Goal: Task Accomplishment & Management: Manage account settings

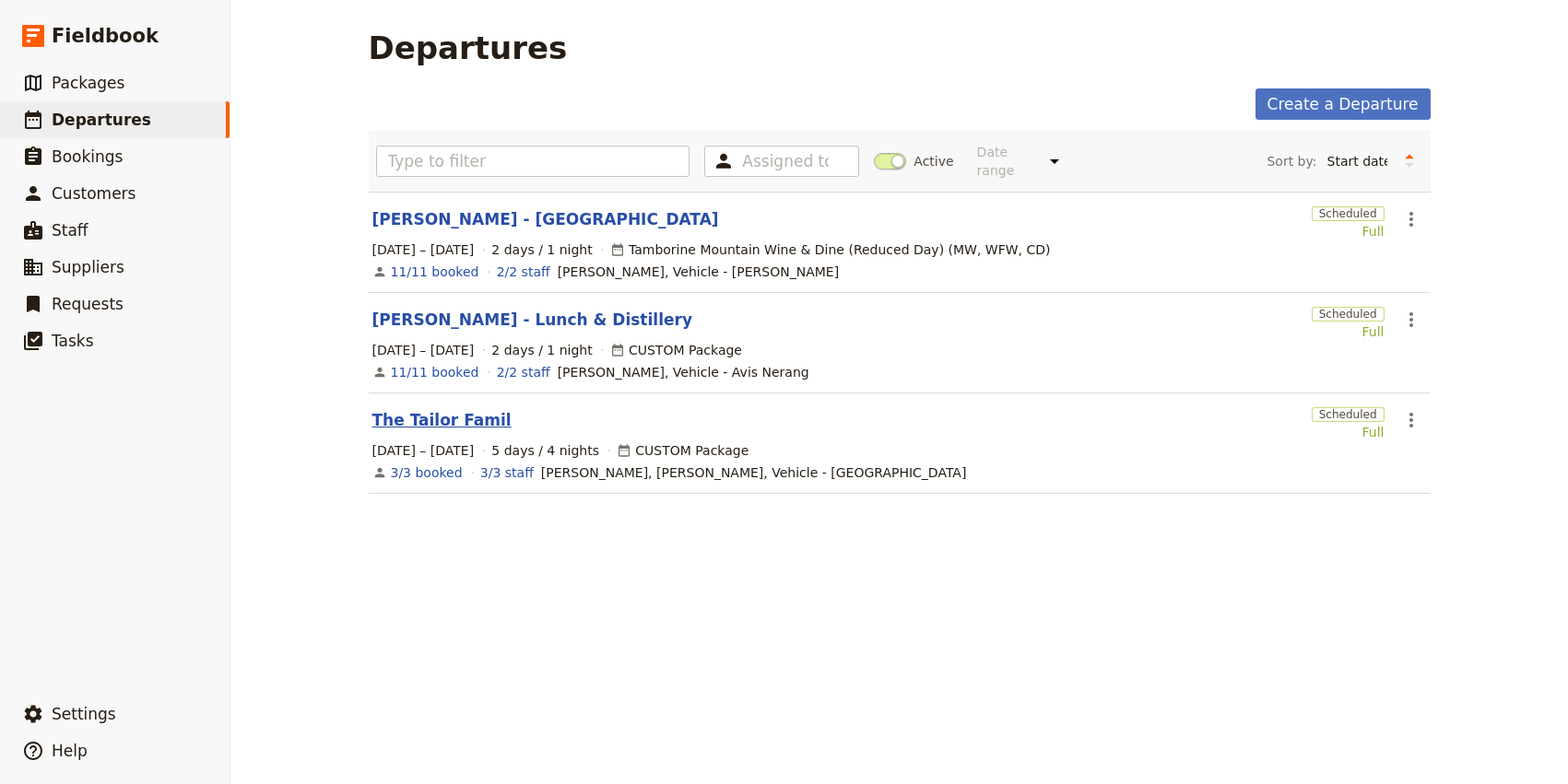
click at [414, 409] on link "The Tailor Famil" at bounding box center [442, 419] width 140 height 22
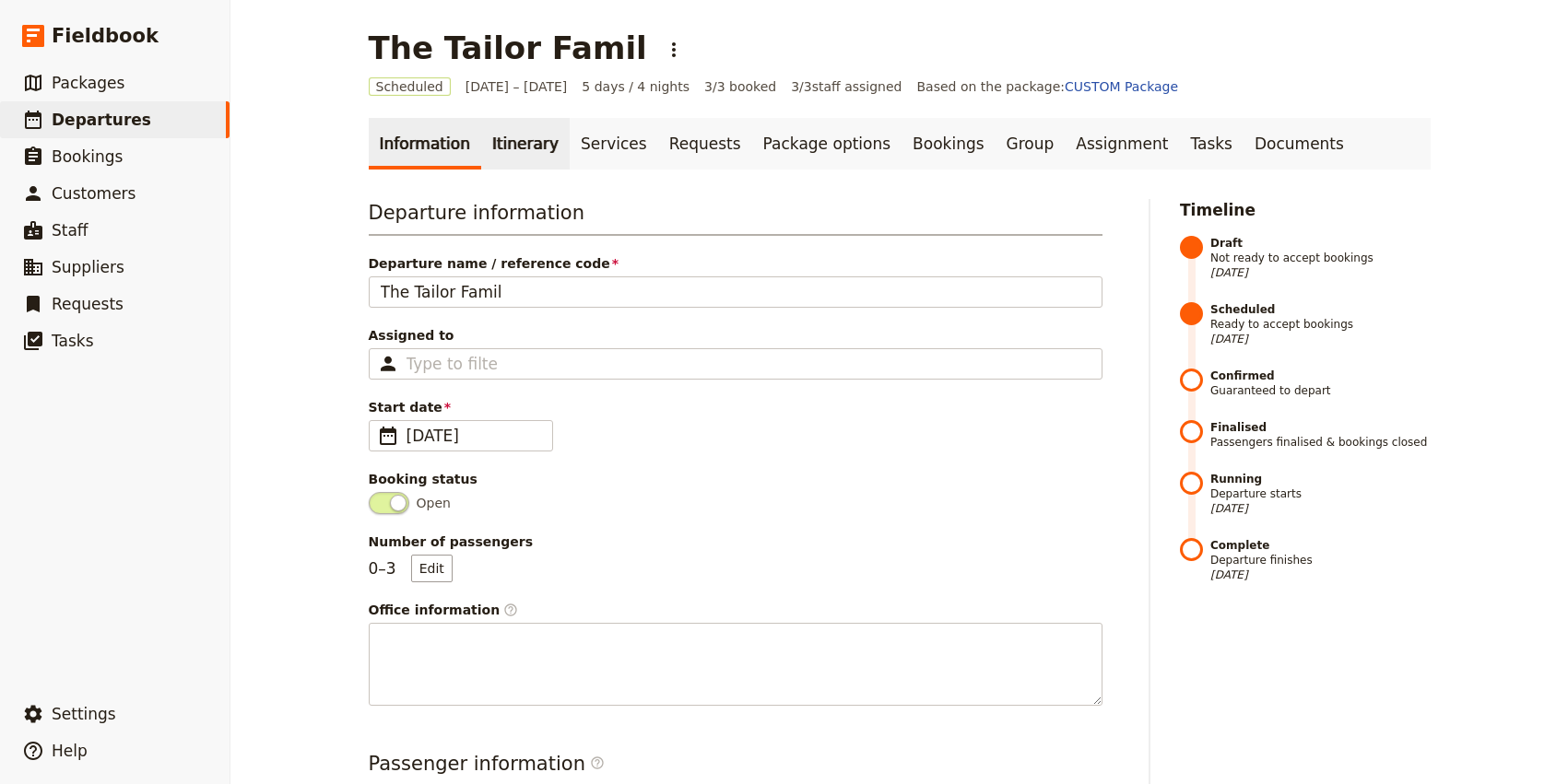
click at [497, 141] on link "Itinerary" at bounding box center [525, 143] width 89 height 52
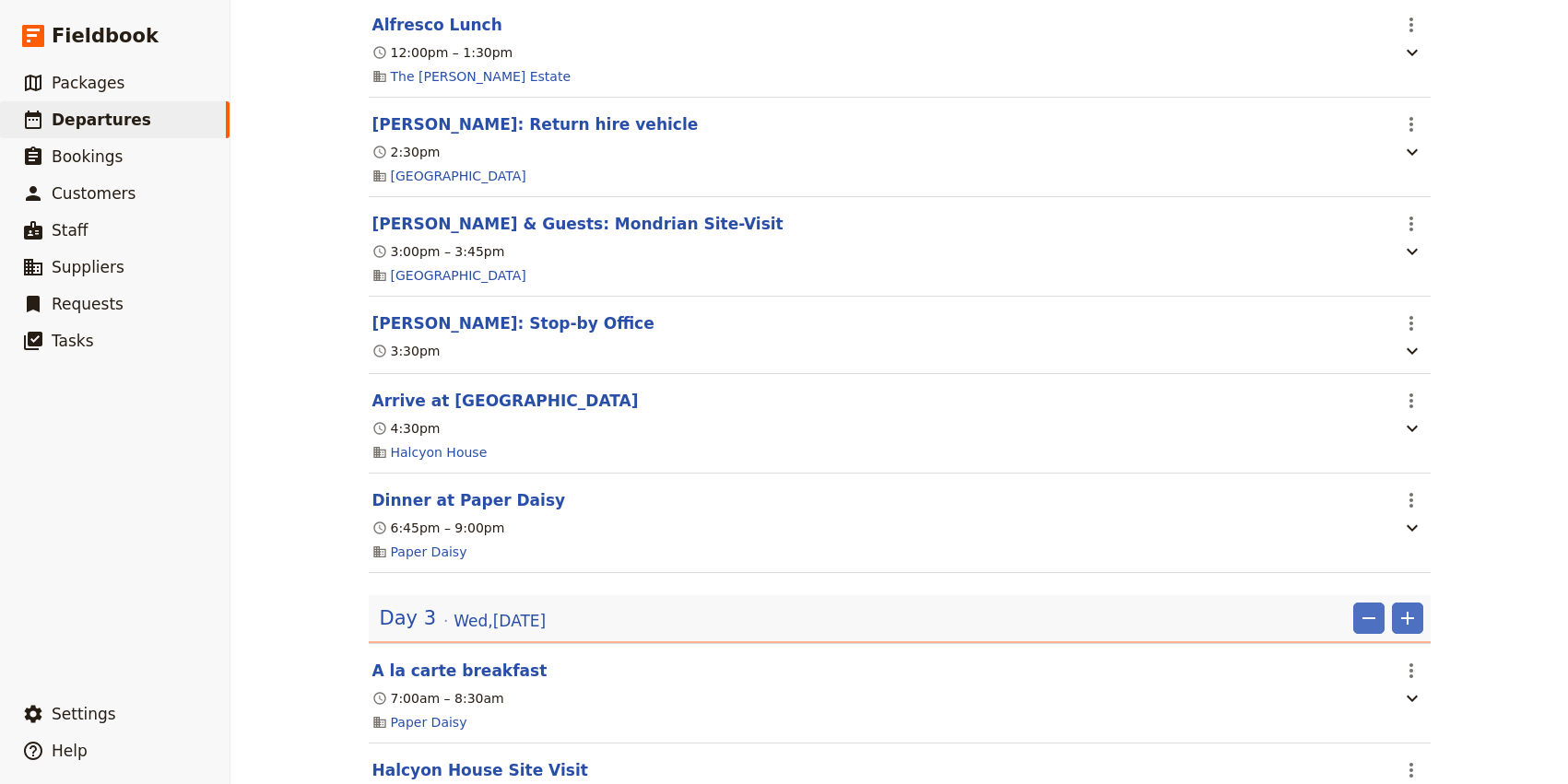
scroll to position [2103, 0]
click at [1405, 413] on icon "Actions" at bounding box center [1410, 401] width 22 height 22
click at [1384, 450] on span "Edit this itinerary item" at bounding box center [1323, 453] width 144 height 18
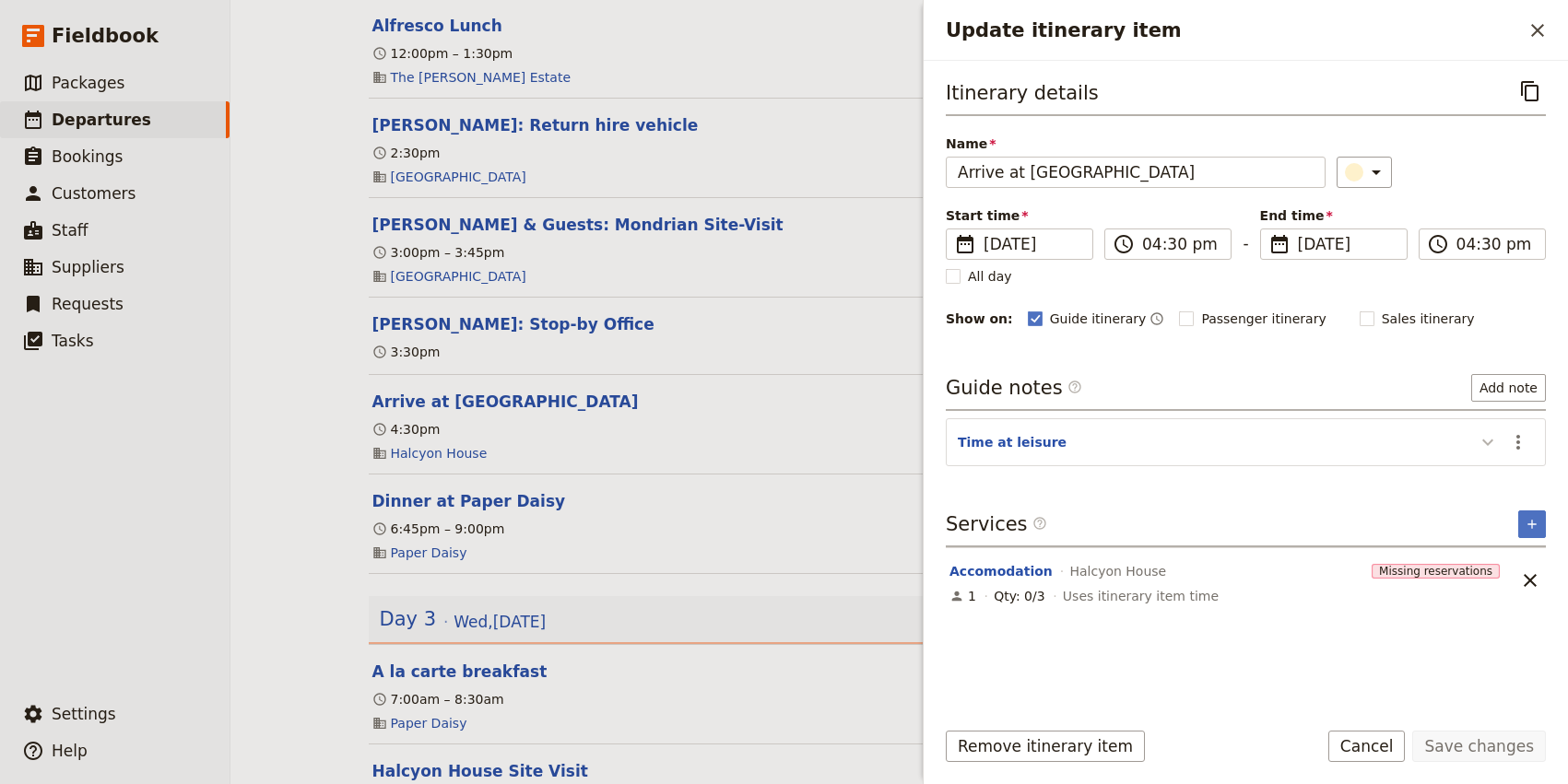
click at [1484, 448] on icon "Update itinerary item" at bounding box center [1487, 441] width 22 height 22
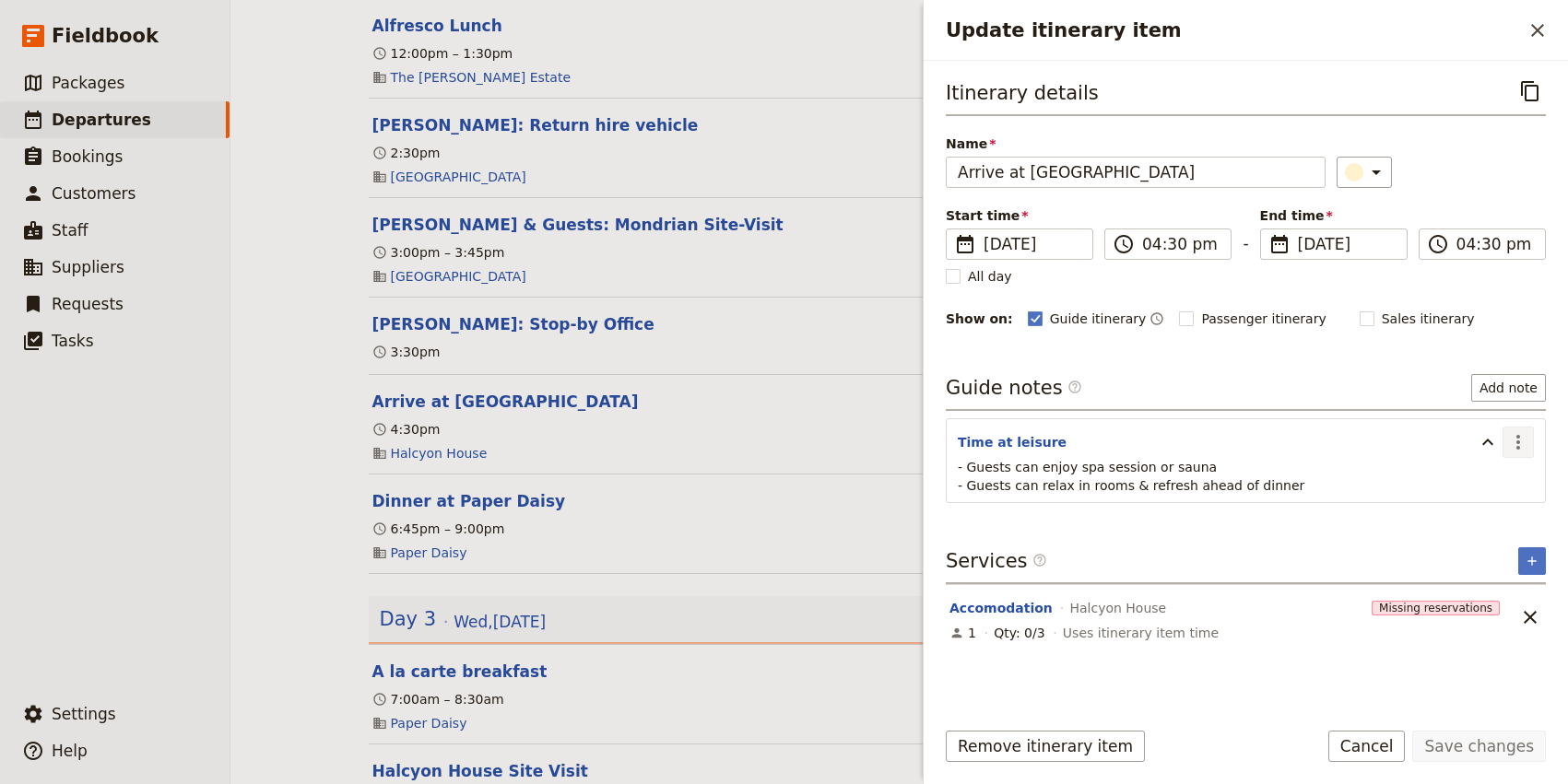
click at [1518, 445] on icon "Actions" at bounding box center [1517, 441] width 22 height 22
click at [1478, 485] on span "Edit note" at bounding box center [1465, 482] width 58 height 18
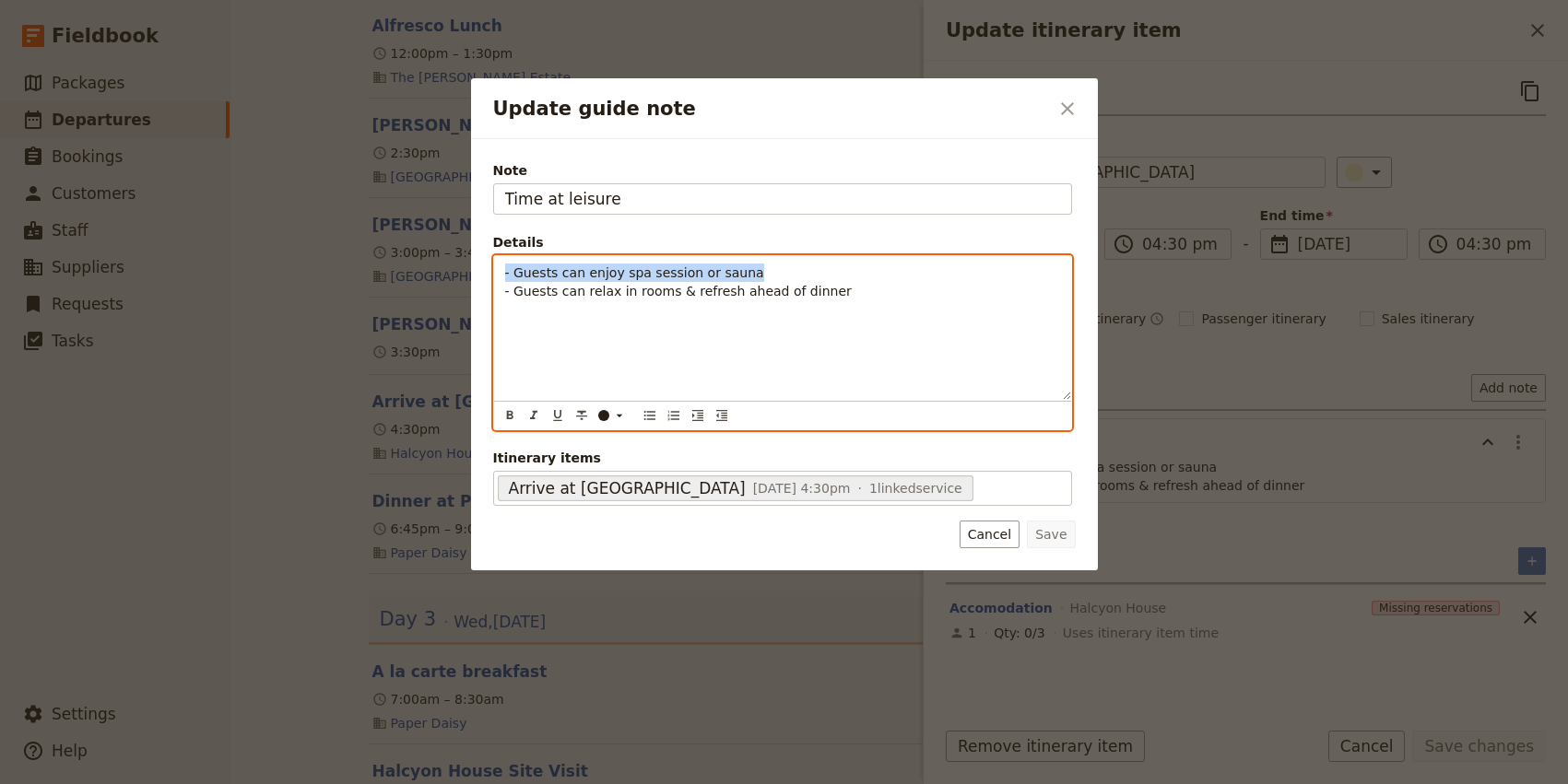
drag, startPoint x: 777, startPoint y: 269, endPoint x: 457, endPoint y: 269, distance: 320.0
click at [457, 783] on div "Update guide note ​ Note Time at leisure Details - Guests can enjoy spa session…" at bounding box center [784, 784] width 1568 height 0
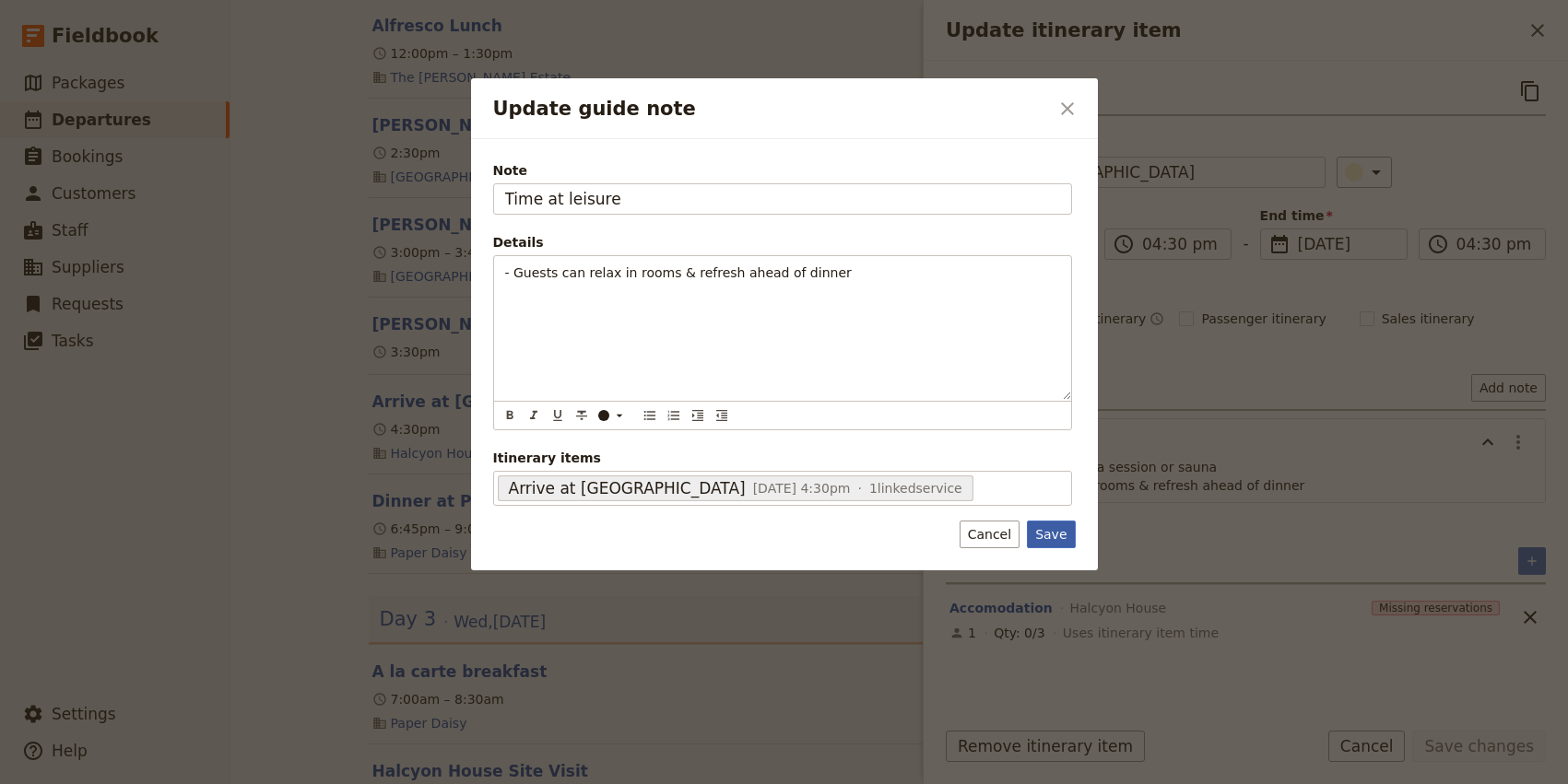
click at [1065, 543] on button "Save" at bounding box center [1050, 534] width 48 height 28
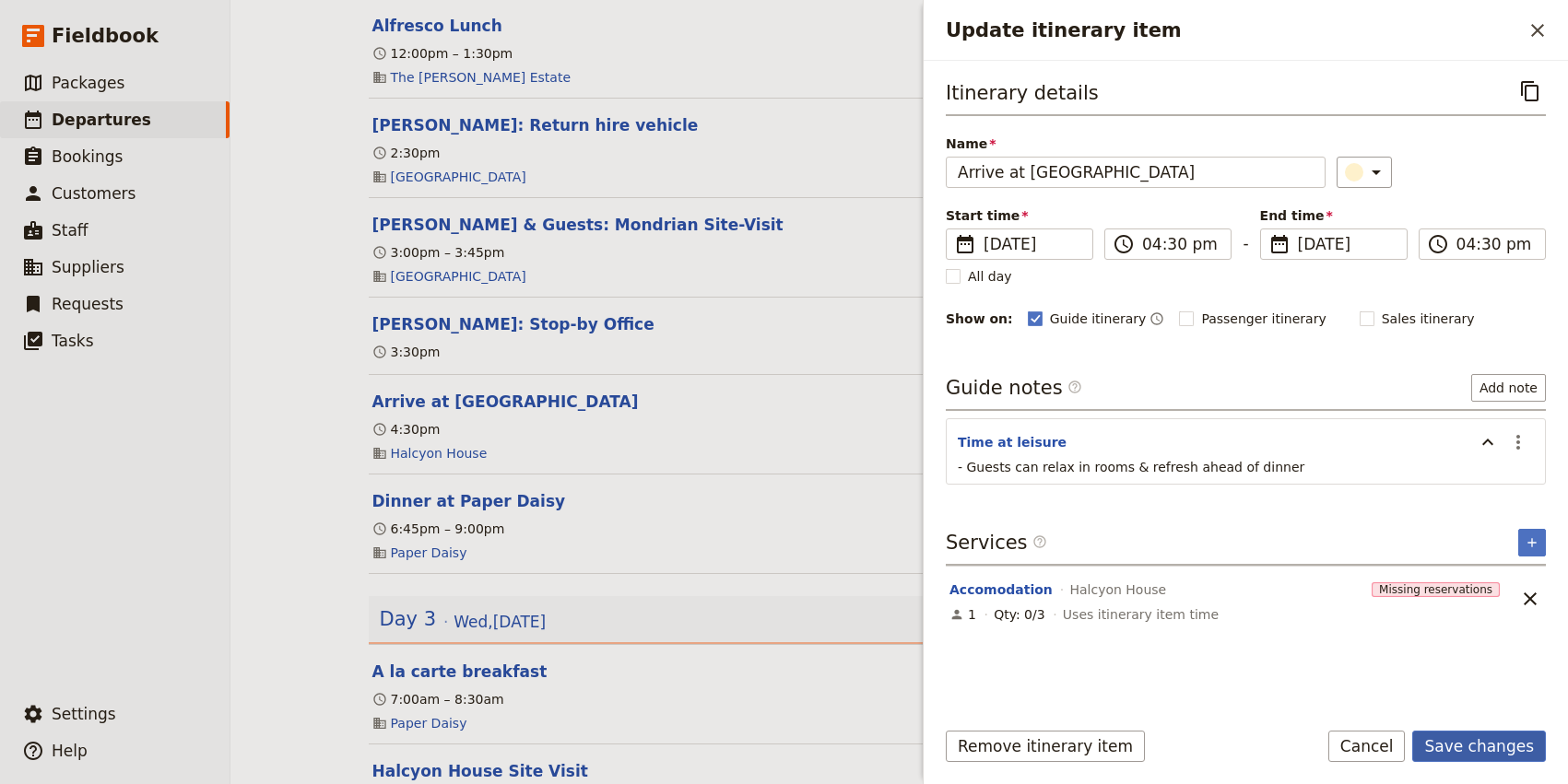
click at [1504, 752] on button "Save changes" at bounding box center [1479, 746] width 134 height 32
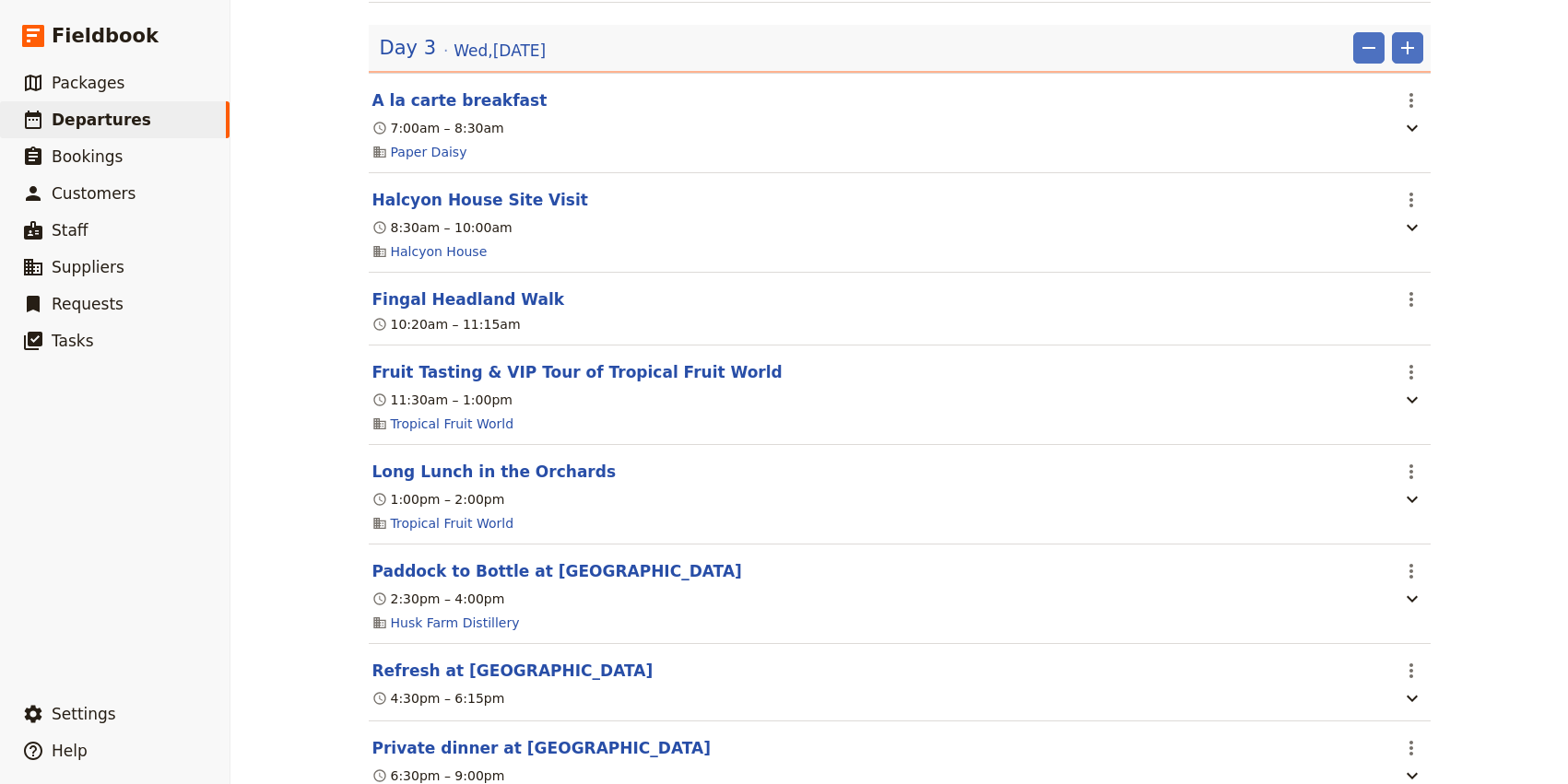
scroll to position [2671, 0]
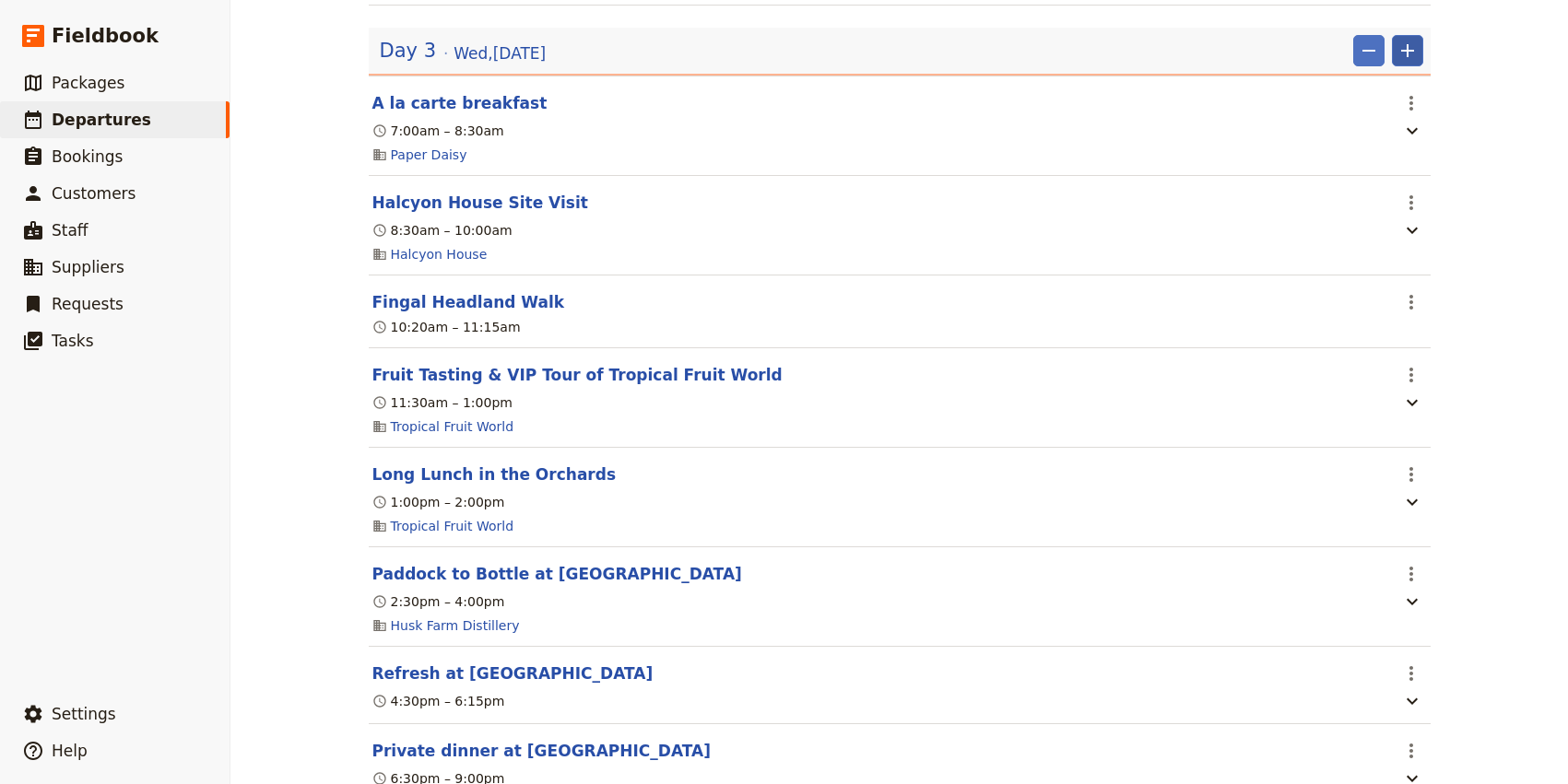
click at [1409, 57] on icon "Add" at bounding box center [1407, 51] width 13 height 13
click at [1356, 108] on span "Add itinerary item" at bounding box center [1351, 102] width 117 height 18
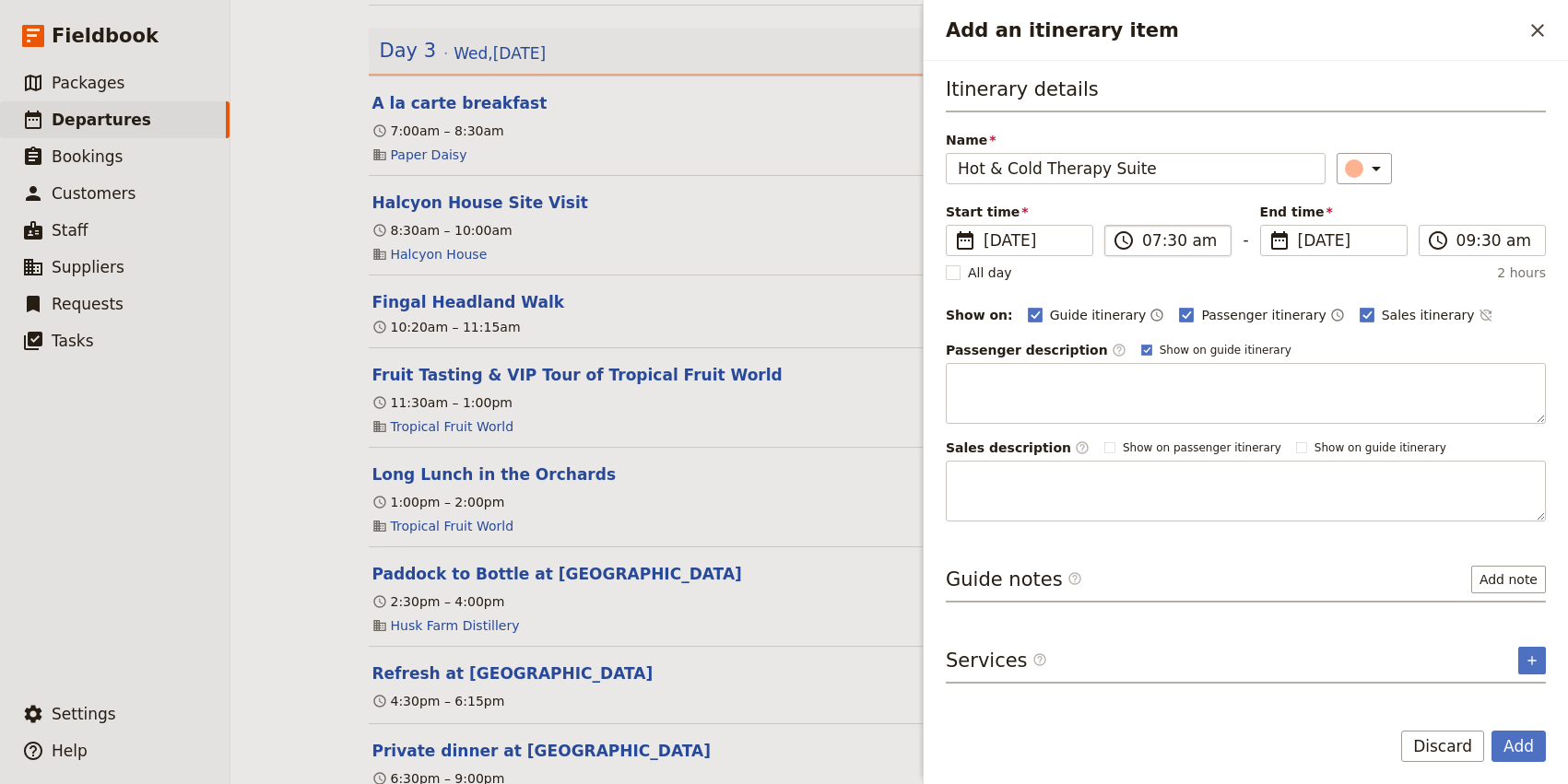
type input "Hot & Cold Therapy Suite"
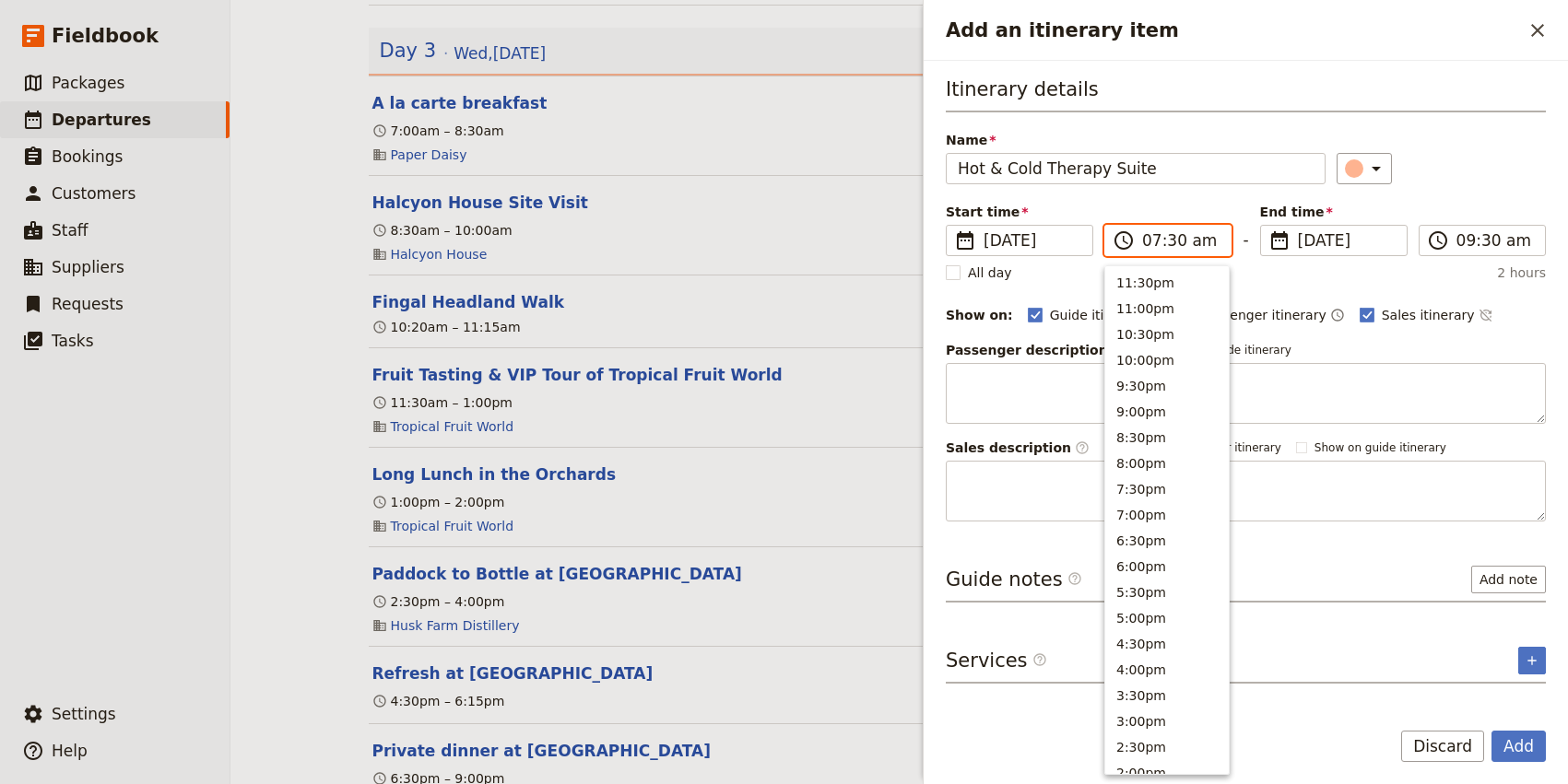
click at [1150, 238] on input "07:30 am" at bounding box center [1180, 240] width 77 height 22
type input "08:30 am"
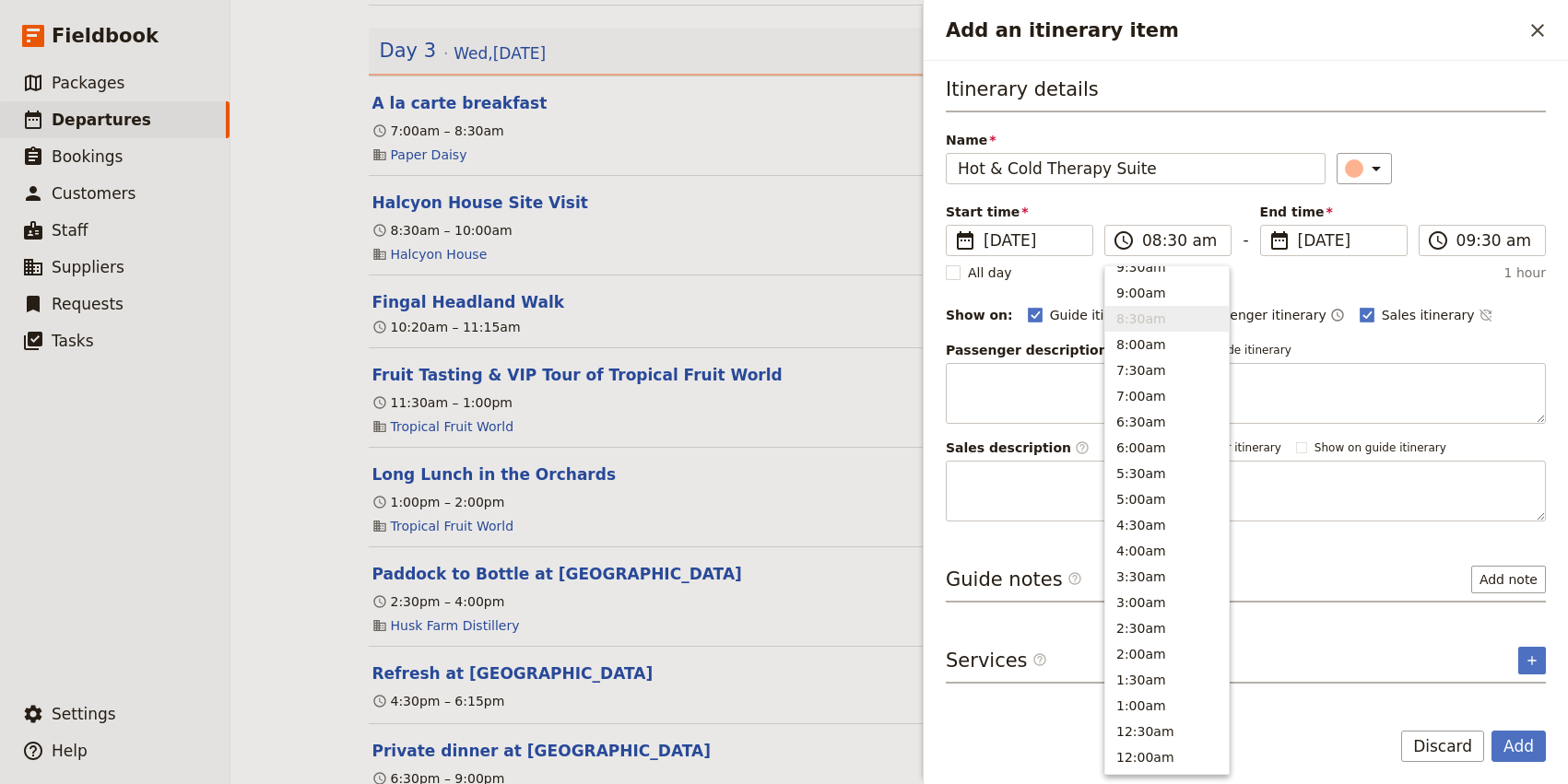
click at [1504, 190] on div "Itinerary details Name Hot & Cold Therapy Suite ​ Start time ​ [DATE] [DATE] [D…" at bounding box center [1246, 298] width 600 height 446
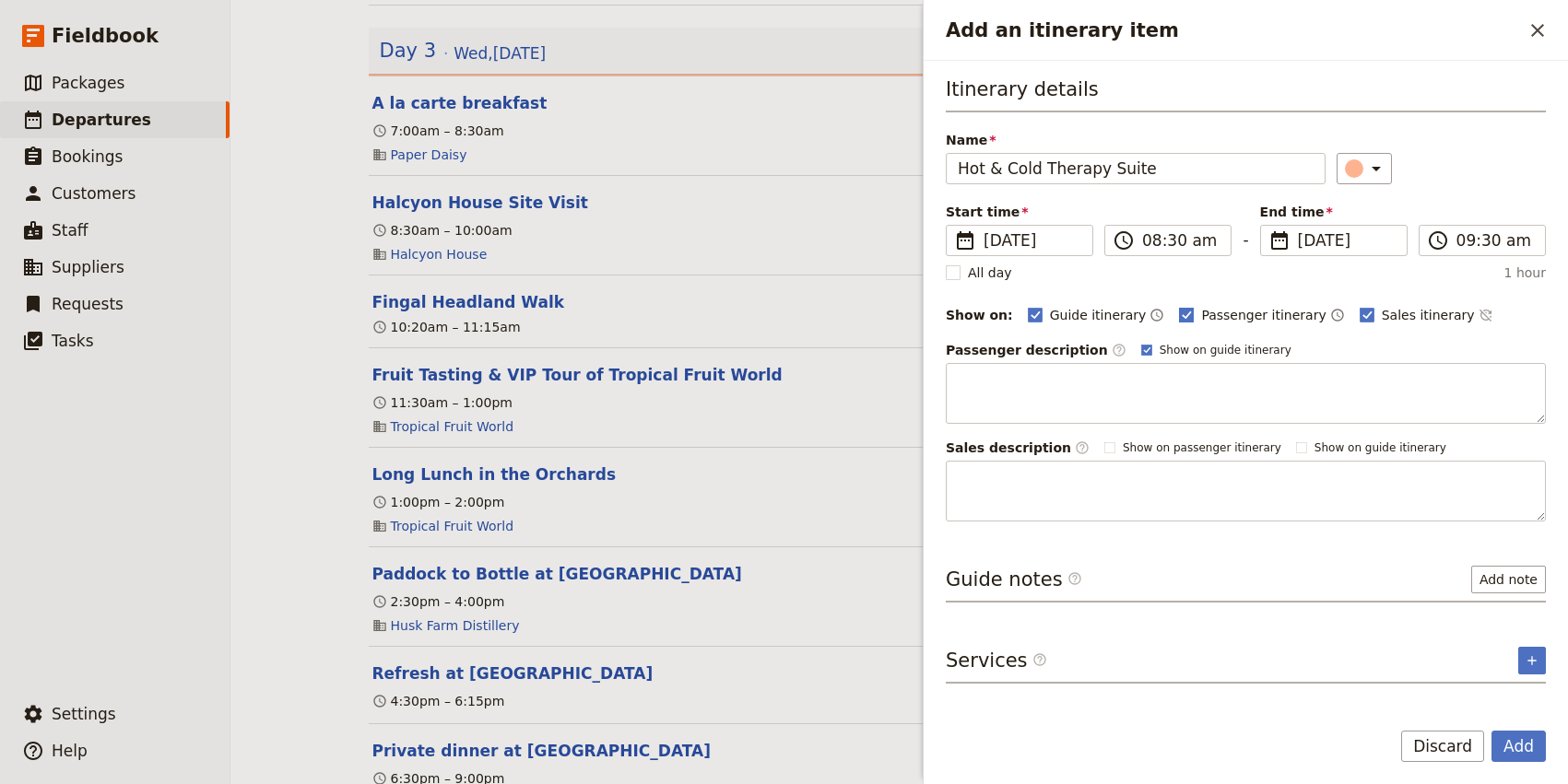
click at [1201, 313] on span "Passenger itinerary" at bounding box center [1263, 314] width 124 height 18
click at [1179, 306] on input "Passenger itinerary" at bounding box center [1178, 305] width 1 height 1
checkbox input "false"
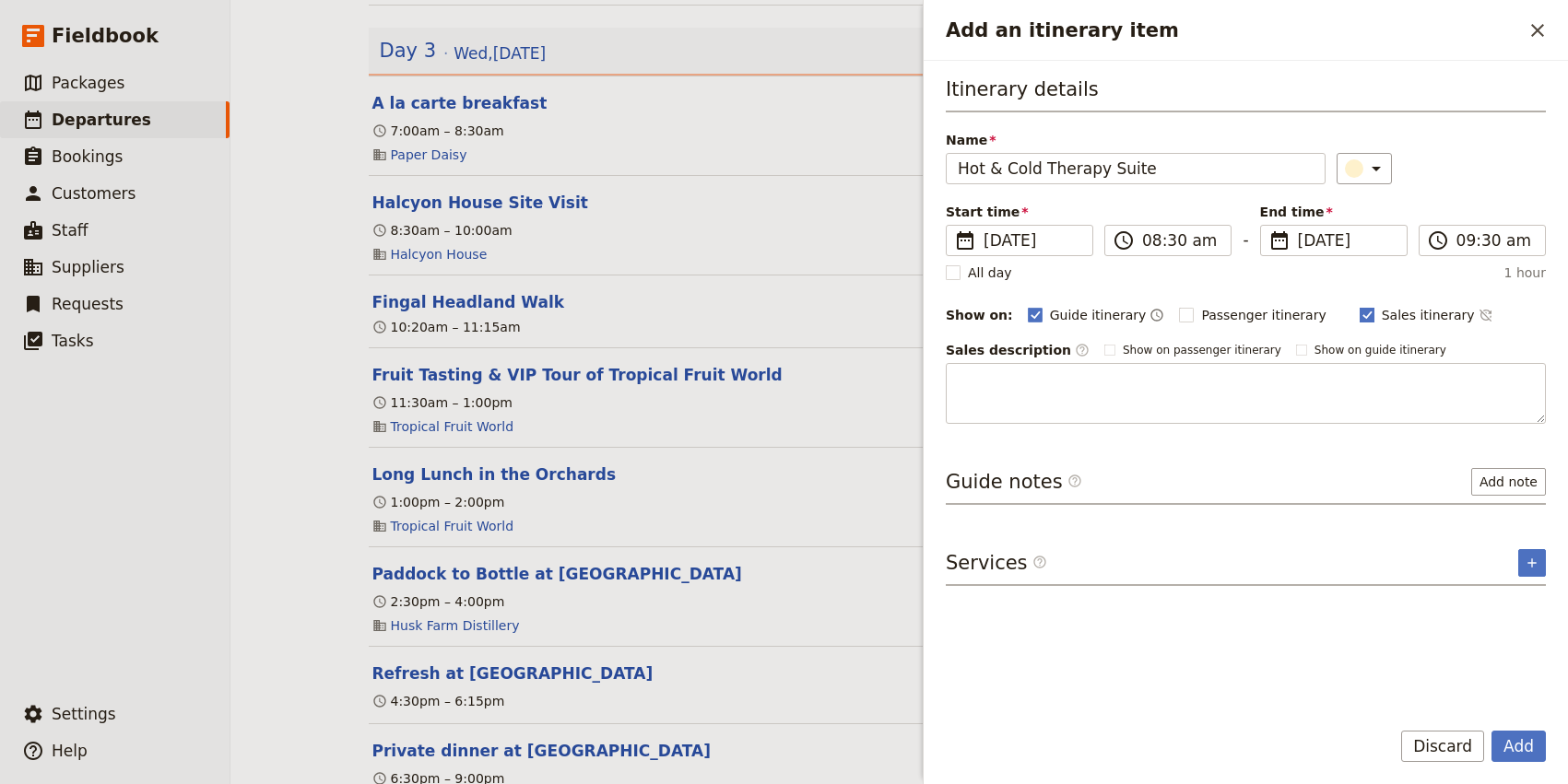
click at [1382, 315] on span "Sales itinerary" at bounding box center [1428, 314] width 93 height 18
click at [1359, 306] on input "Sales itinerary" at bounding box center [1359, 305] width 1 height 1
checkbox input "false"
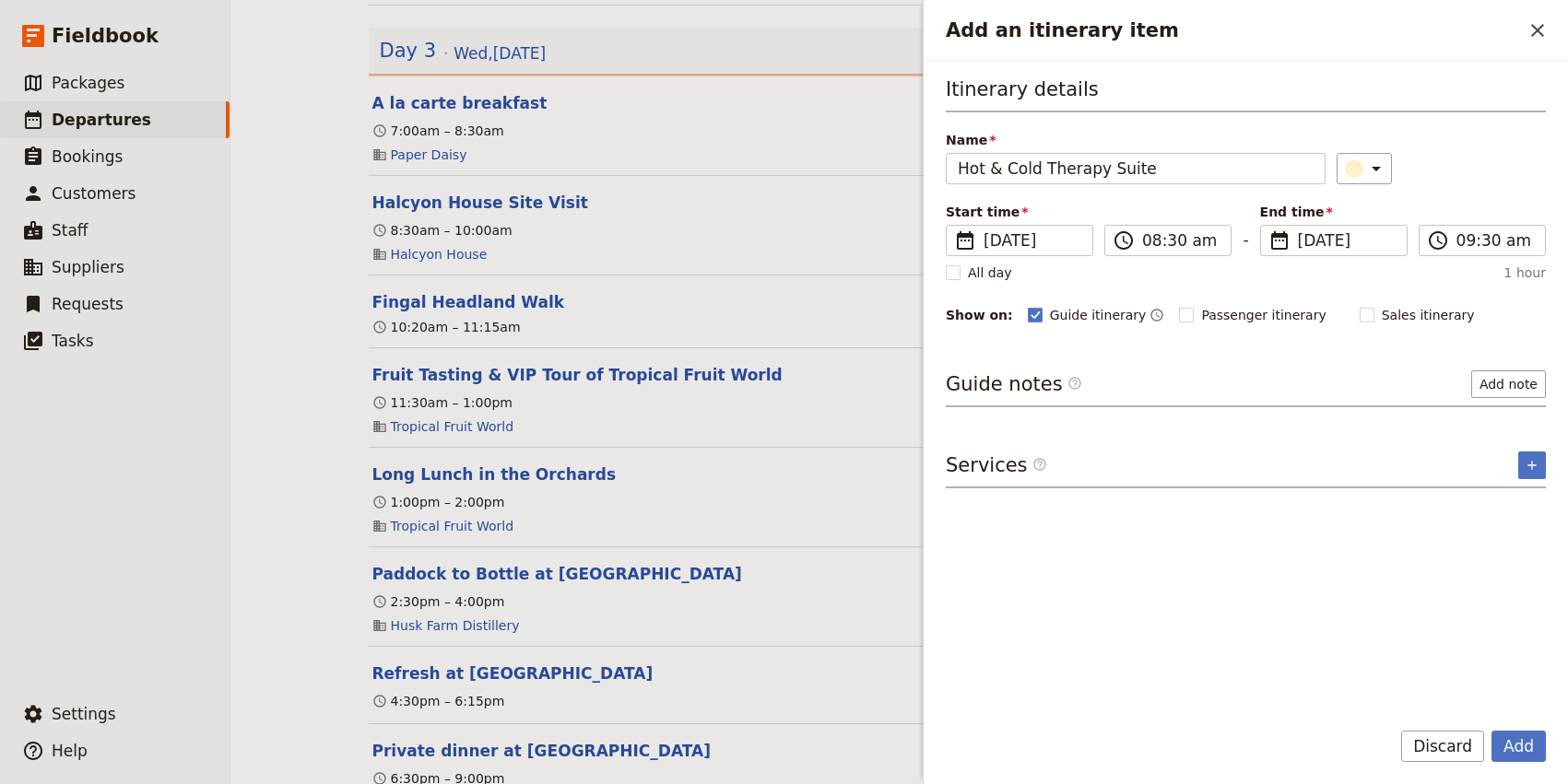
click at [1516, 401] on div "Guide notes ​ Add note" at bounding box center [1246, 389] width 600 height 37
click at [1516, 387] on button "Add note" at bounding box center [1508, 384] width 75 height 28
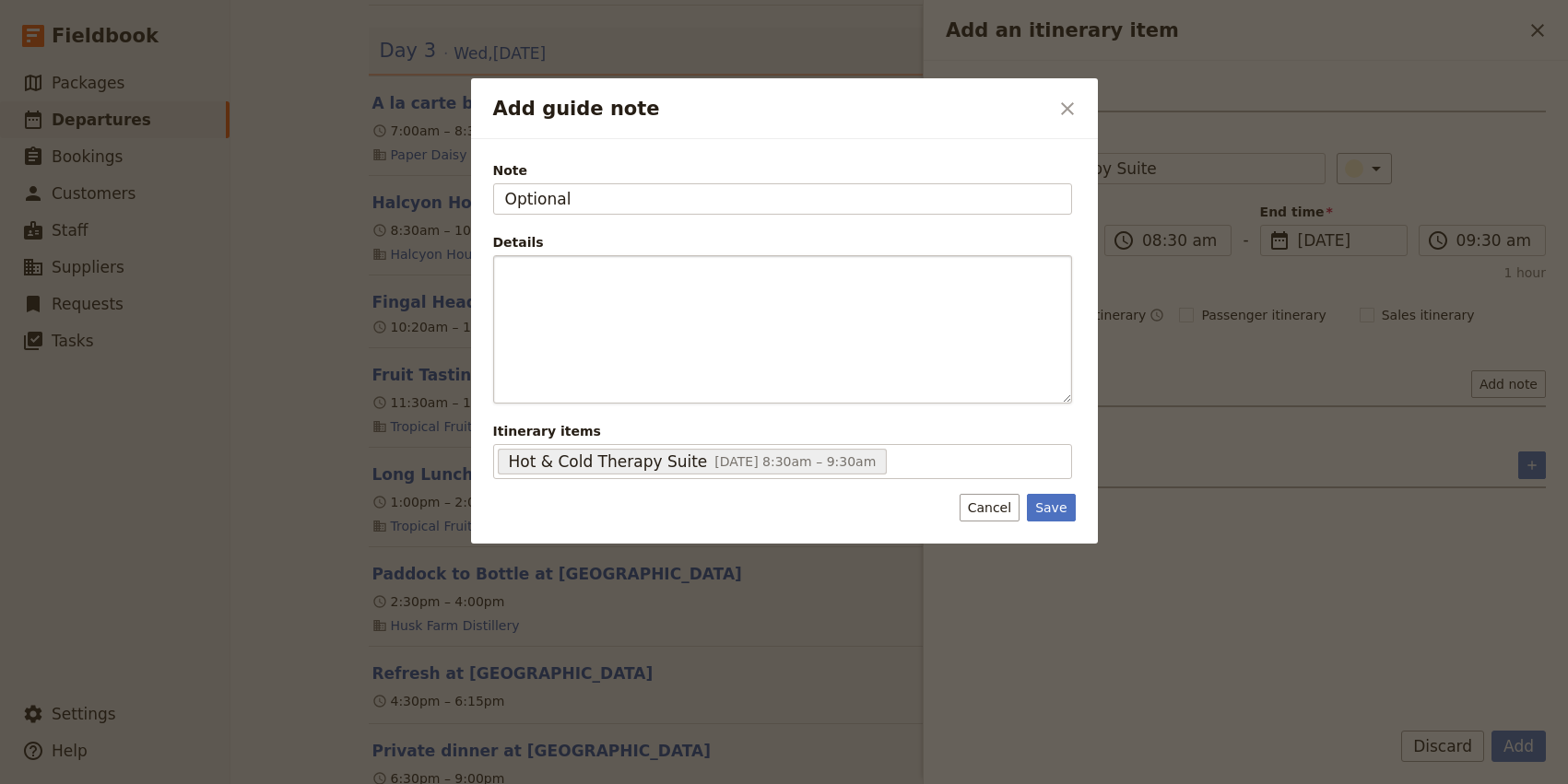
type input "Optional"
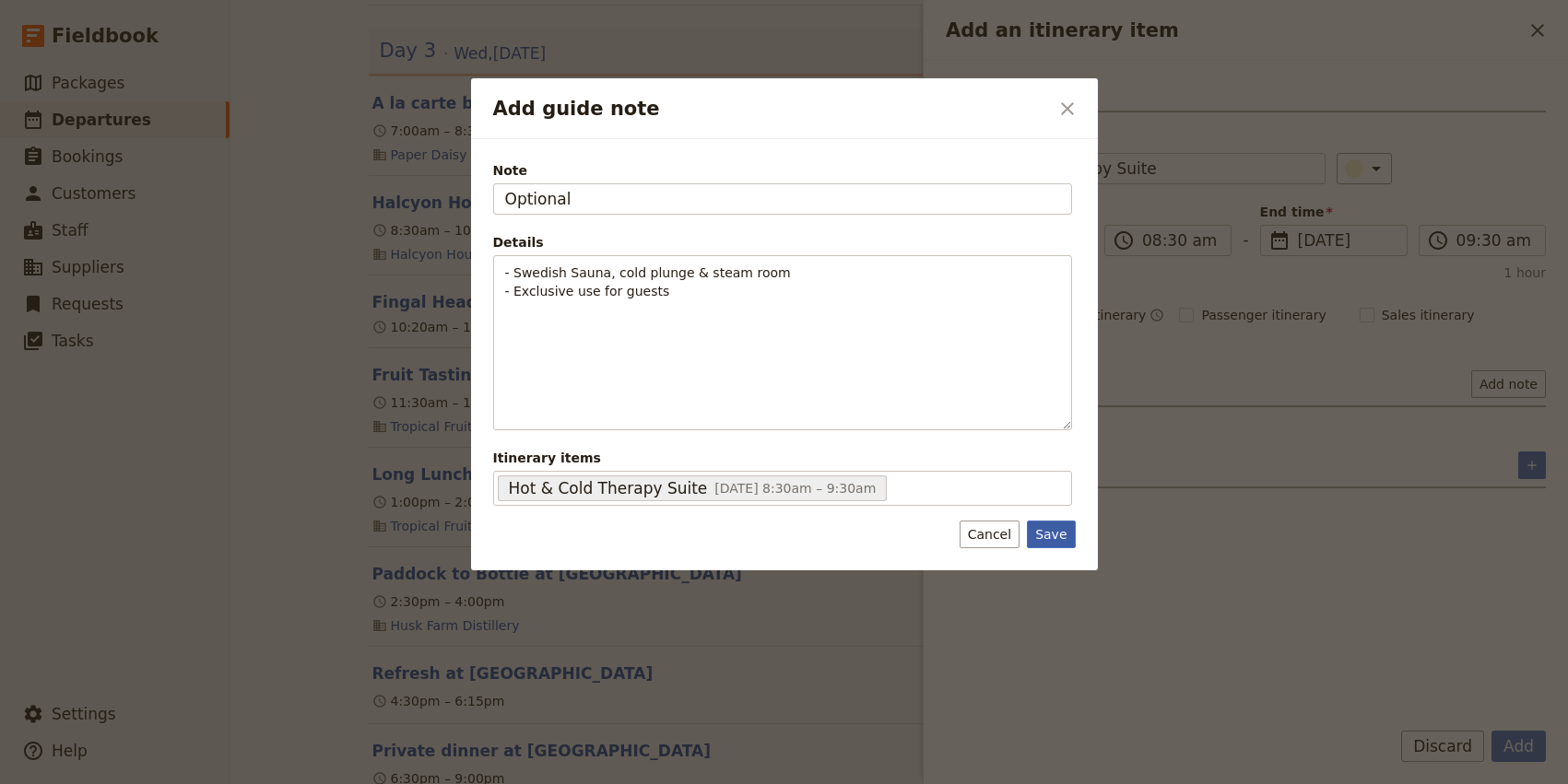
click at [1050, 538] on button "Save" at bounding box center [1050, 534] width 48 height 28
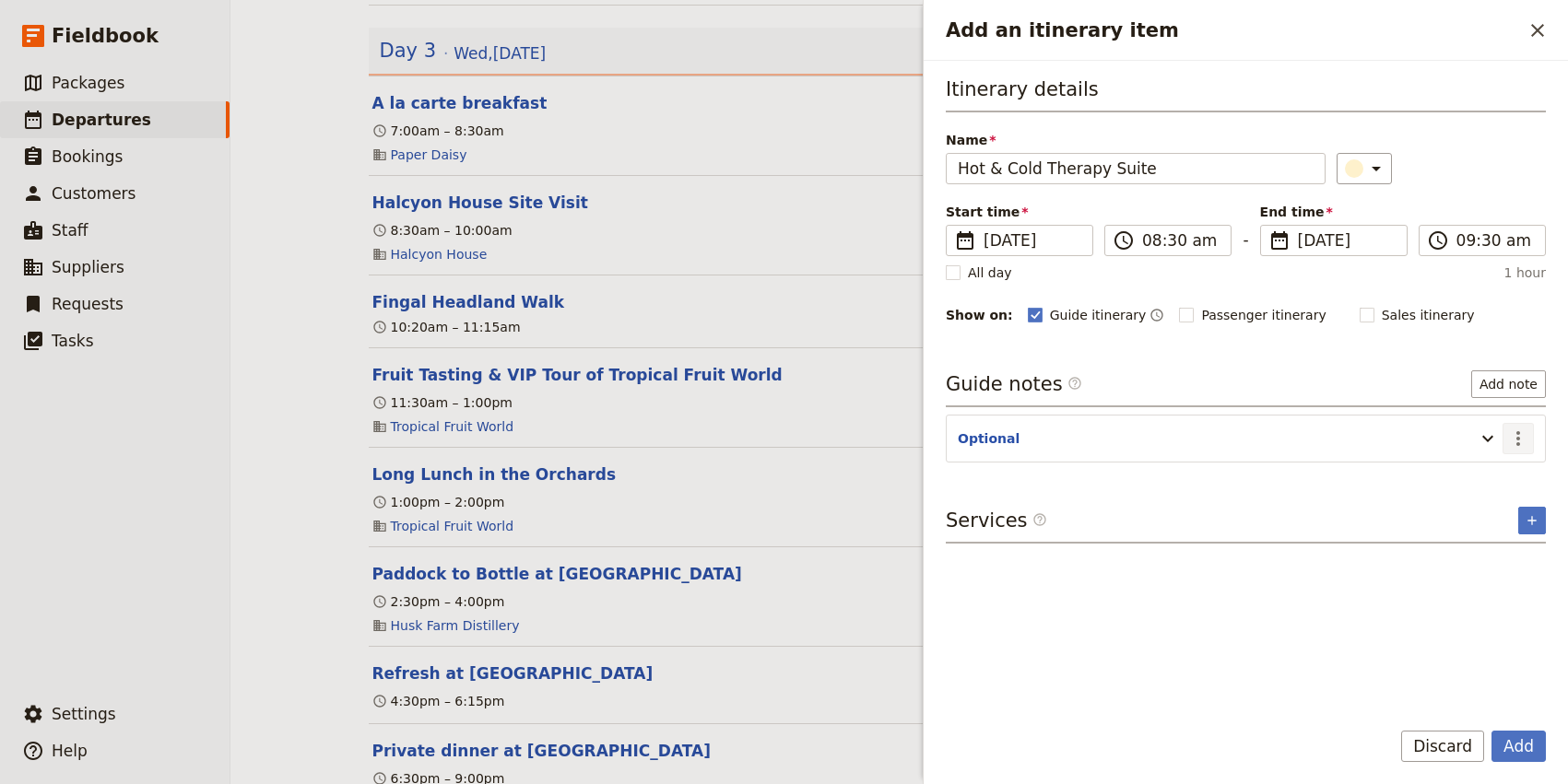
click at [1513, 441] on icon "Actions" at bounding box center [1517, 438] width 22 height 22
click at [1471, 471] on span "Edit note" at bounding box center [1465, 478] width 58 height 18
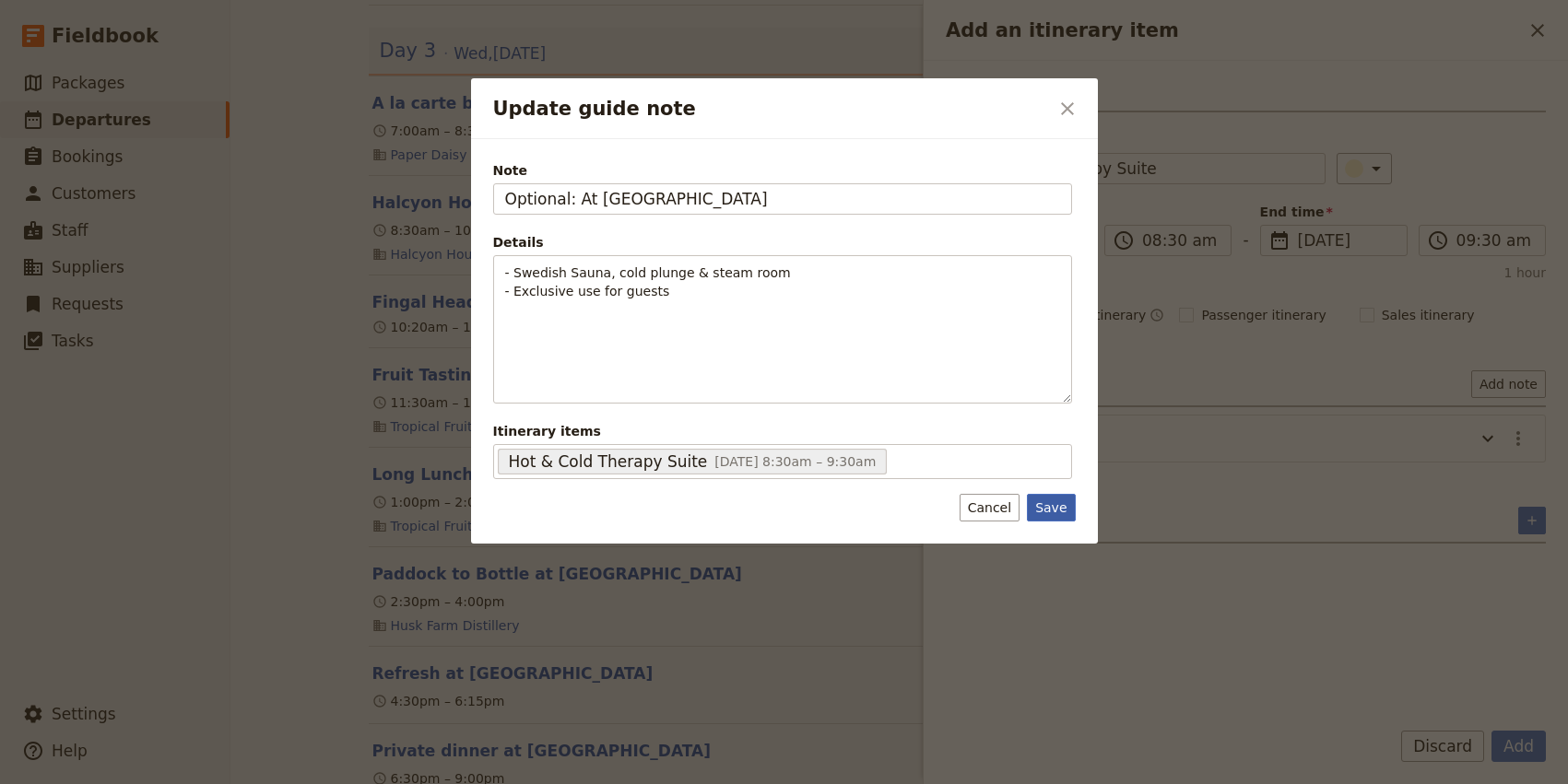
type input "Optional: At [GEOGRAPHIC_DATA]"
click at [1063, 513] on button "Save" at bounding box center [1050, 507] width 48 height 28
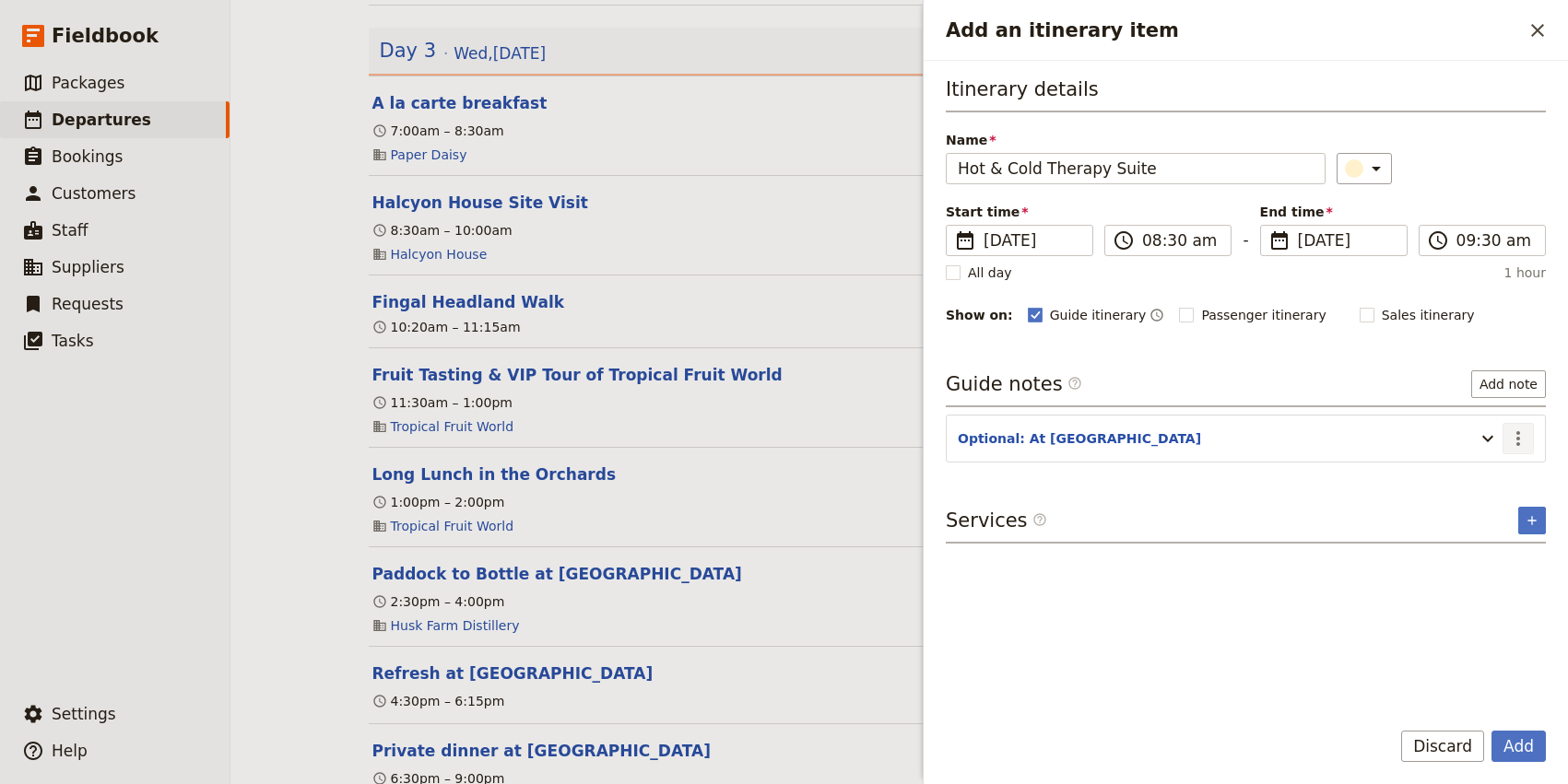
click at [1518, 434] on icon "Actions" at bounding box center [1517, 438] width 22 height 22
click at [1493, 473] on span "Edit note" at bounding box center [1465, 478] width 58 height 18
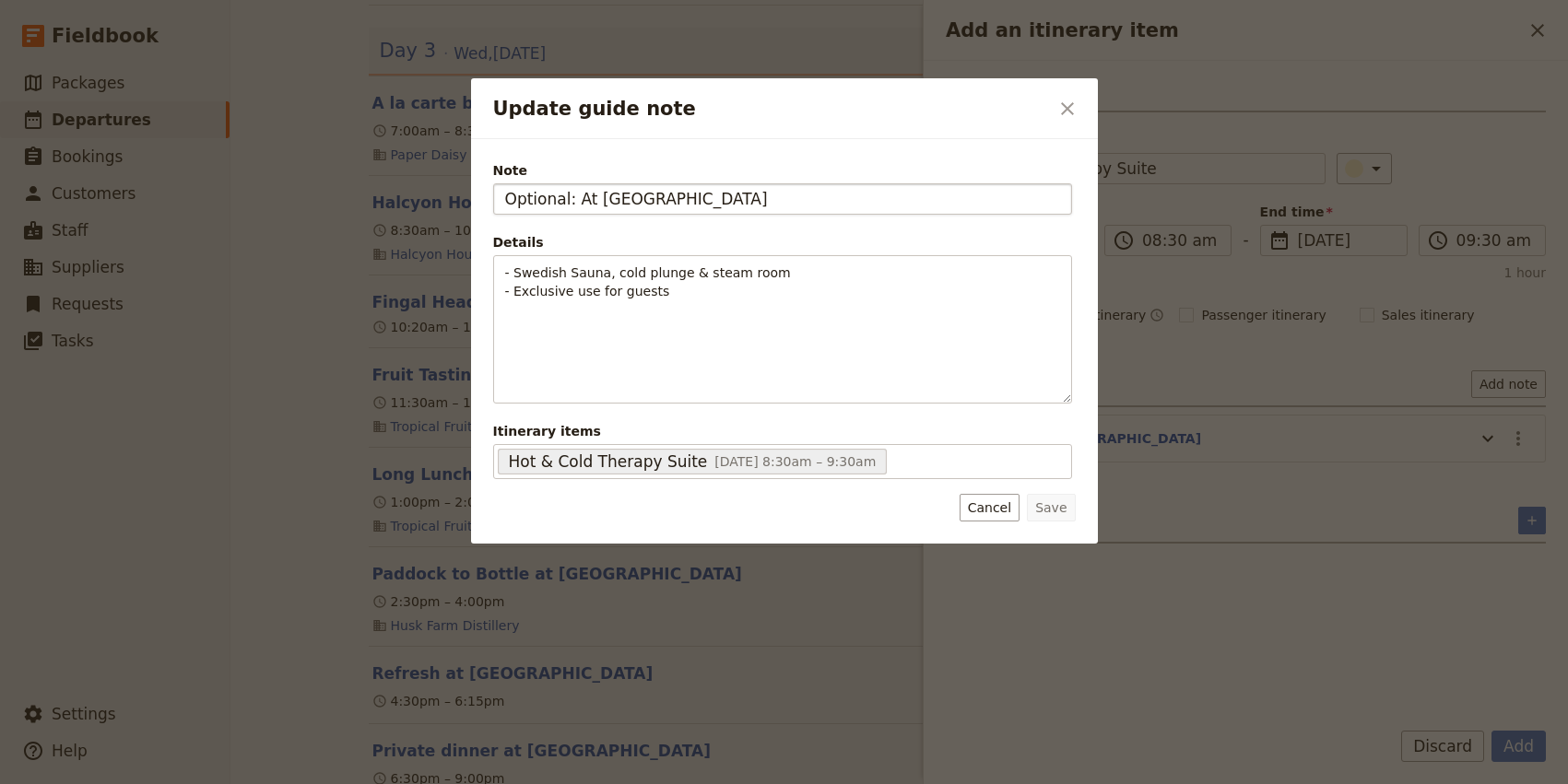
drag, startPoint x: 558, startPoint y: 198, endPoint x: 805, endPoint y: 214, distance: 247.5
click at [805, 214] on input "Optional: At [GEOGRAPHIC_DATA]" at bounding box center [783, 199] width 579 height 32
type input "Optional"
click at [1051, 509] on button "Save" at bounding box center [1050, 507] width 48 height 28
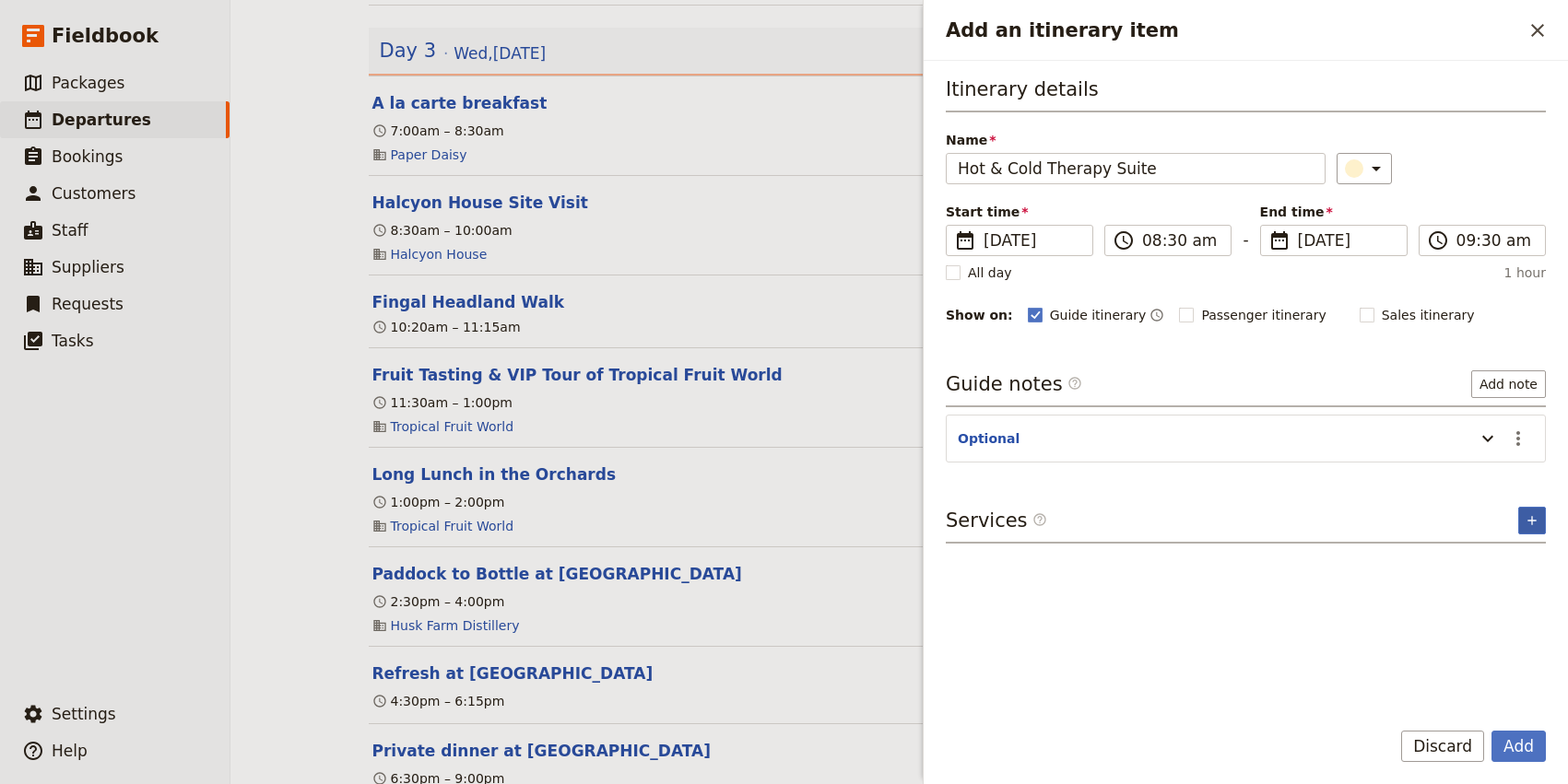
click at [1530, 511] on button "​" at bounding box center [1532, 519] width 28 height 28
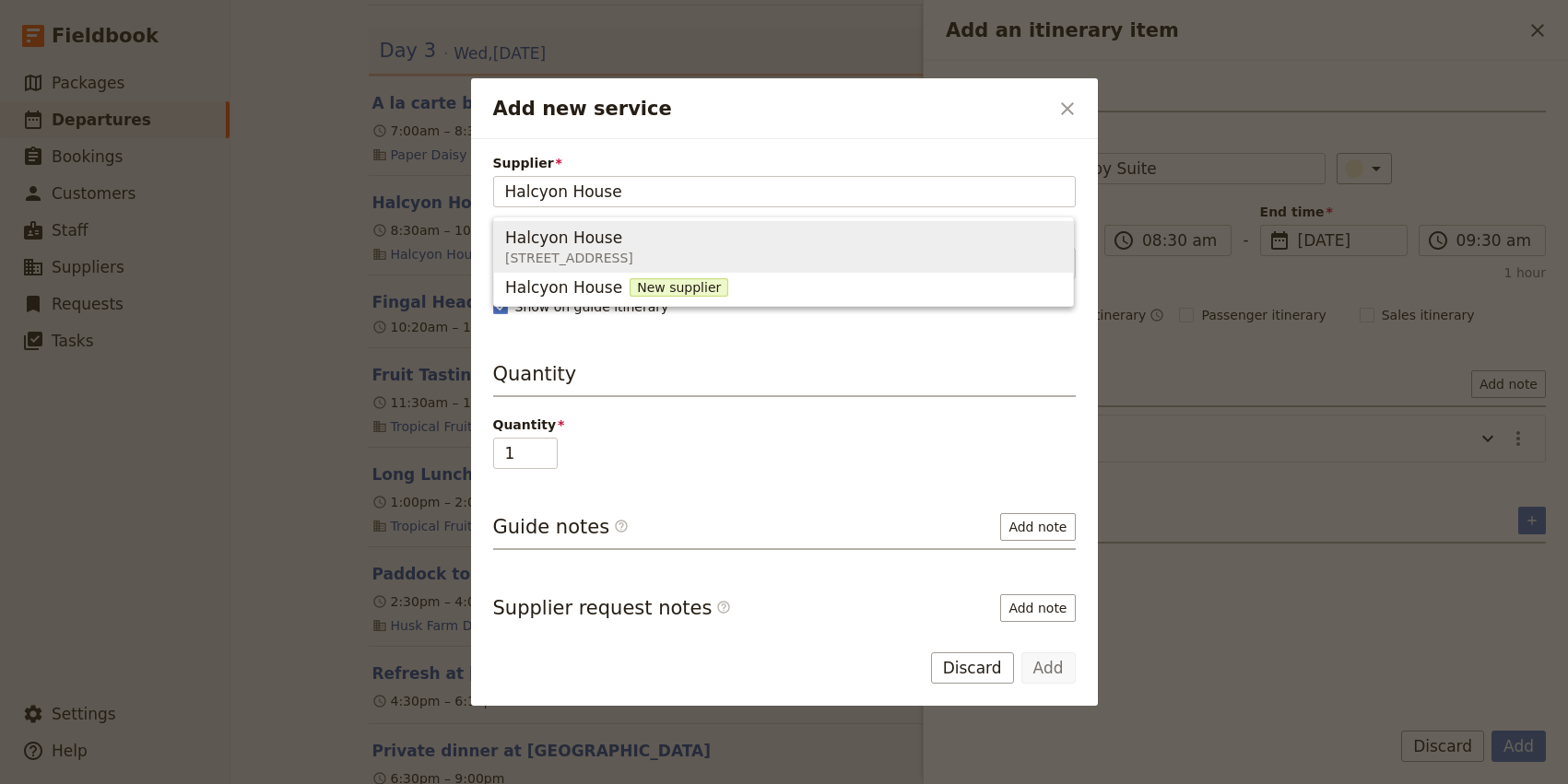
click at [634, 242] on div "Halcyon House" at bounding box center [569, 237] width 128 height 22
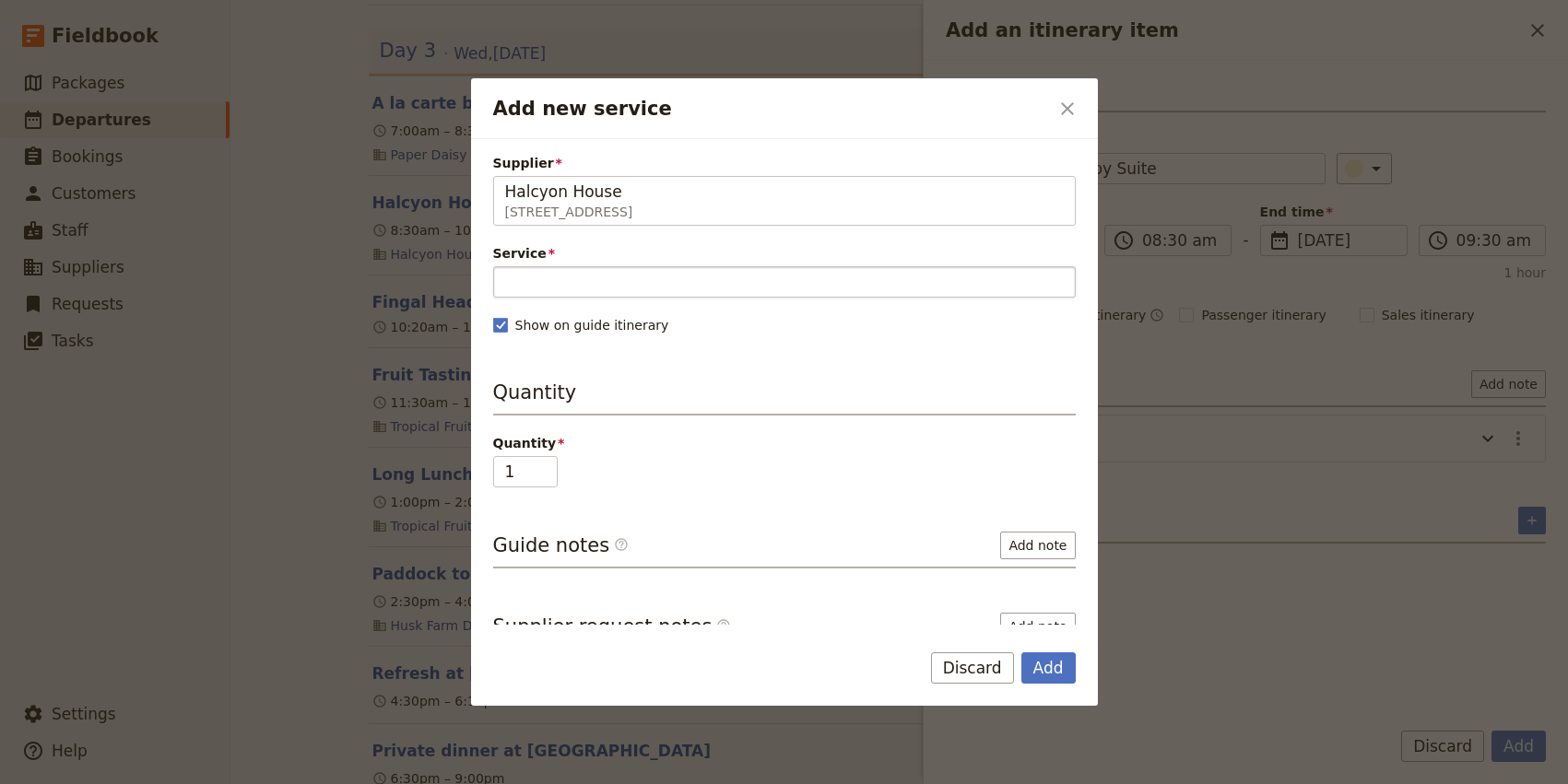
type input "Halcyon House"
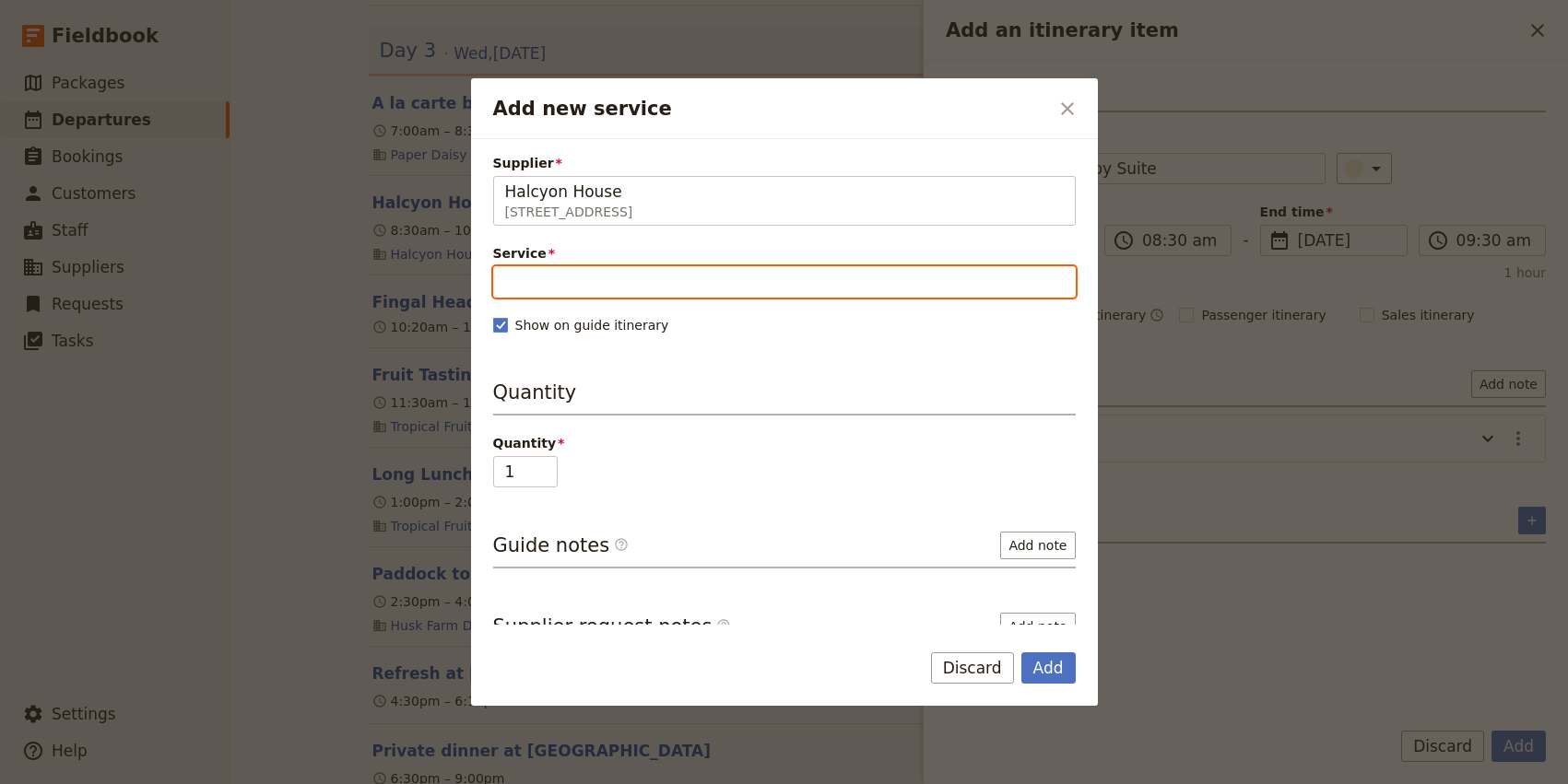
click at [573, 287] on input "Service" at bounding box center [784, 282] width 583 height 32
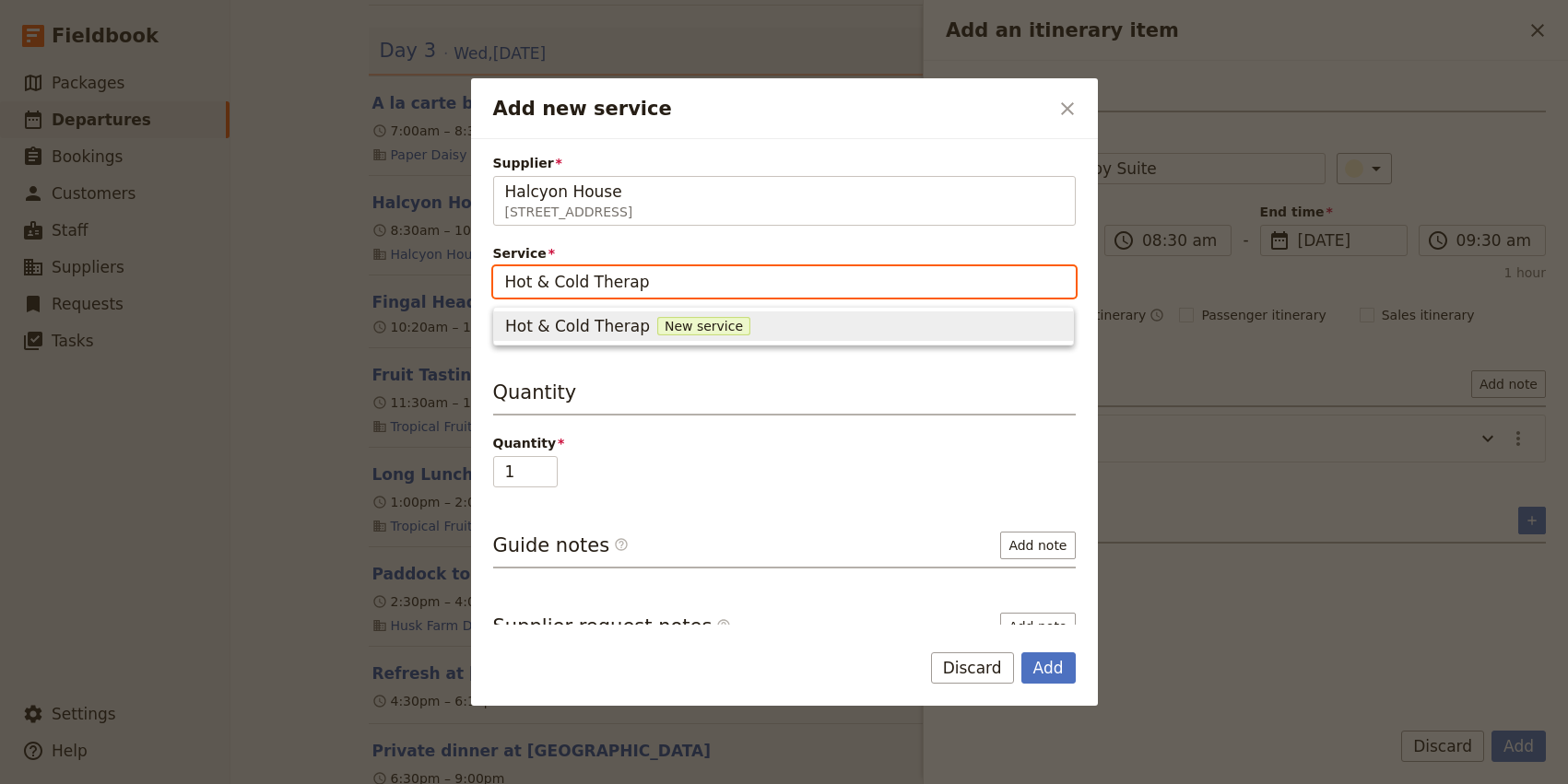
type input "Hot & Cold Therapy"
click at [561, 323] on span "Hot & Cold Therapy" at bounding box center [582, 326] width 154 height 22
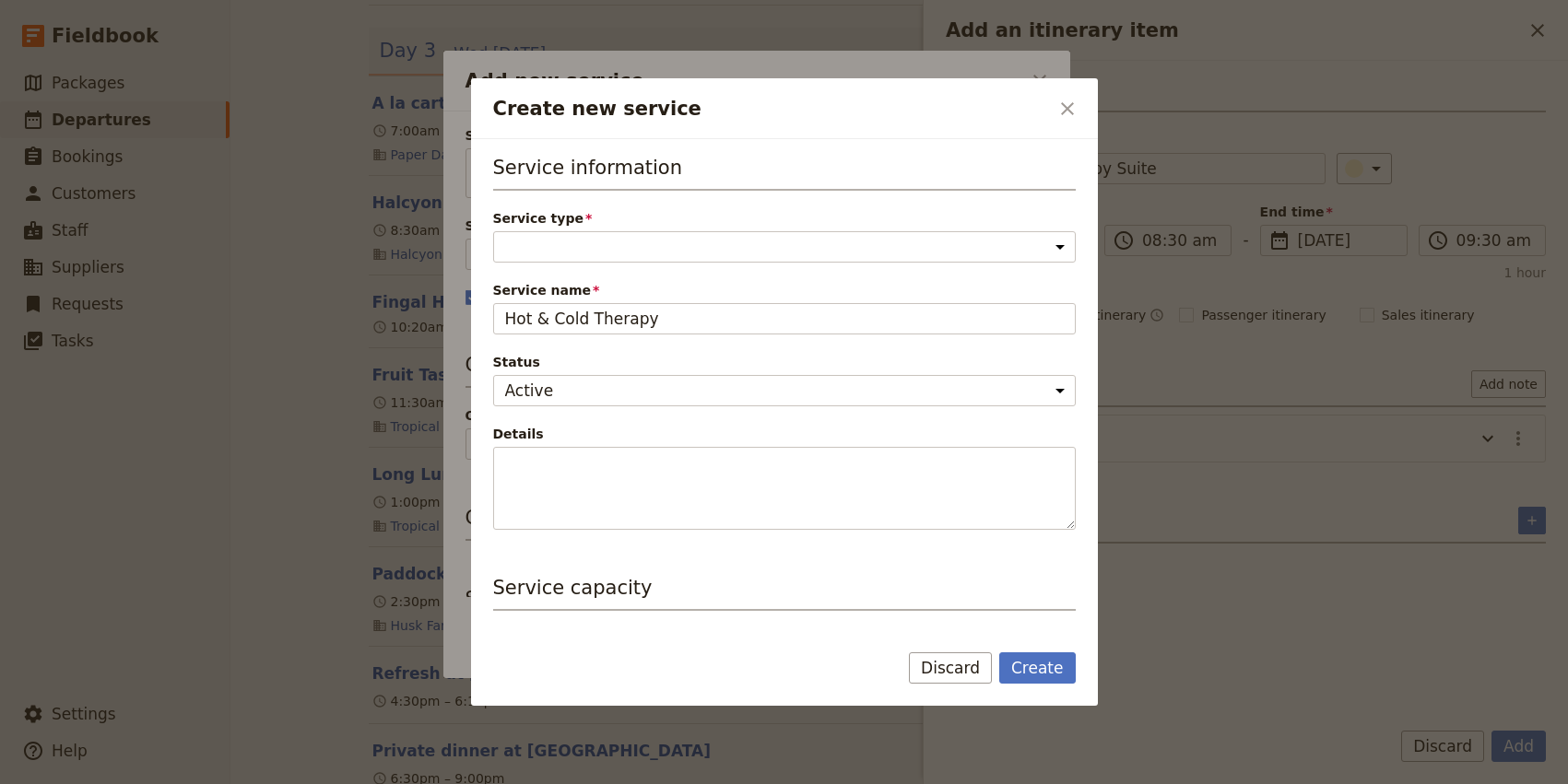
click at [578, 226] on span "Service type" at bounding box center [784, 218] width 583 height 18
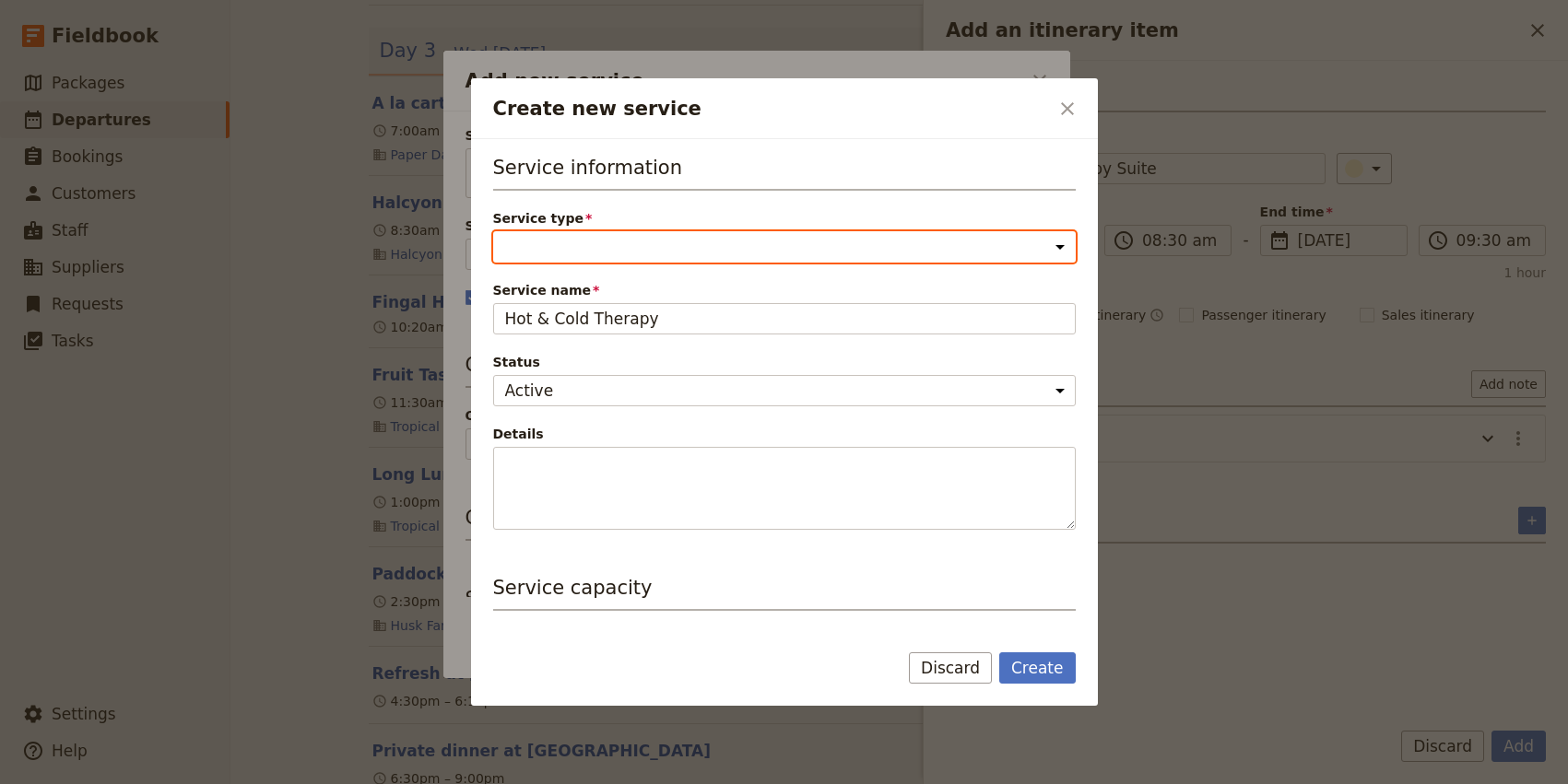
click at [578, 231] on select "Accommodation Activity Transport Flight Food and beverage Other" at bounding box center [784, 246] width 583 height 32
click at [572, 251] on select "Accommodation Activity Transport Flight Food and beverage Other" at bounding box center [784, 246] width 583 height 32
select select "ActivityService"
click at [493, 231] on select "Accommodation Activity Transport Flight Food and beverage Other" at bounding box center [784, 246] width 583 height 32
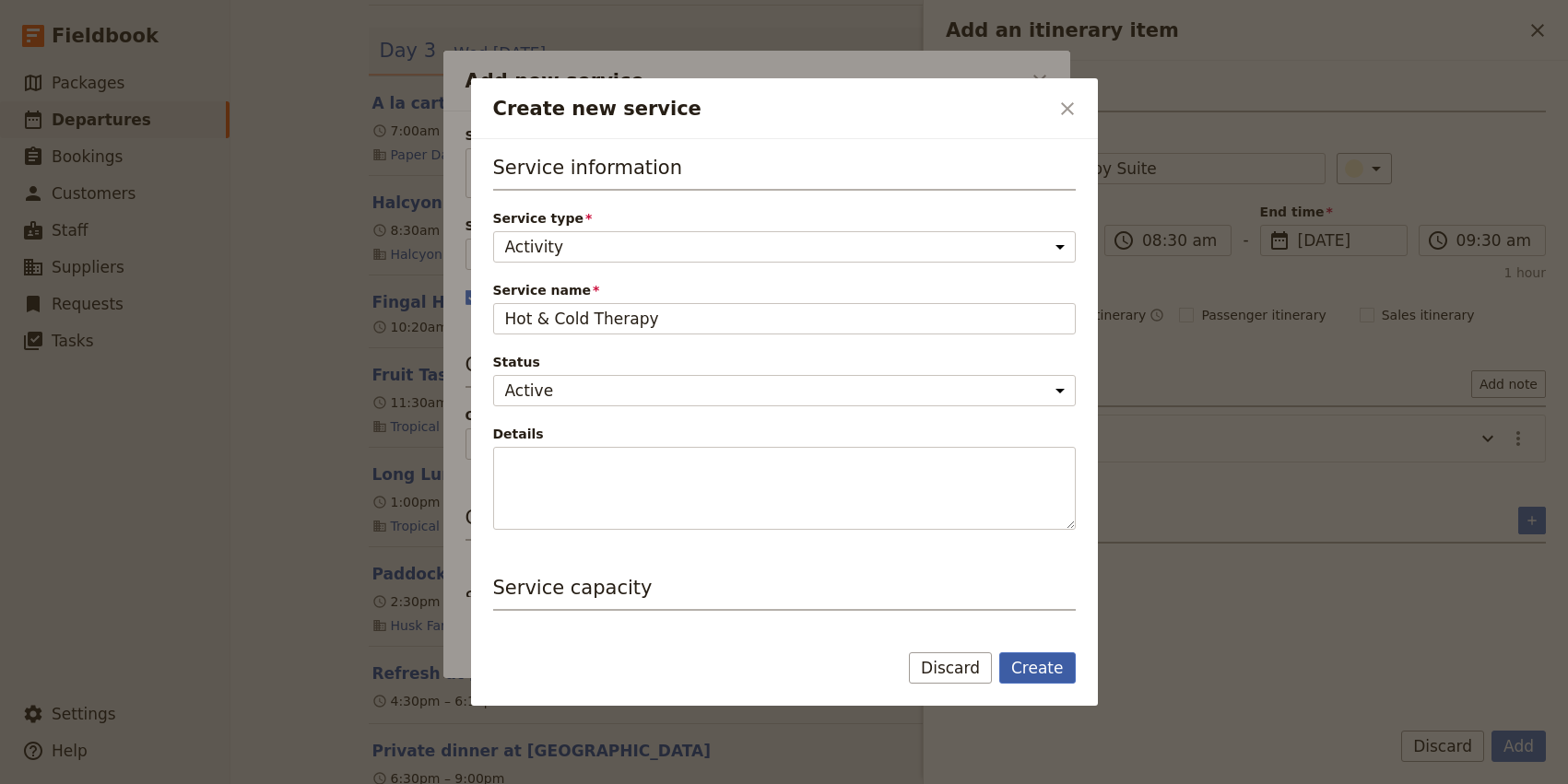
click at [1051, 668] on button "Create" at bounding box center [1038, 667] width 76 height 32
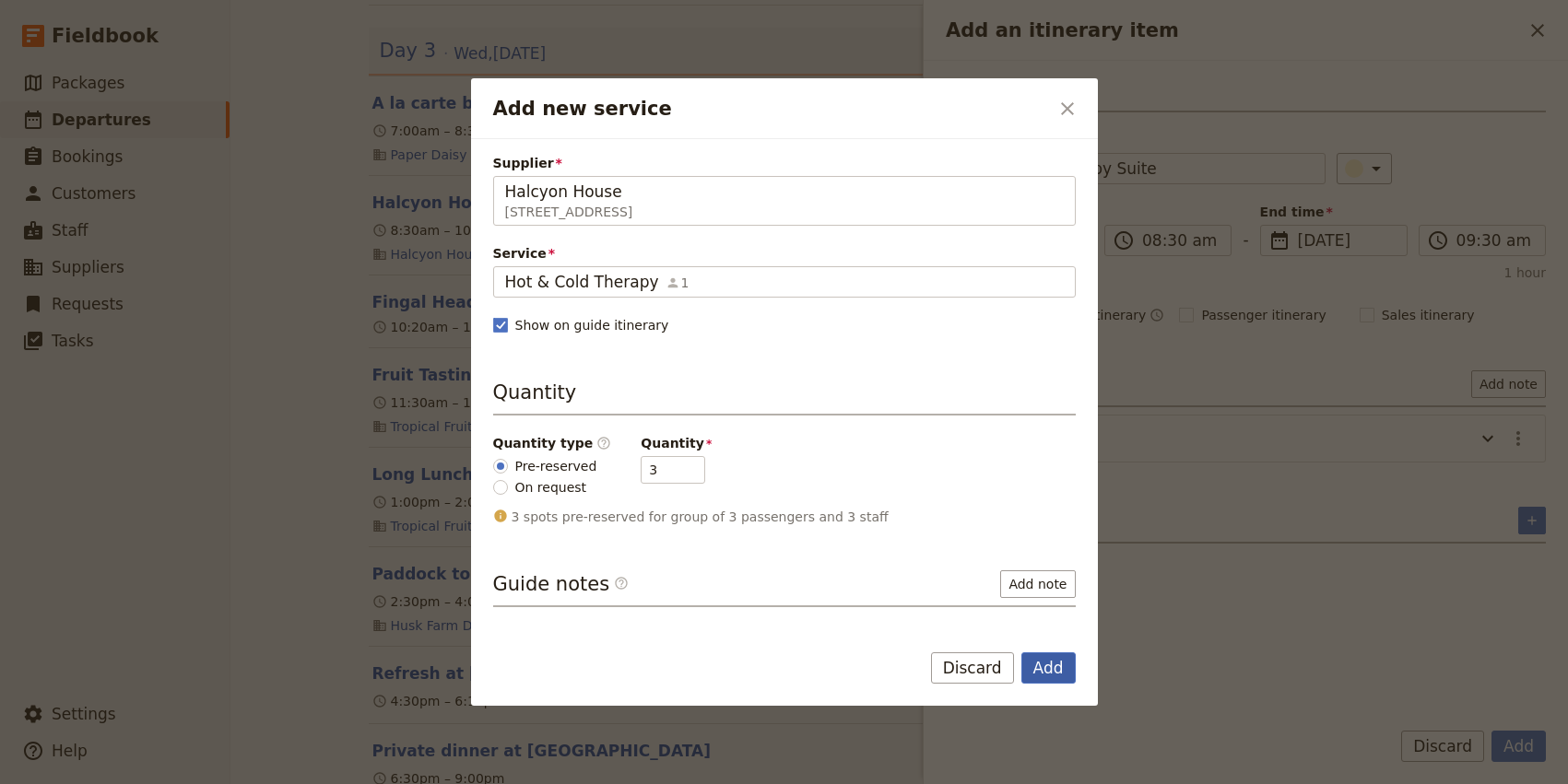
click at [1065, 666] on button "Add" at bounding box center [1048, 667] width 54 height 32
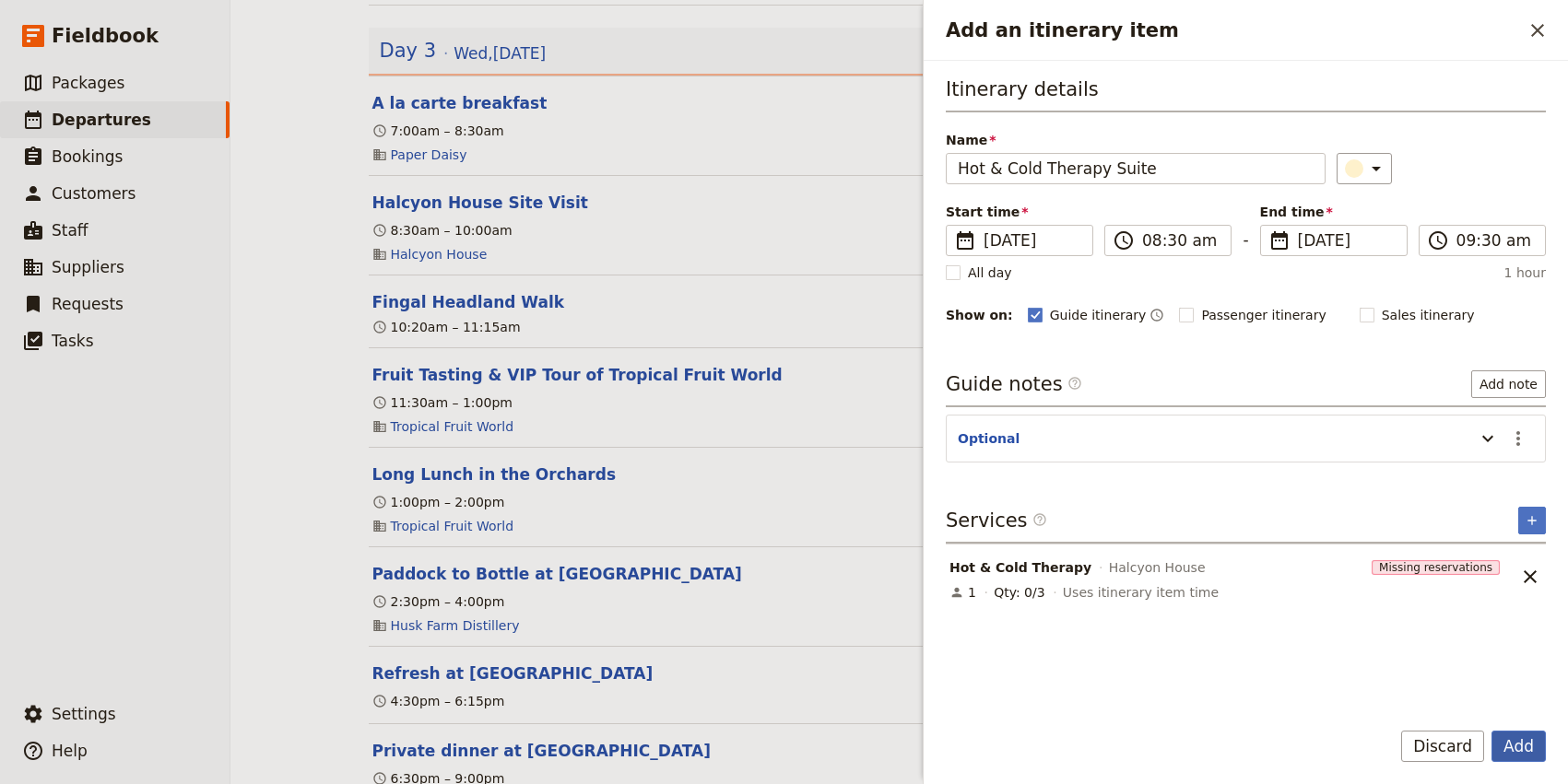
click at [1520, 758] on button "Add" at bounding box center [1518, 746] width 54 height 32
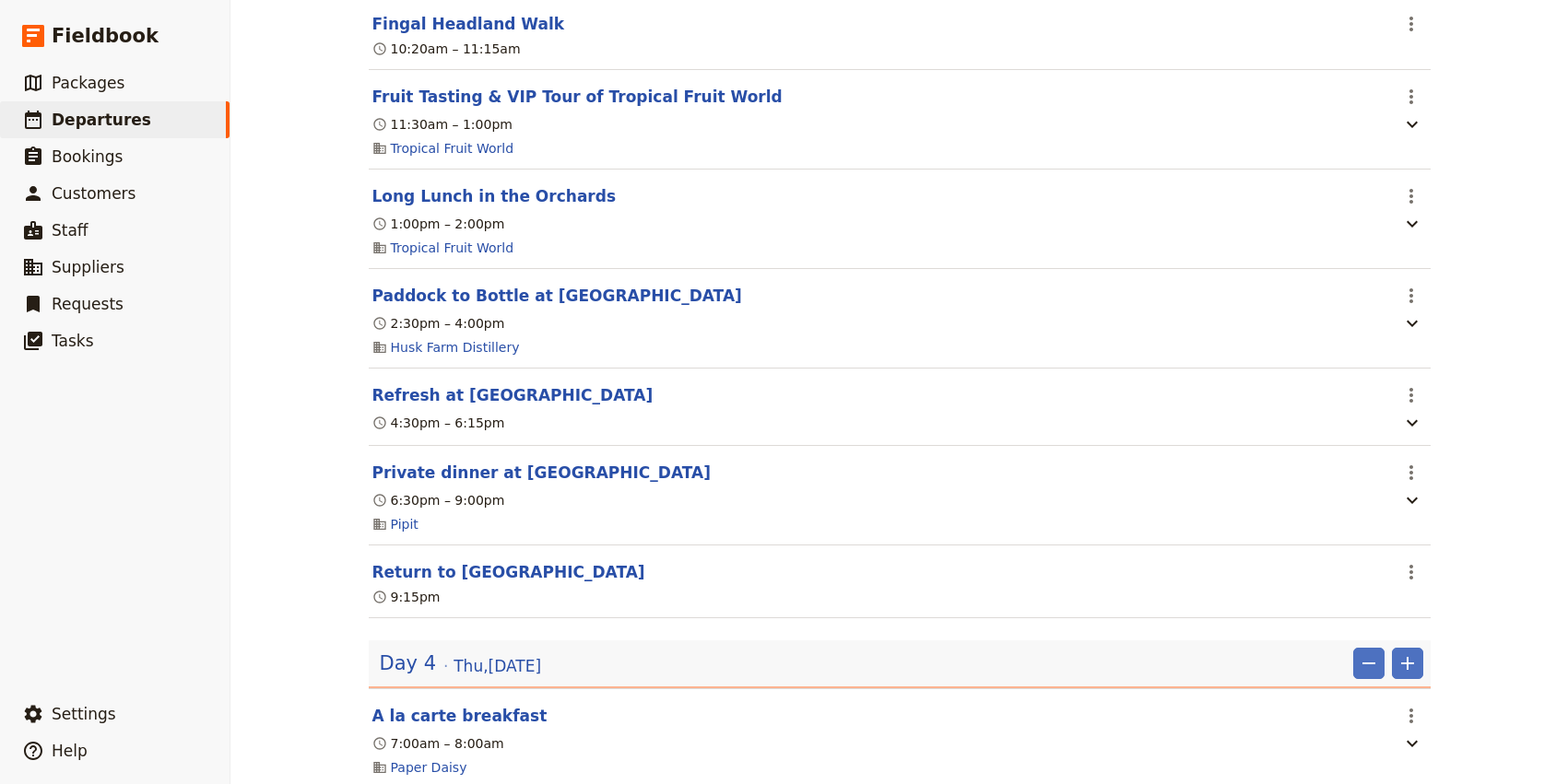
scroll to position [3057, 0]
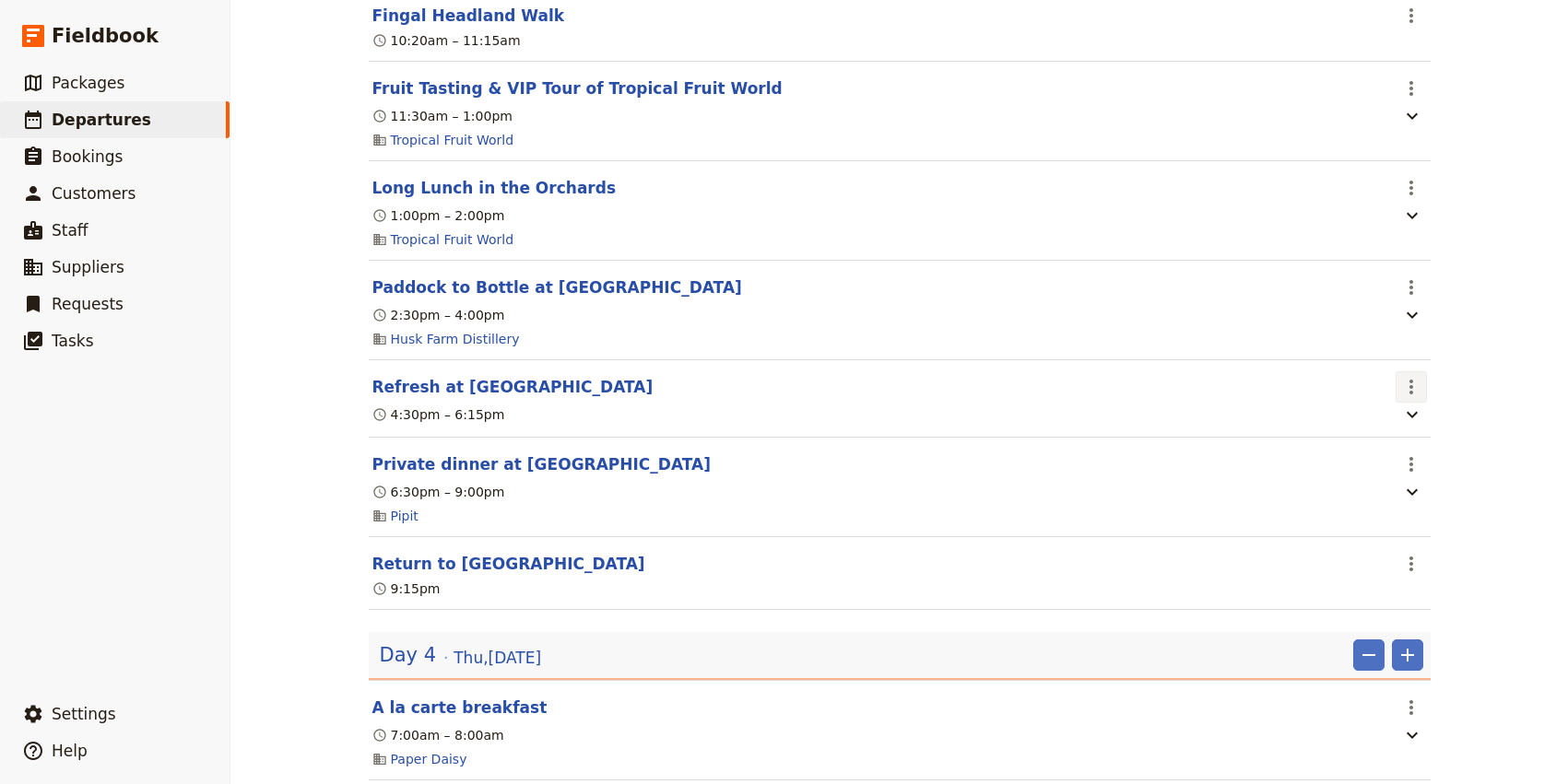
click at [1407, 398] on icon "Actions" at bounding box center [1410, 387] width 22 height 22
click at [1396, 434] on span "Edit this itinerary item" at bounding box center [1323, 441] width 144 height 18
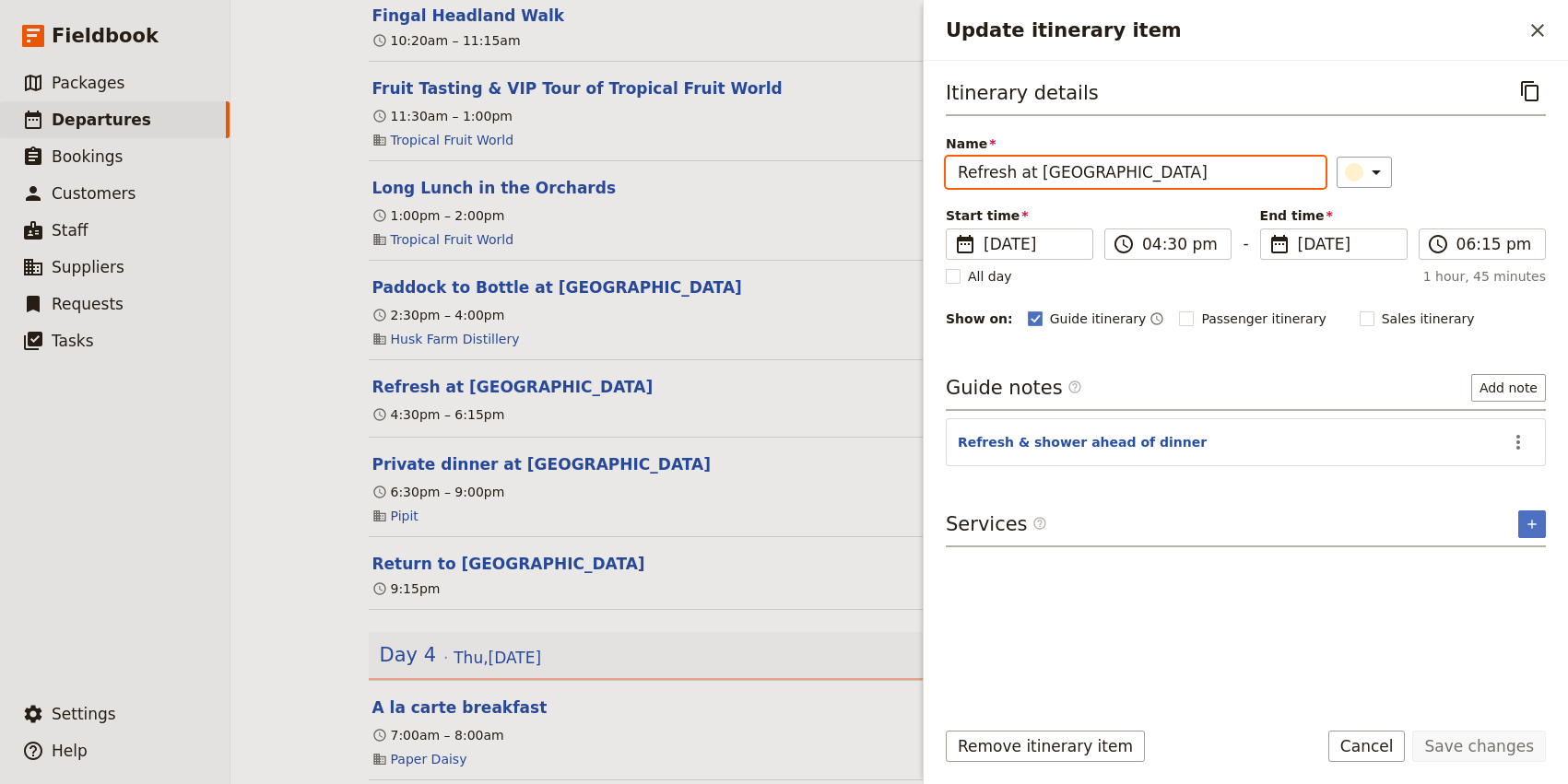
click at [1016, 175] on input "Refresh at [GEOGRAPHIC_DATA]" at bounding box center [1135, 172] width 379 height 32
type input "Halcyon House Spa Treatments"
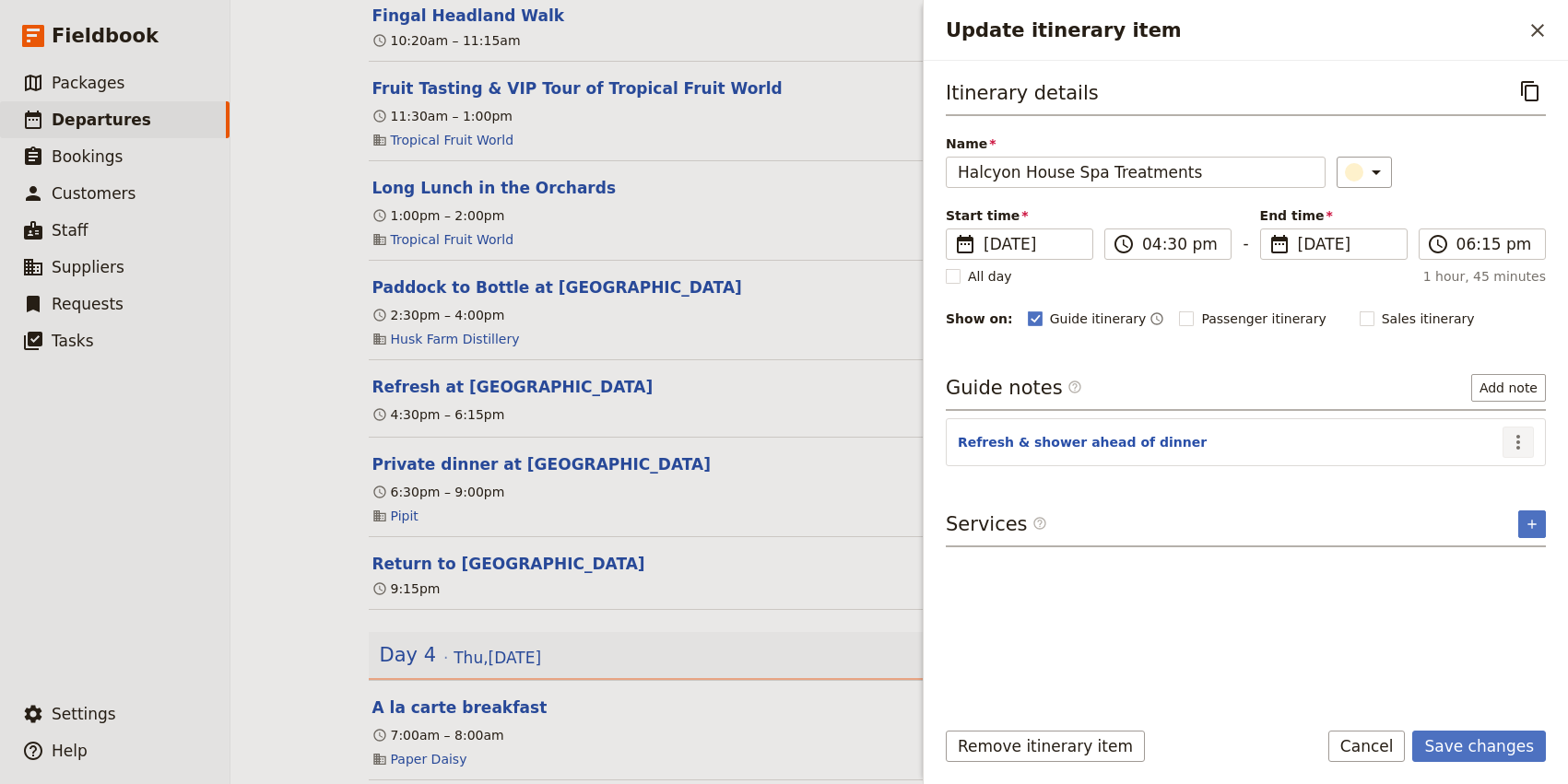
click at [1516, 449] on icon "Actions" at bounding box center [1518, 441] width 4 height 14
click at [1472, 476] on span "Edit note" at bounding box center [1465, 482] width 58 height 18
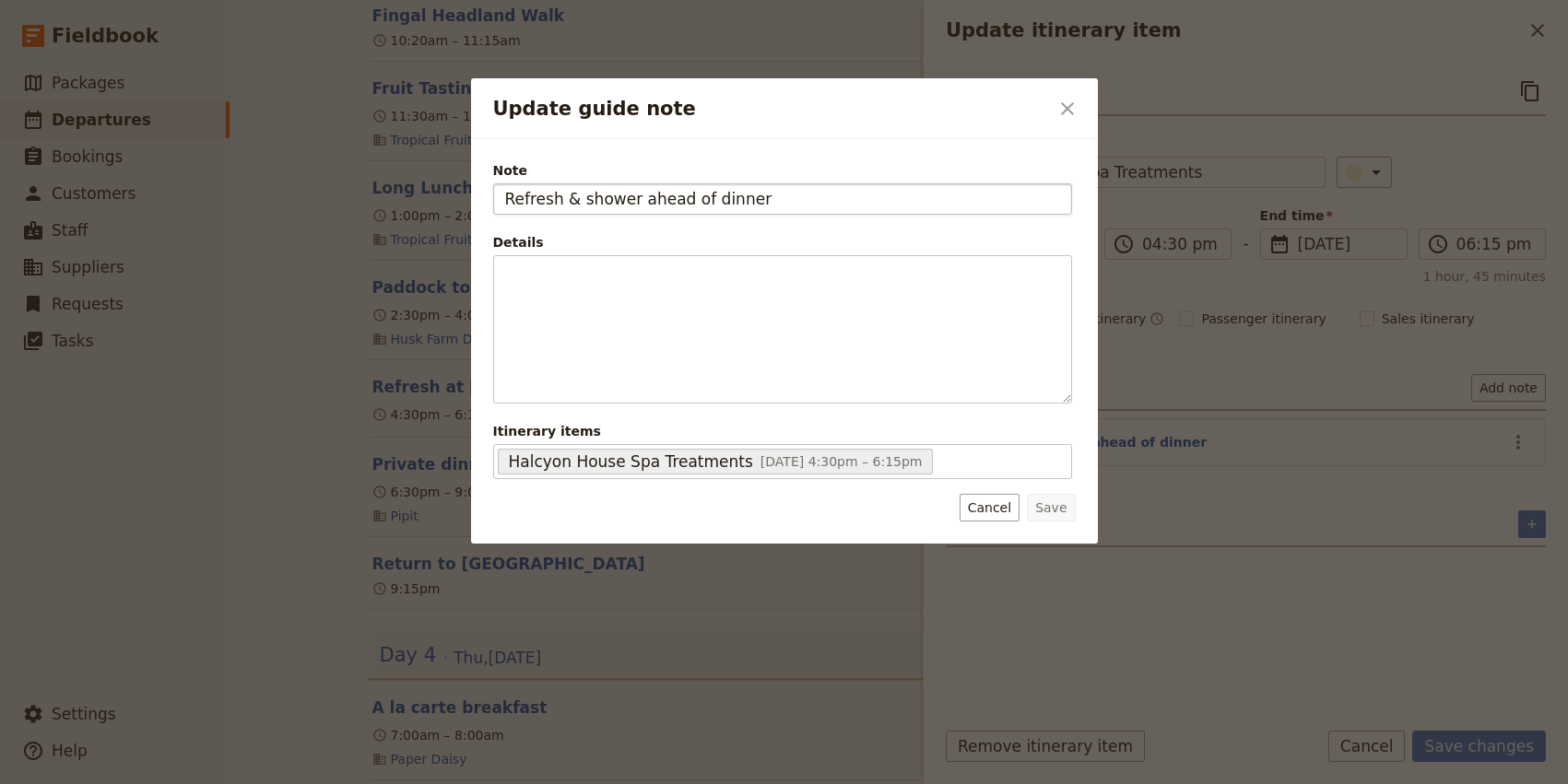
click at [612, 199] on input "Refresh & shower ahead of dinner" at bounding box center [783, 199] width 579 height 32
type input "Afterwards, refresh & shower before dinner"
click at [1061, 507] on button "Save" at bounding box center [1050, 507] width 48 height 28
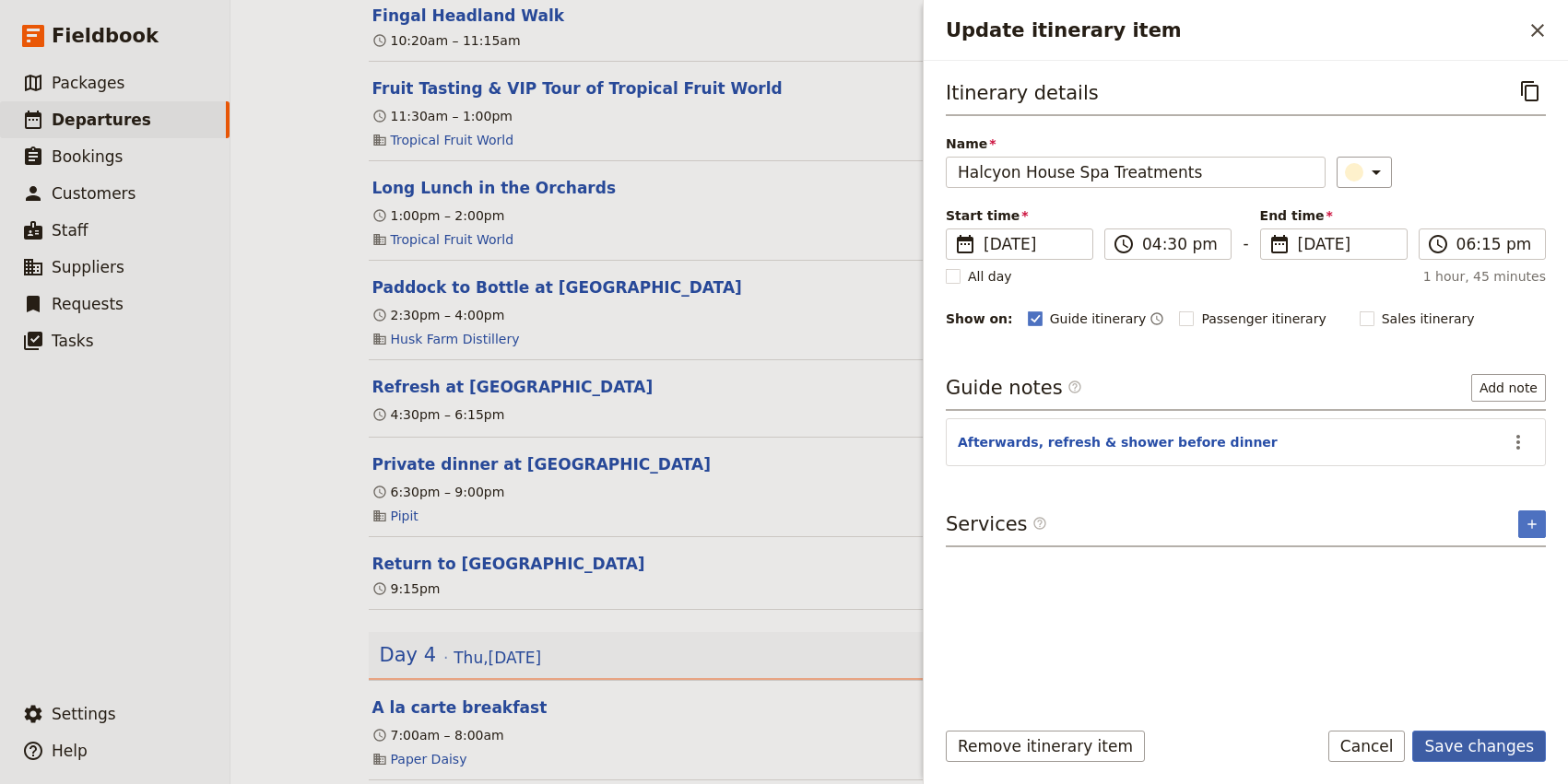
click at [1487, 746] on button "Save changes" at bounding box center [1479, 746] width 134 height 32
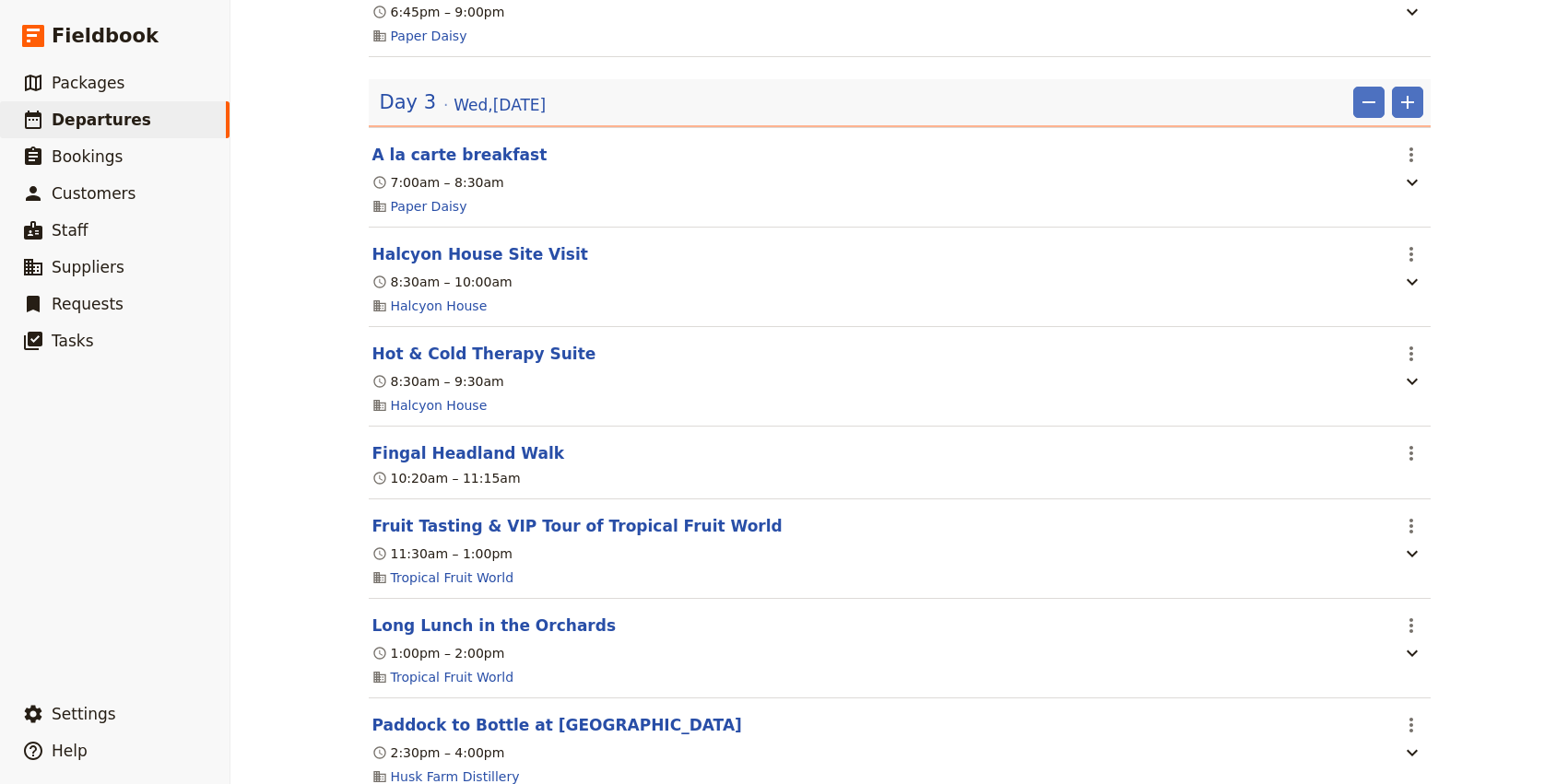
scroll to position [2617, 0]
click at [1412, 268] on icon "Actions" at bounding box center [1410, 257] width 22 height 22
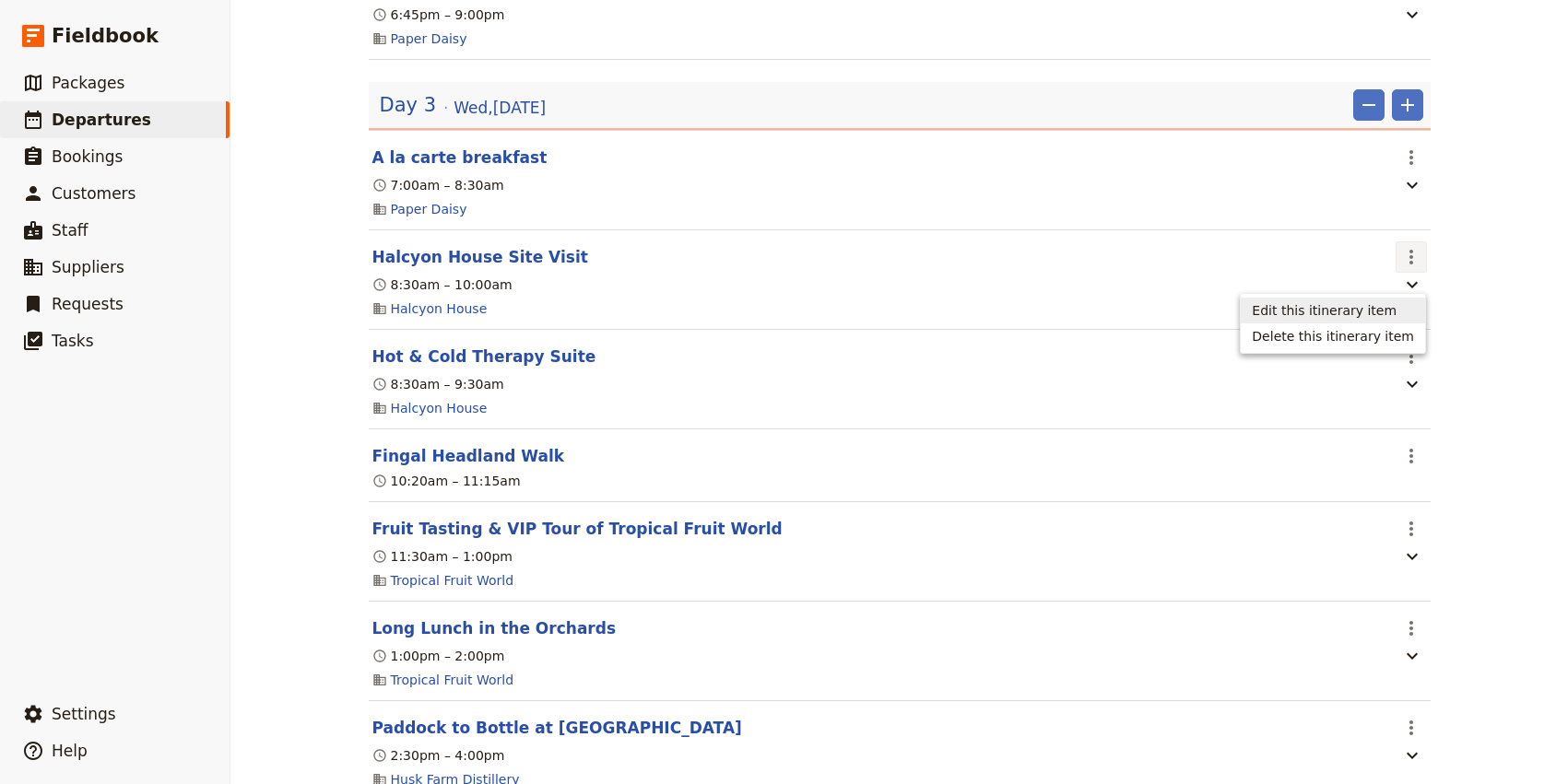
click at [1372, 301] on span "Edit this itinerary item" at bounding box center [1323, 309] width 144 height 18
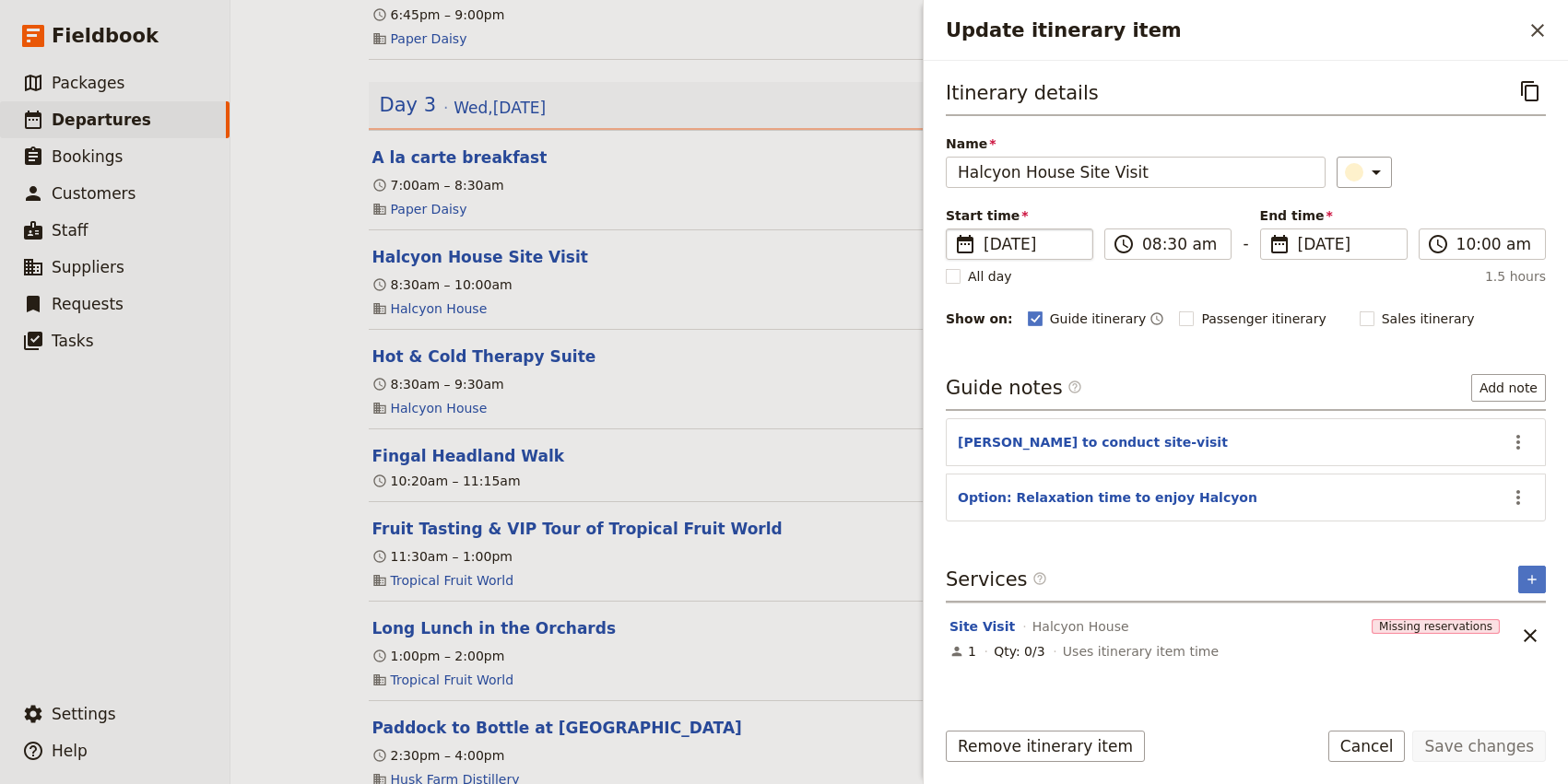
click at [1013, 239] on span "[DATE]" at bounding box center [1032, 244] width 97 height 22
click at [954, 229] on input "[DATE]" at bounding box center [953, 228] width 1 height 1
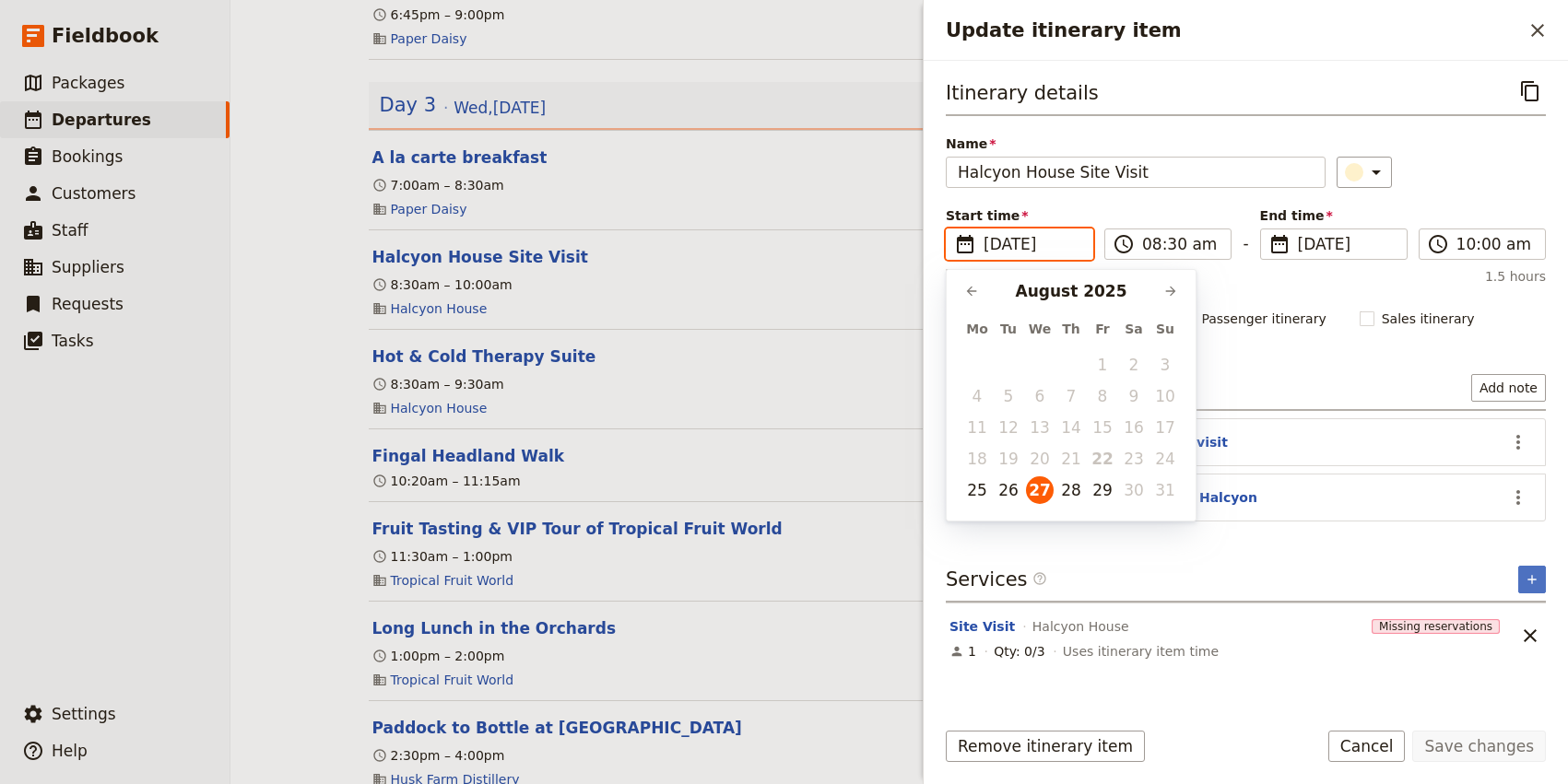
scroll to position [0, 0]
click at [1009, 492] on button "26" at bounding box center [1008, 490] width 28 height 28
type input "[DATE]"
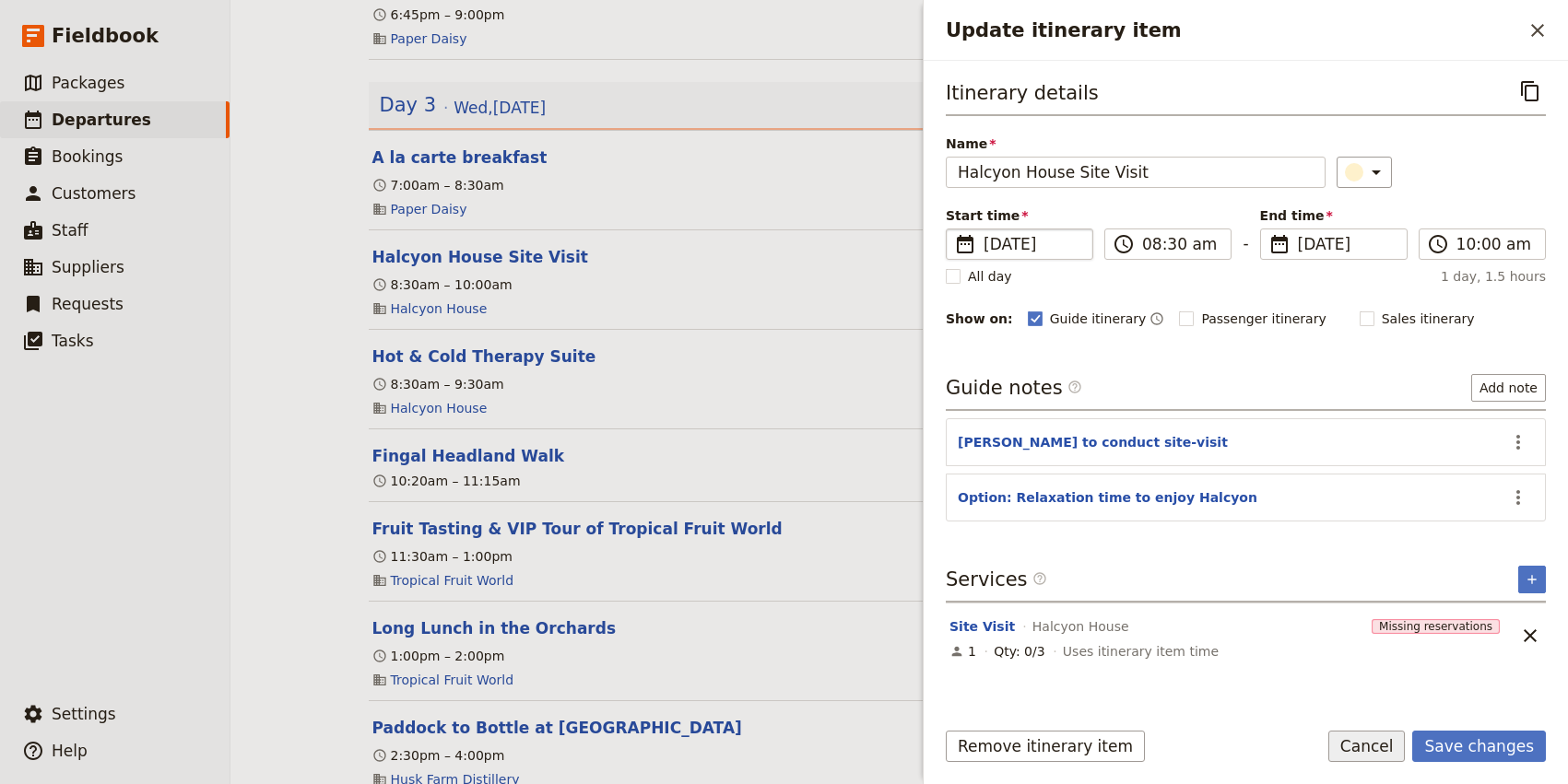
click at [1383, 752] on button "Cancel" at bounding box center [1366, 746] width 77 height 32
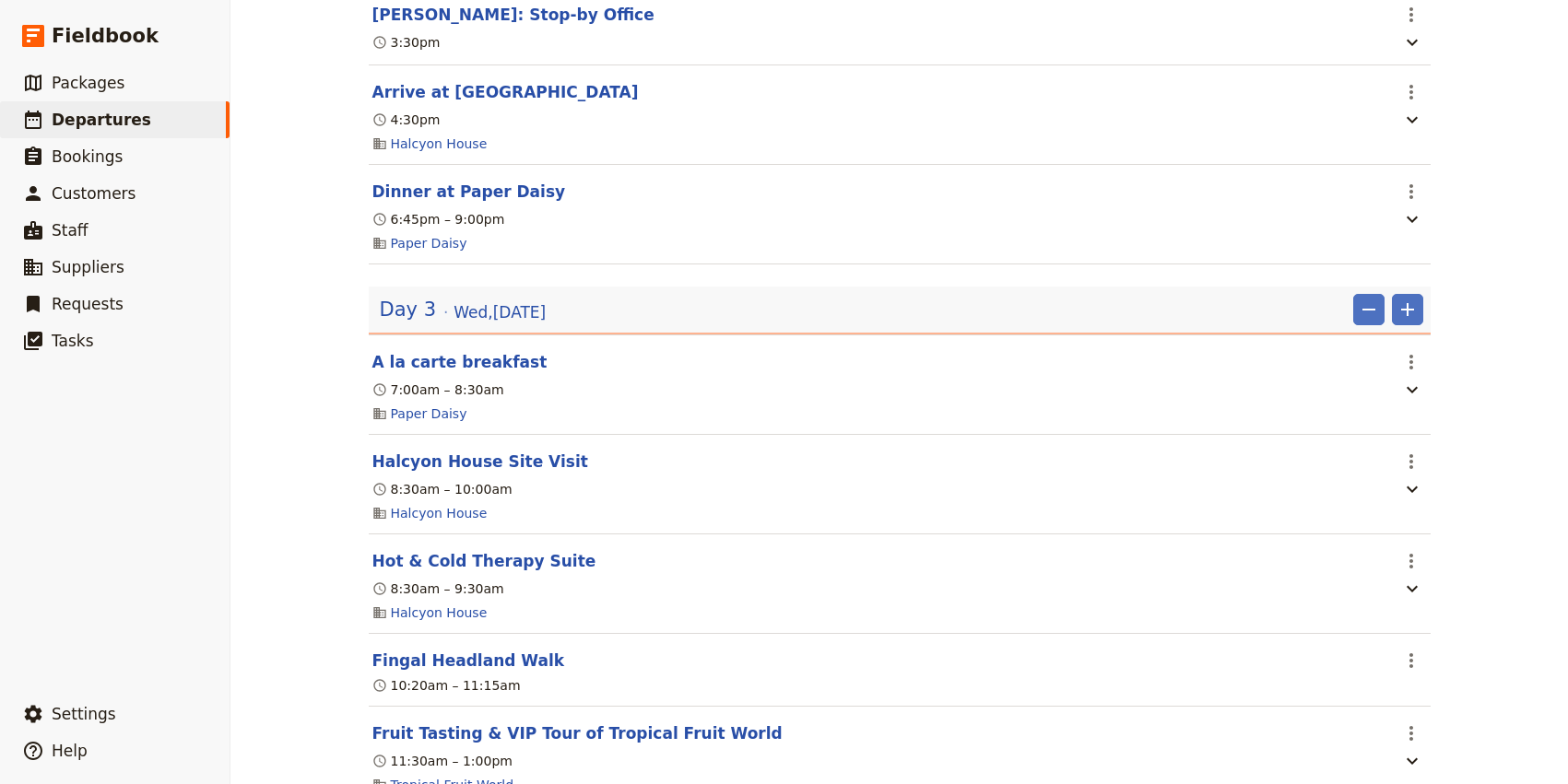
scroll to position [2362, 0]
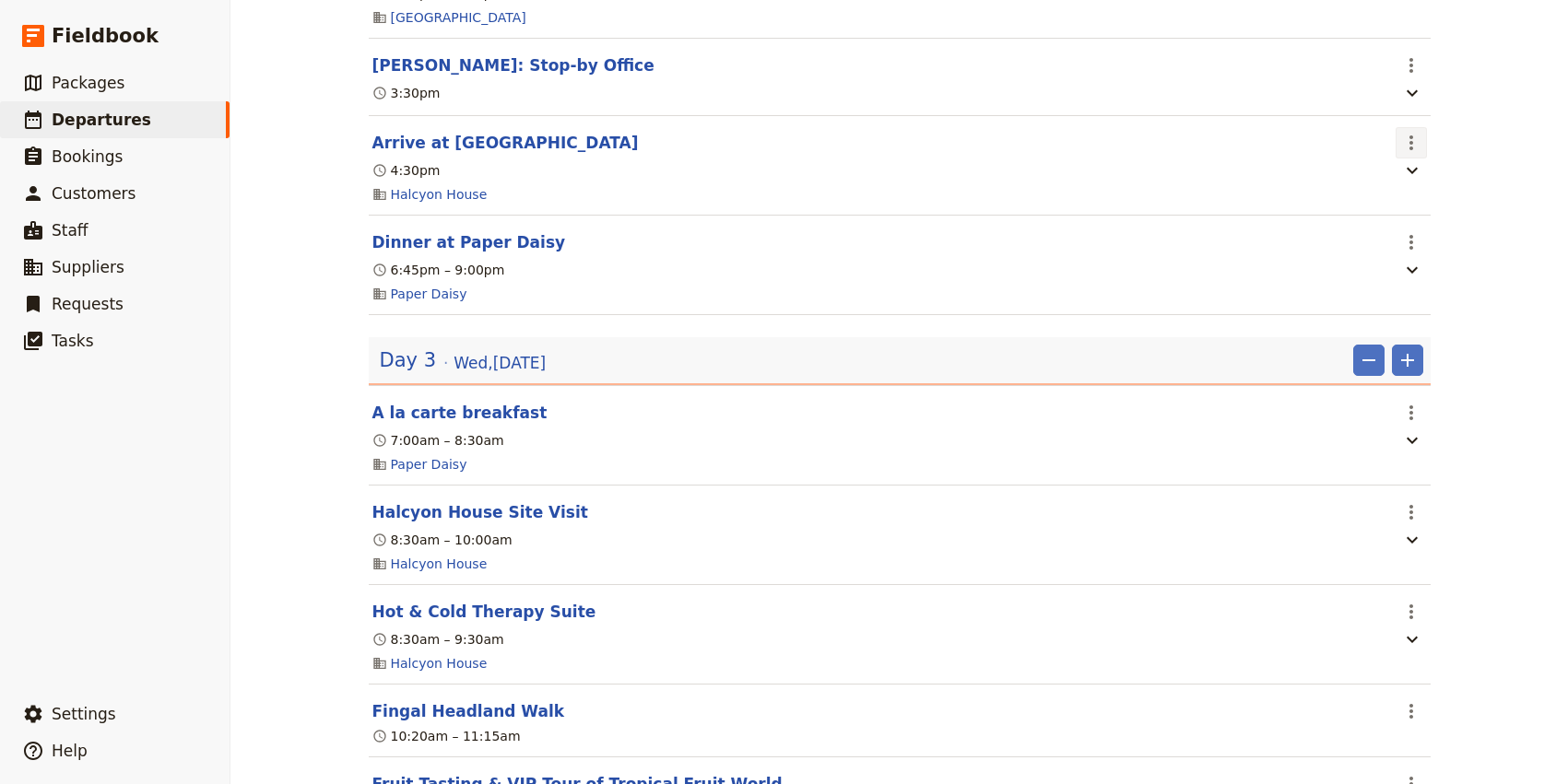
click at [1412, 154] on icon "Actions" at bounding box center [1410, 142] width 22 height 22
click at [1404, 190] on span "Edit this itinerary item" at bounding box center [1333, 194] width 162 height 18
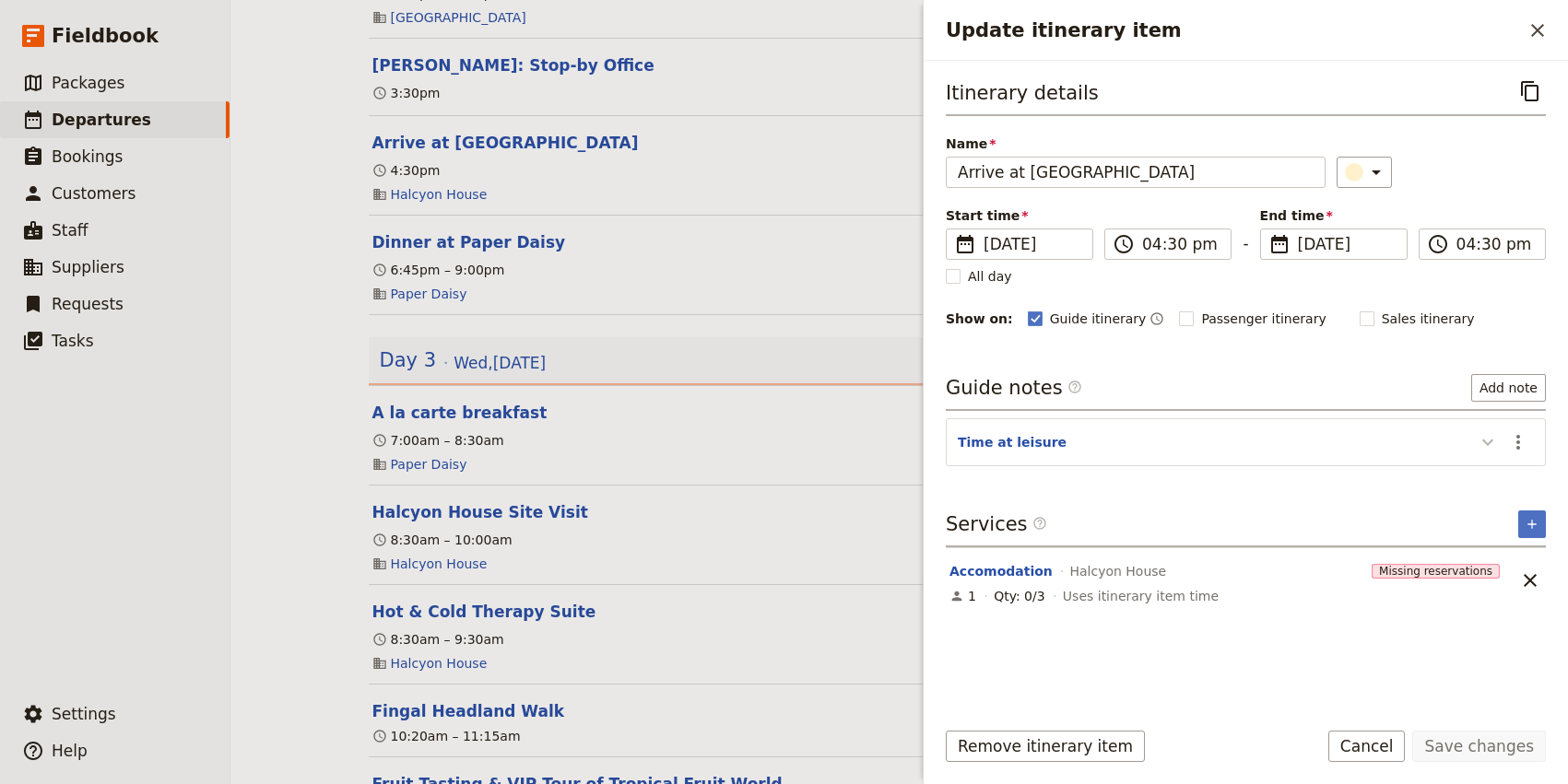
click at [1489, 444] on icon "Update itinerary item" at bounding box center [1487, 441] width 22 height 22
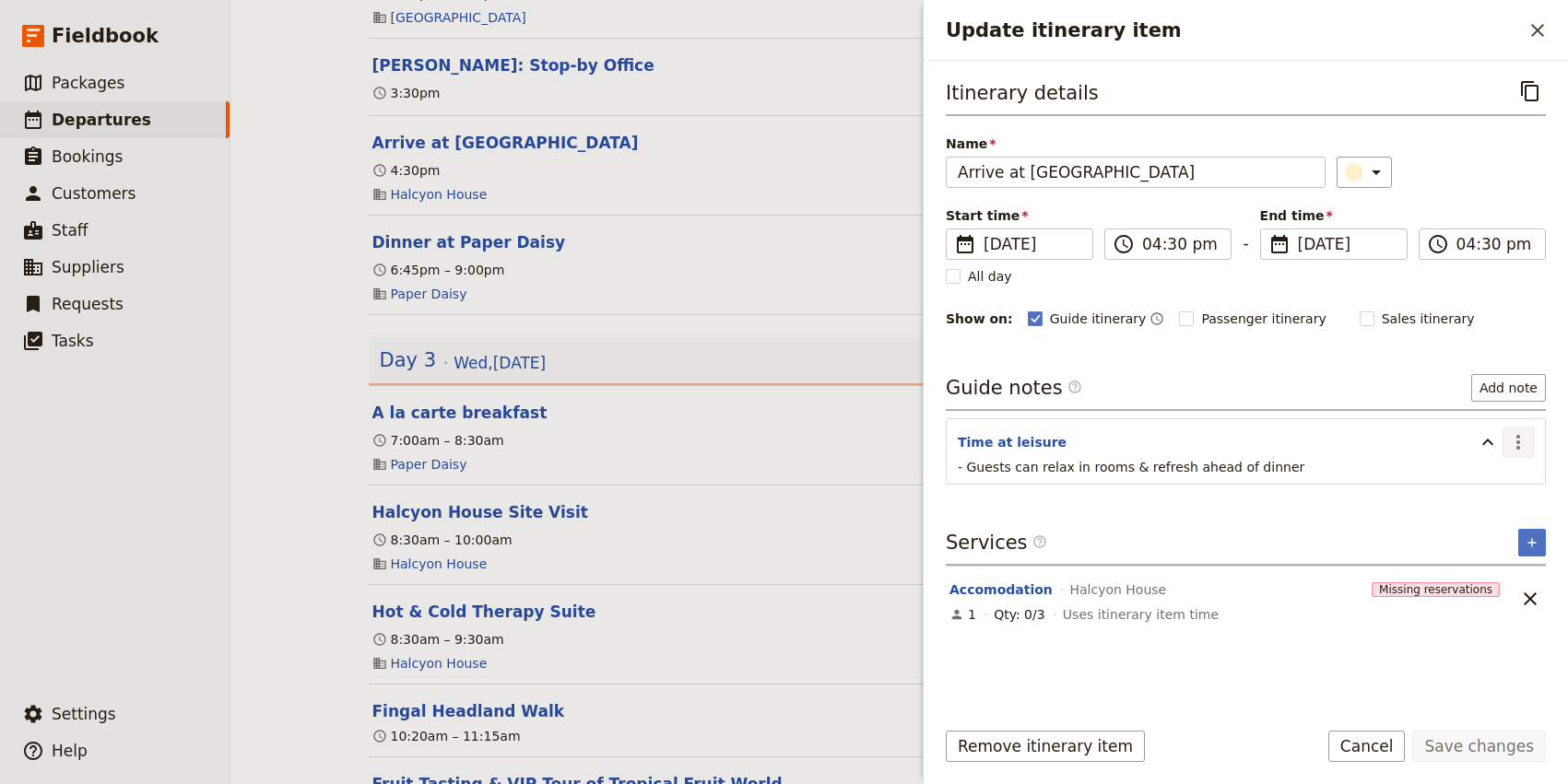
click at [1515, 444] on icon "Actions" at bounding box center [1517, 441] width 22 height 22
click at [1483, 505] on span "Remove note" at bounding box center [1479, 508] width 86 height 18
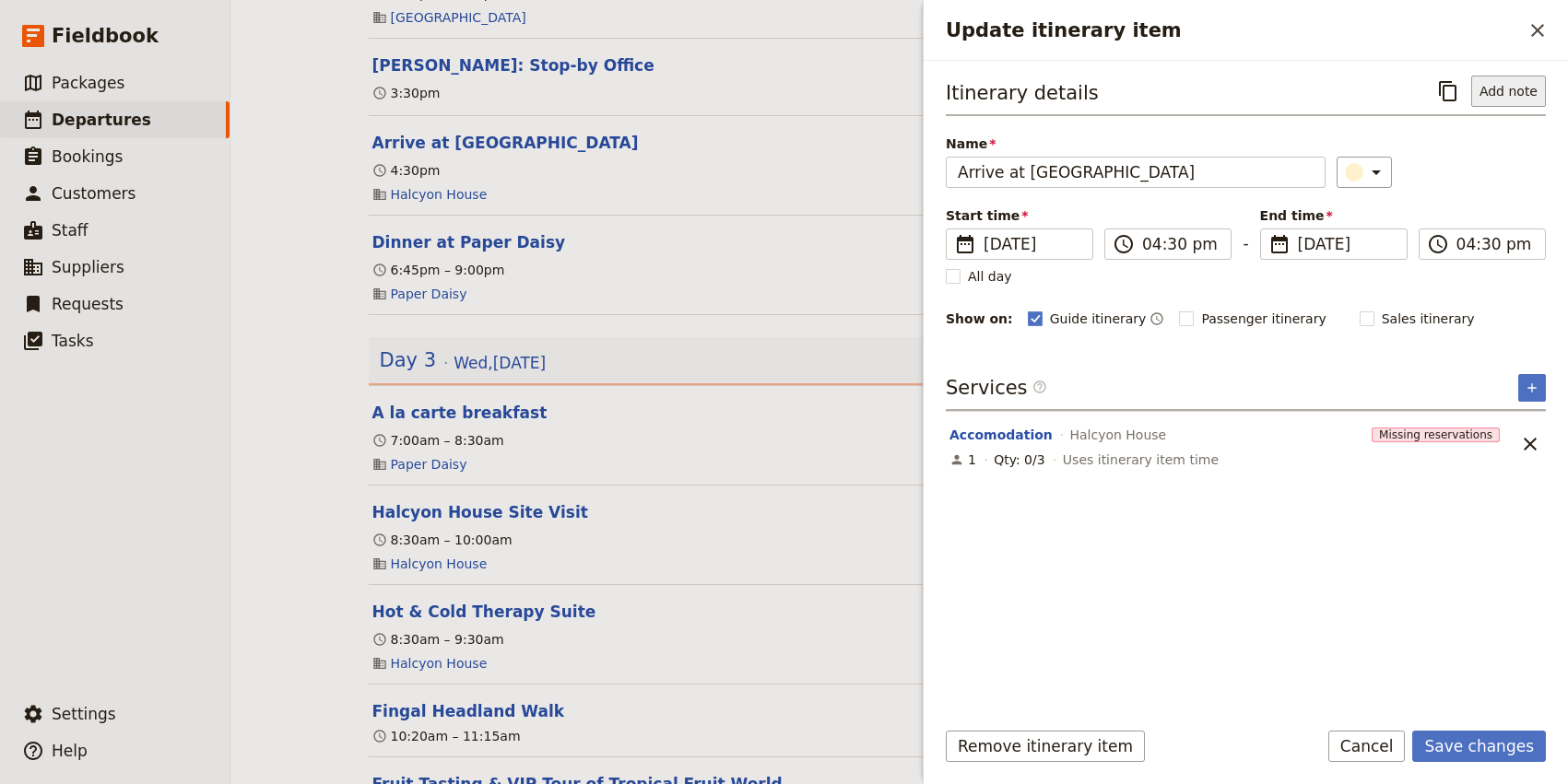
click at [1525, 95] on button "Add note" at bounding box center [1508, 91] width 75 height 32
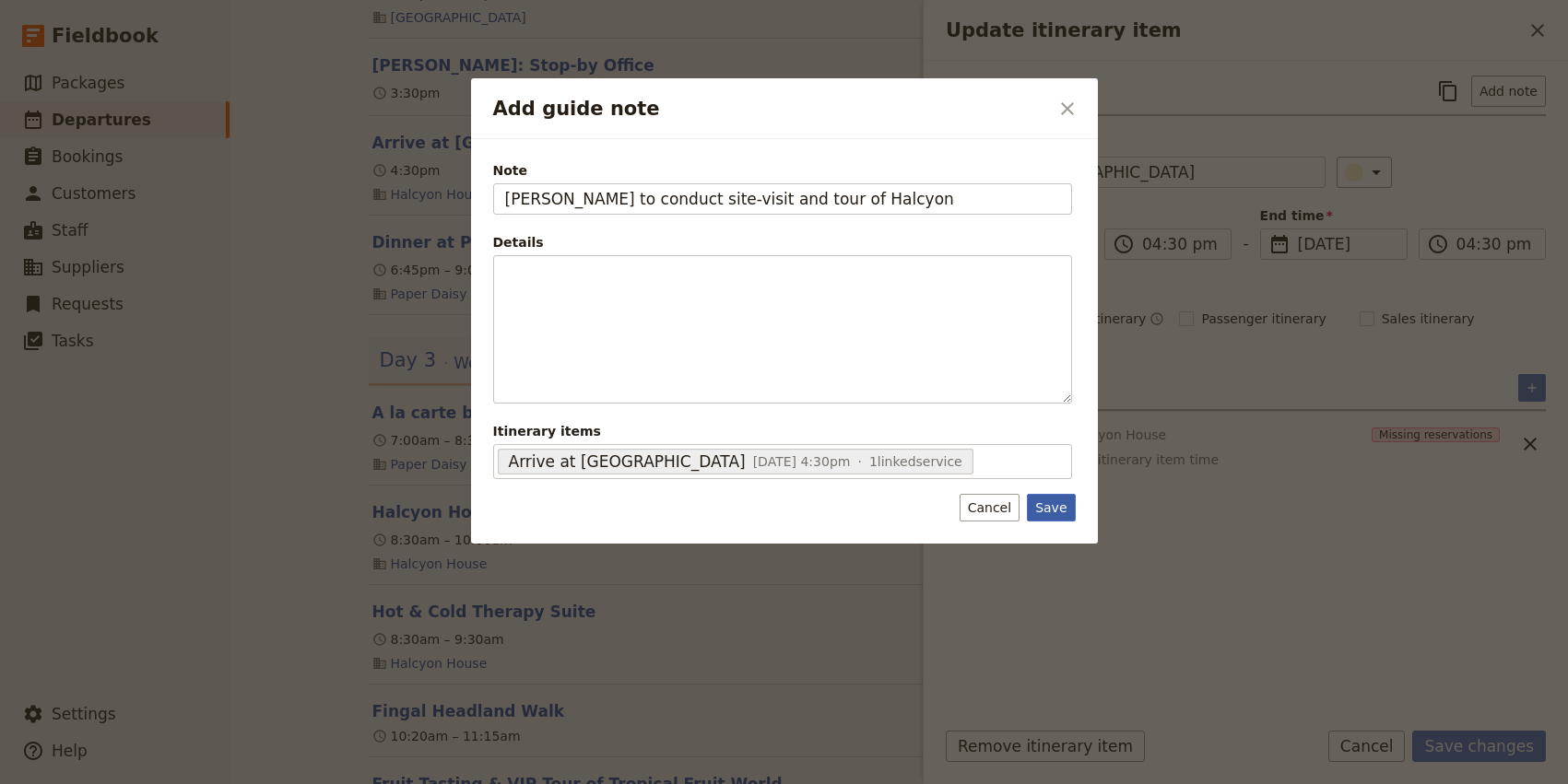
type input "[PERSON_NAME] to conduct site-visit and tour of Halcyon"
click at [1054, 505] on button "Save" at bounding box center [1050, 507] width 48 height 28
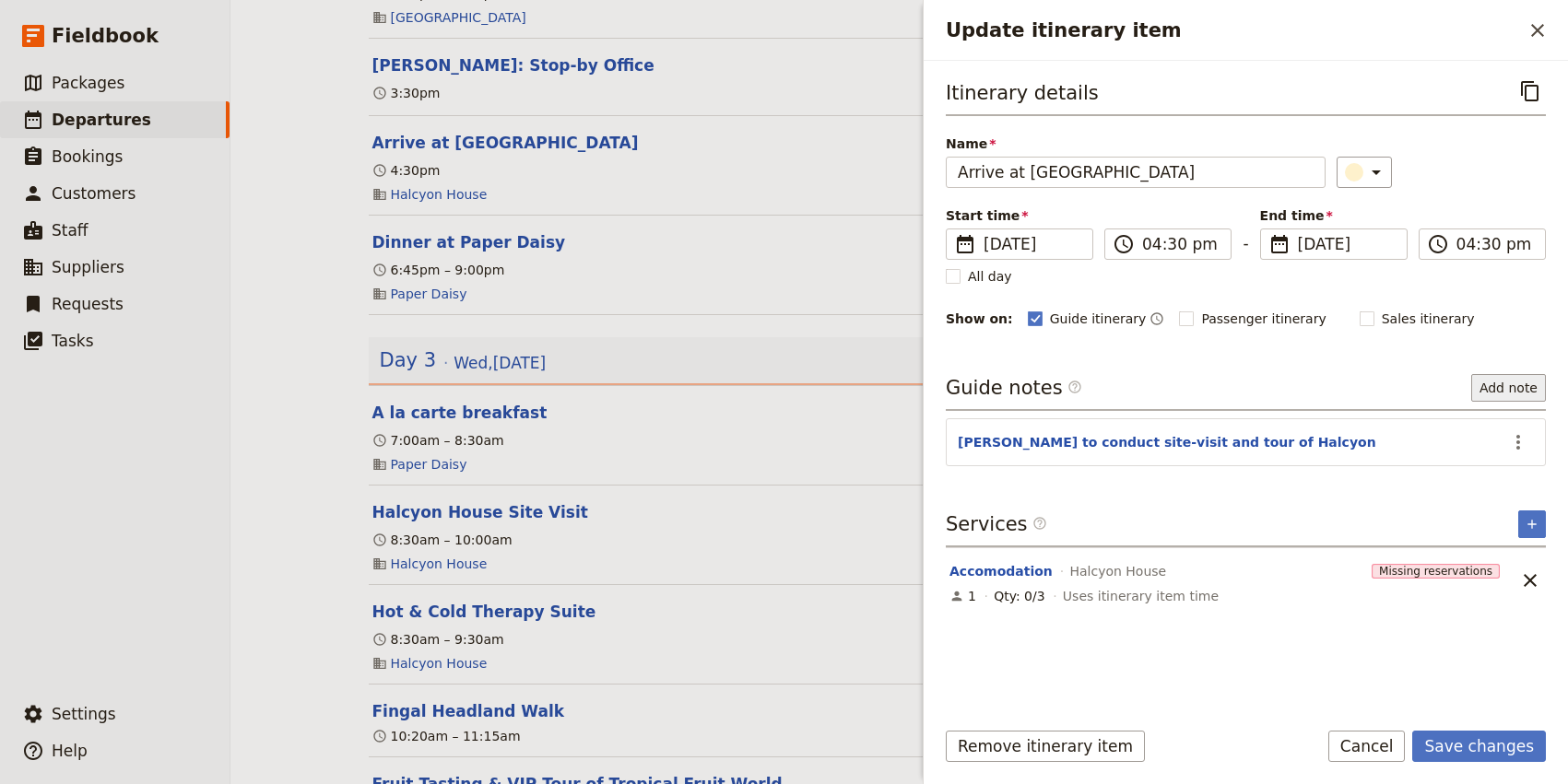
click at [1506, 388] on button "Add note" at bounding box center [1508, 388] width 75 height 28
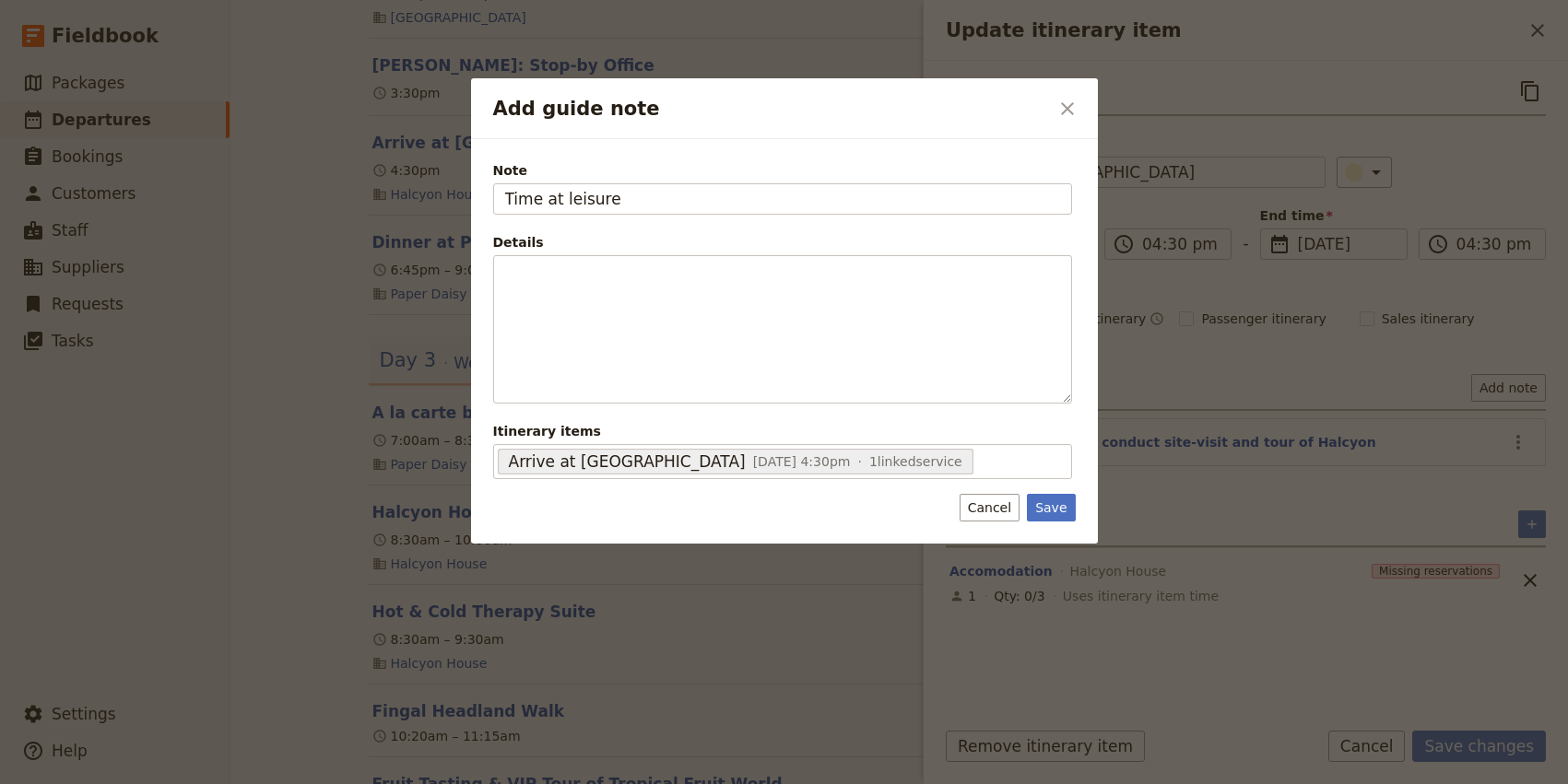
type input "Time at leisure"
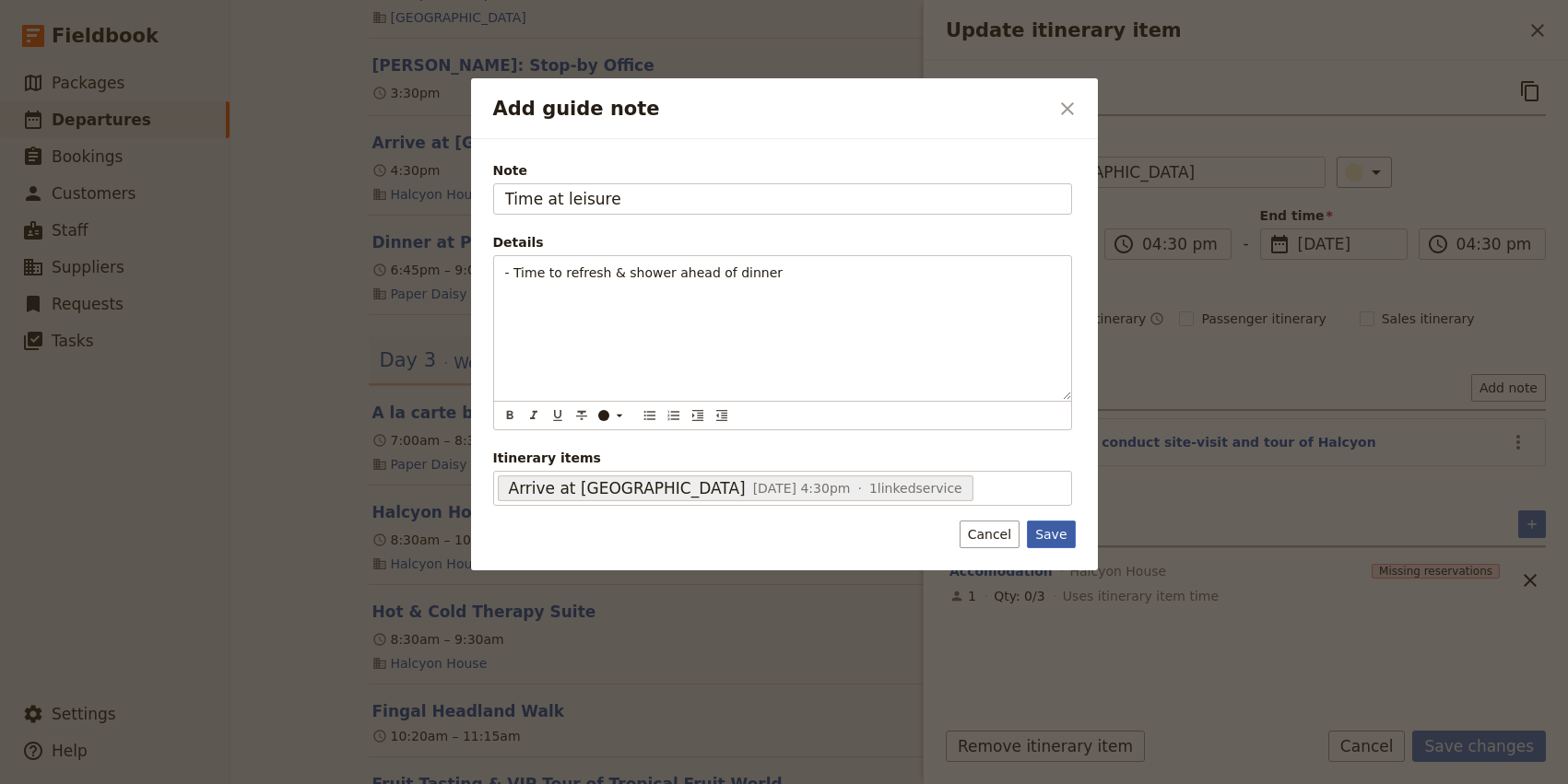
click at [1053, 537] on button "Save" at bounding box center [1050, 534] width 48 height 28
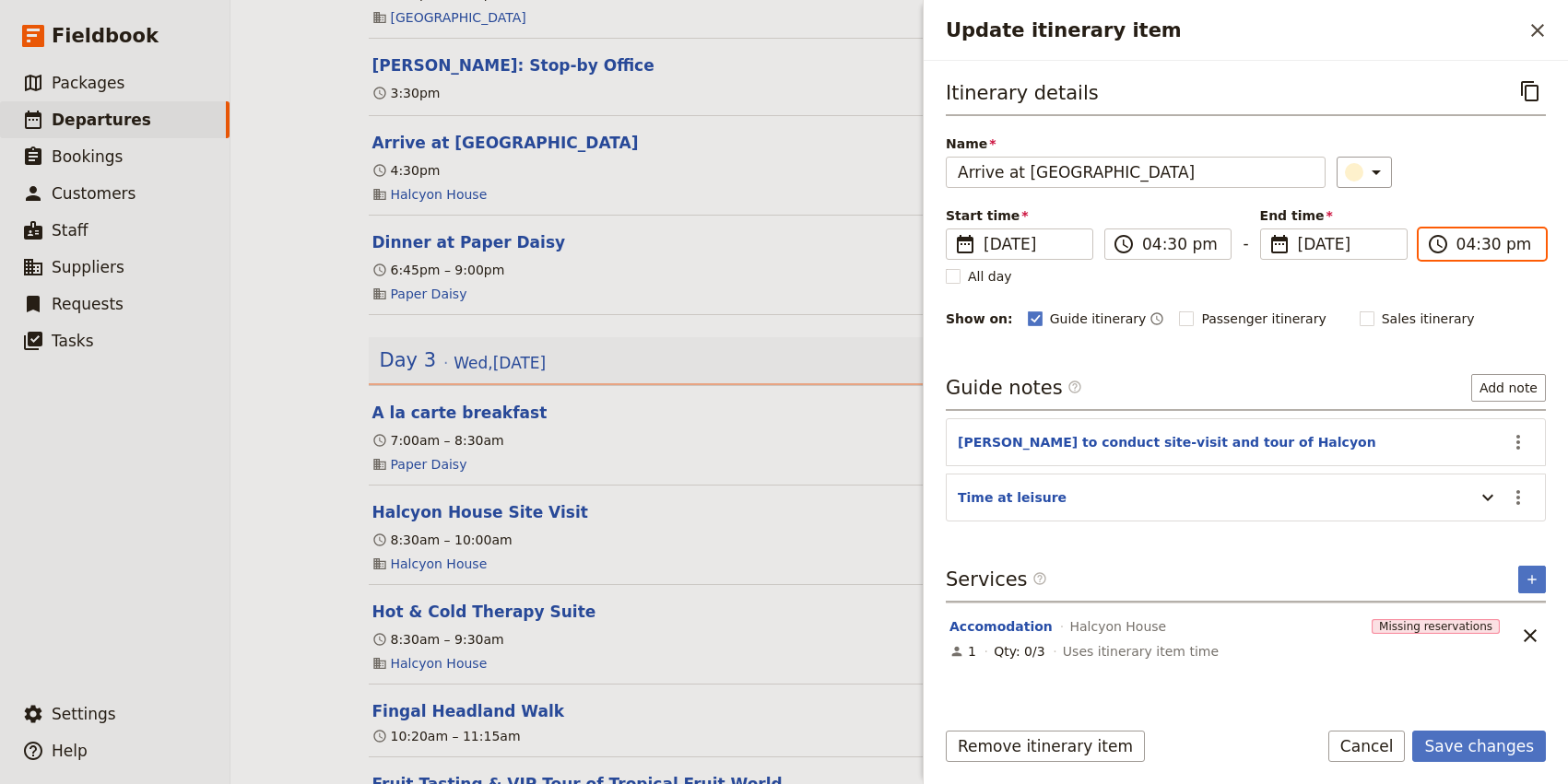
click at [1467, 246] on input "04:30 pm" at bounding box center [1494, 244] width 77 height 22
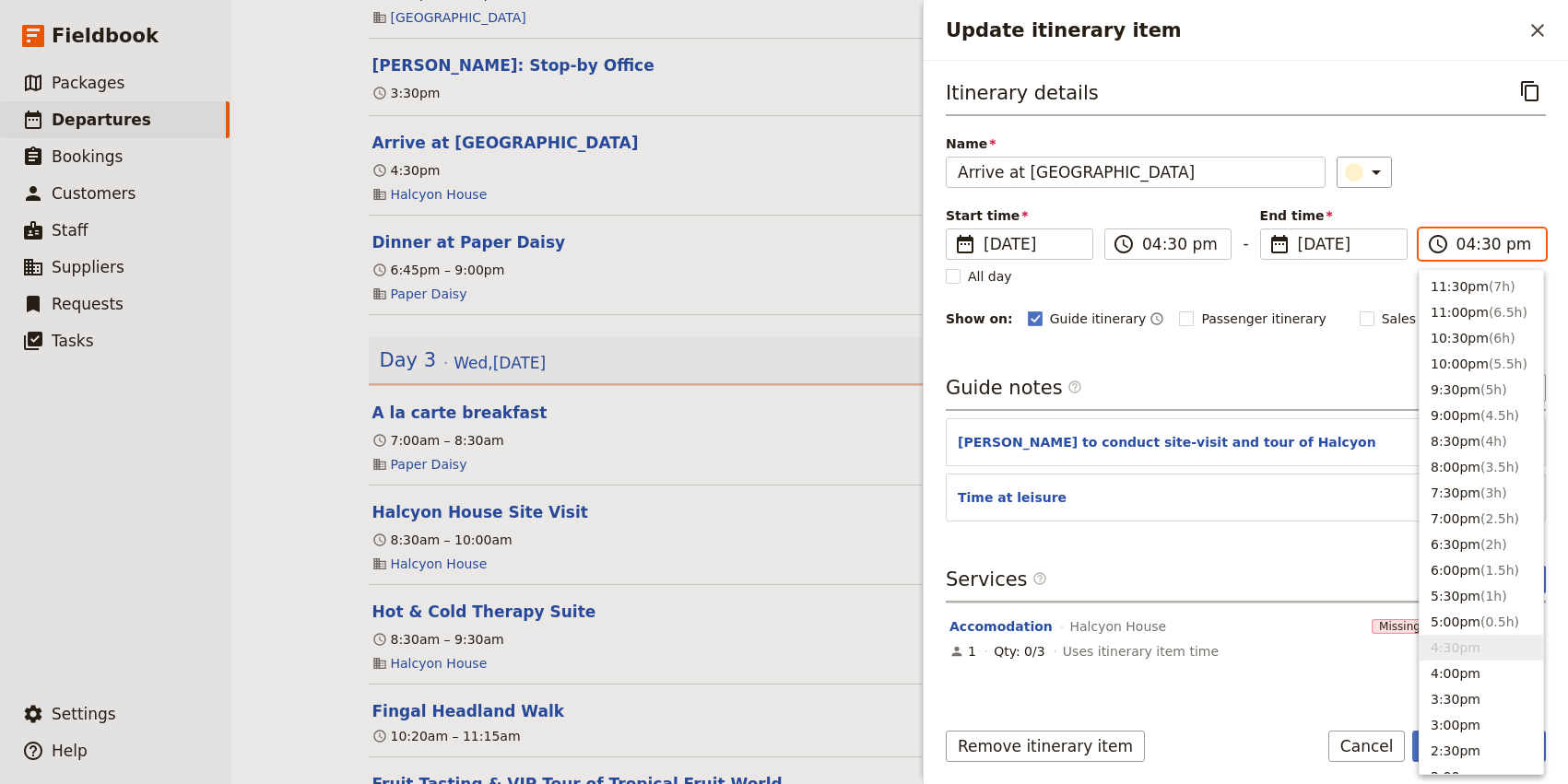
type input "06:30 pm"
click at [1514, 141] on div "Name Arrive at [GEOGRAPHIC_DATA] ​" at bounding box center [1246, 161] width 600 height 53
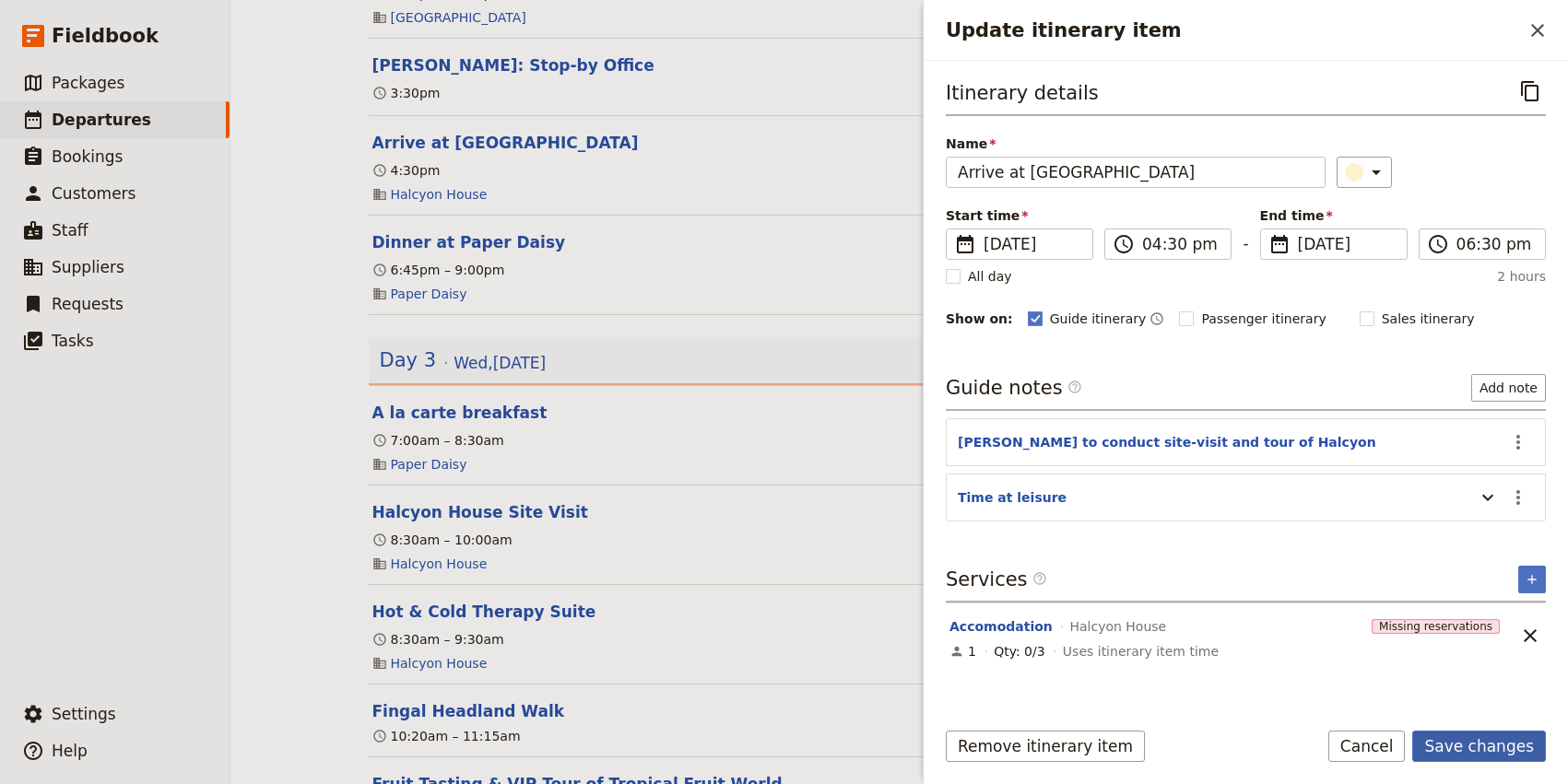
click at [1499, 743] on button "Save changes" at bounding box center [1479, 746] width 134 height 32
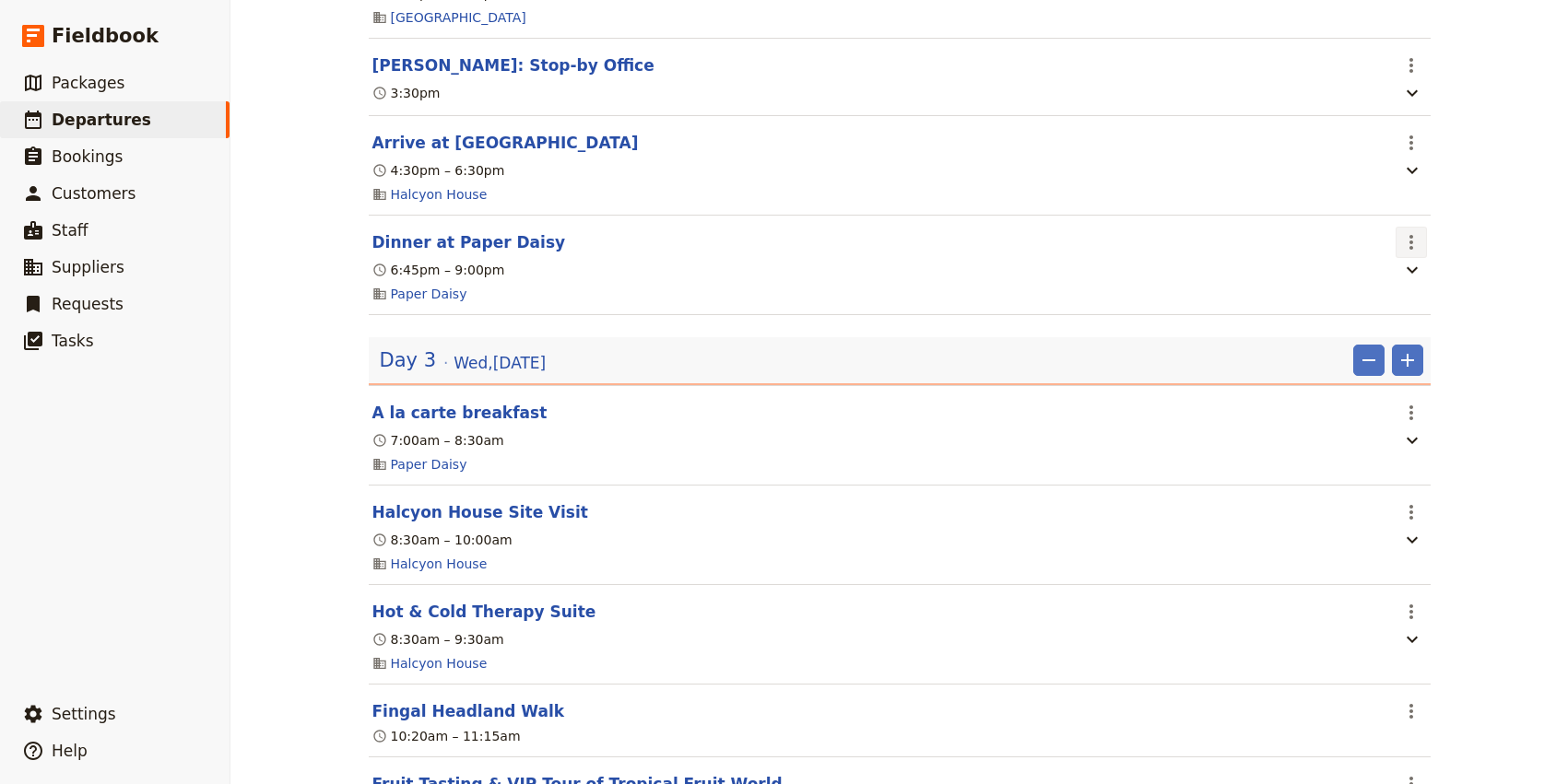
click at [1415, 253] on icon "Actions" at bounding box center [1410, 242] width 22 height 22
click at [1385, 301] on span "Edit this itinerary item" at bounding box center [1323, 294] width 144 height 18
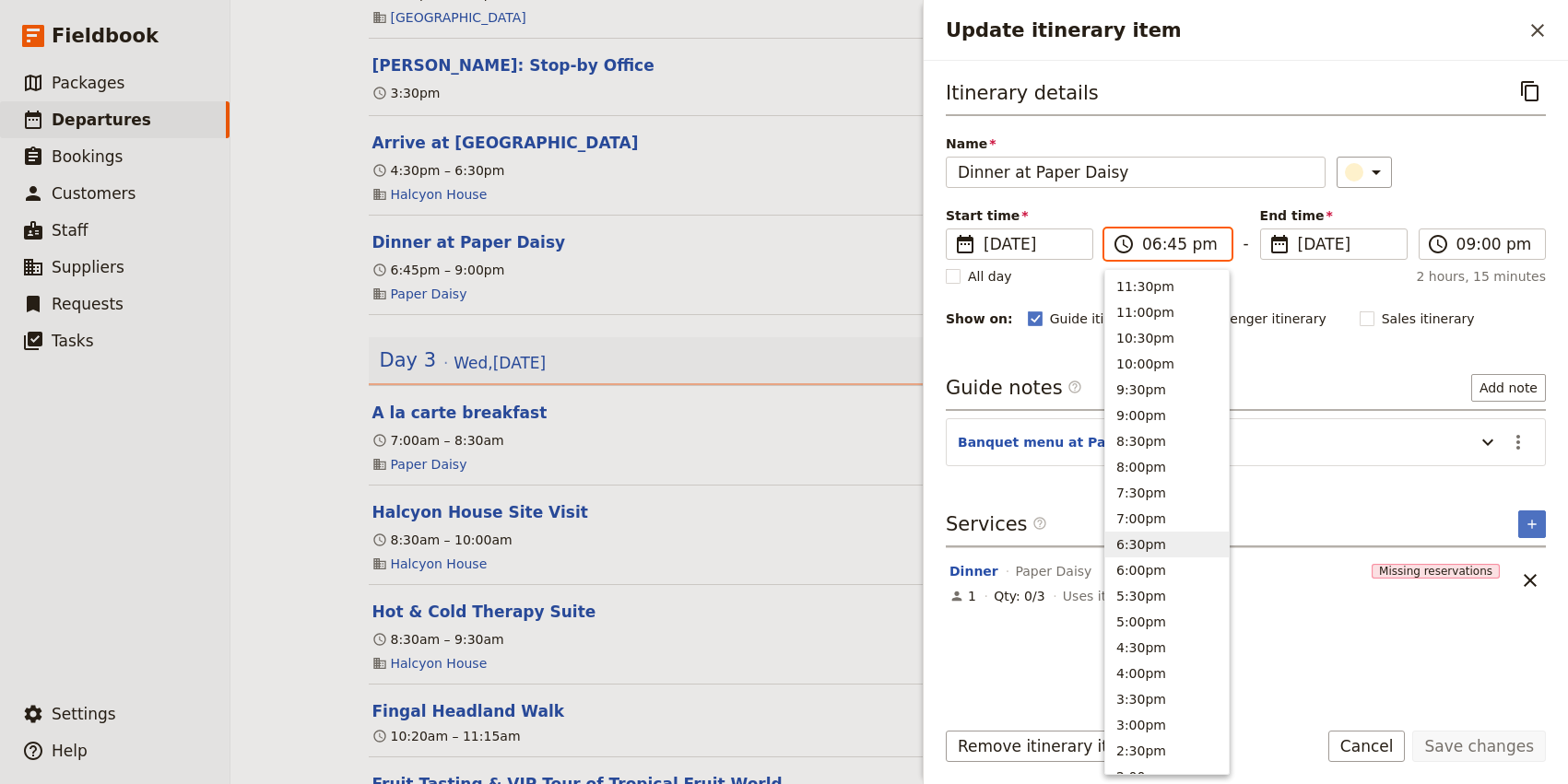
click at [1176, 243] on input "06:45 pm" at bounding box center [1180, 244] width 77 height 22
type input "06:30 pm"
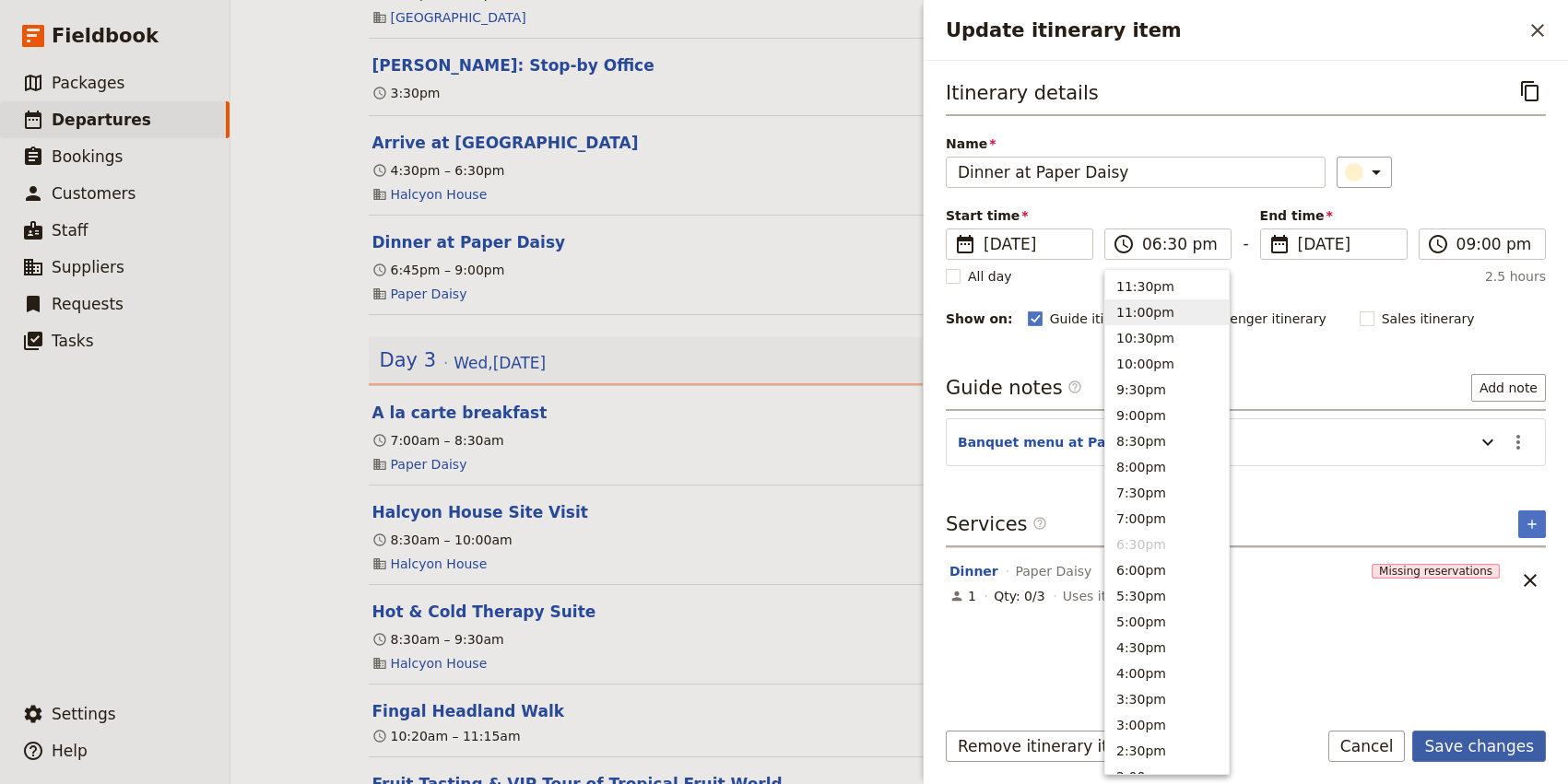
click at [1540, 739] on button "Save changes" at bounding box center [1479, 746] width 134 height 32
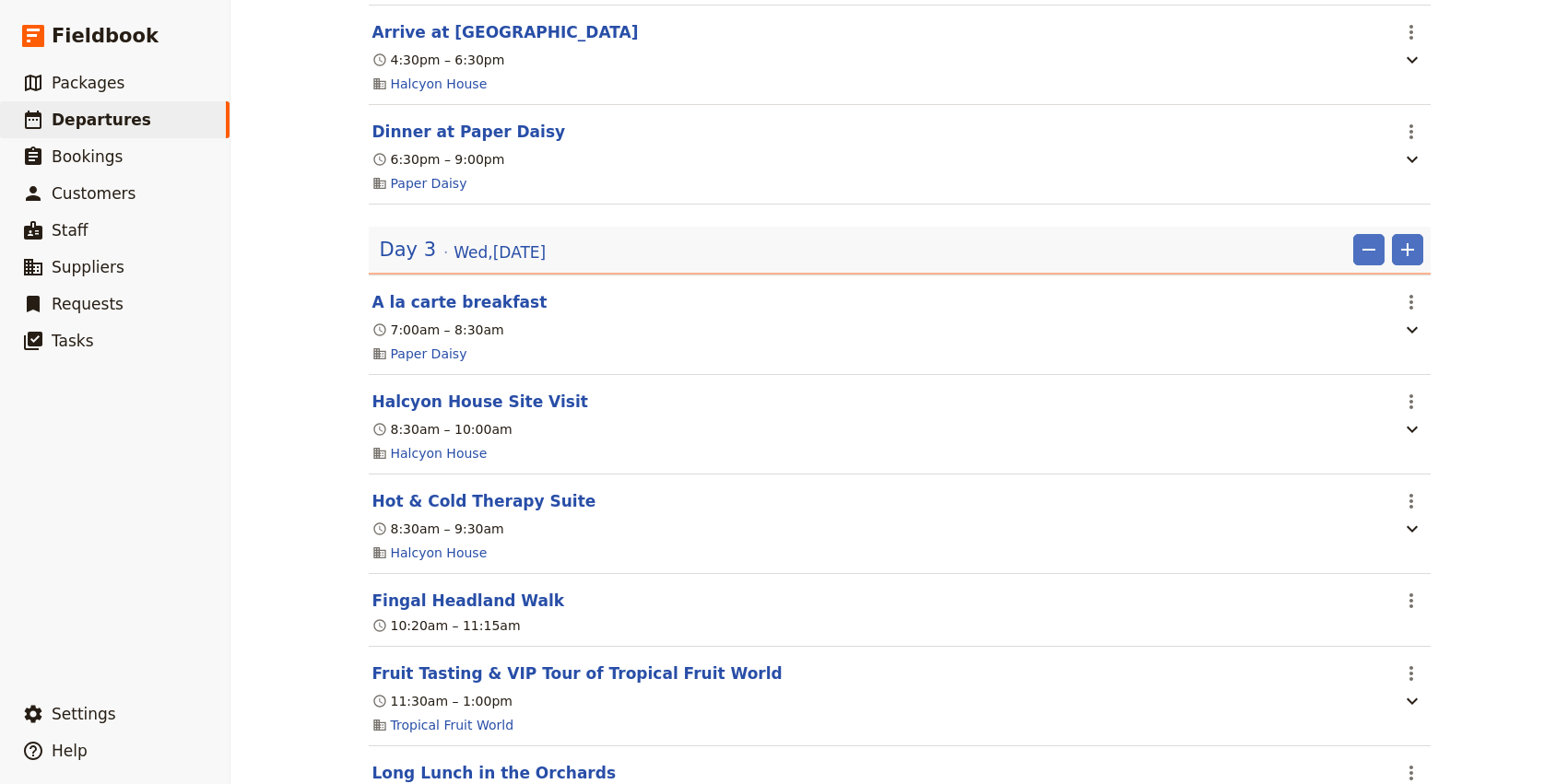
scroll to position [2487, 0]
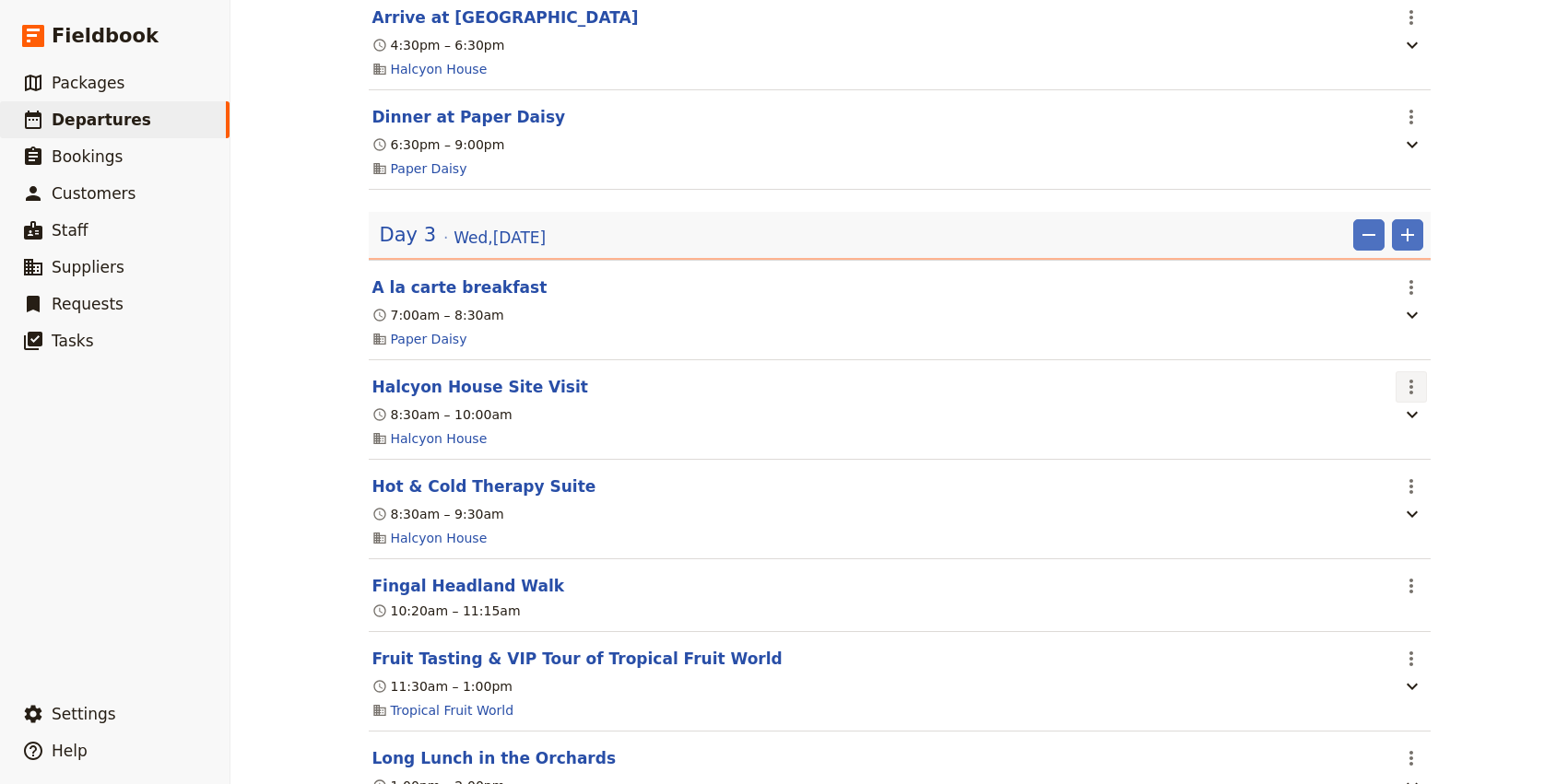
click at [1408, 398] on icon "Actions" at bounding box center [1410, 387] width 22 height 22
click at [1375, 455] on button "Delete this itinerary item" at bounding box center [1332, 466] width 184 height 26
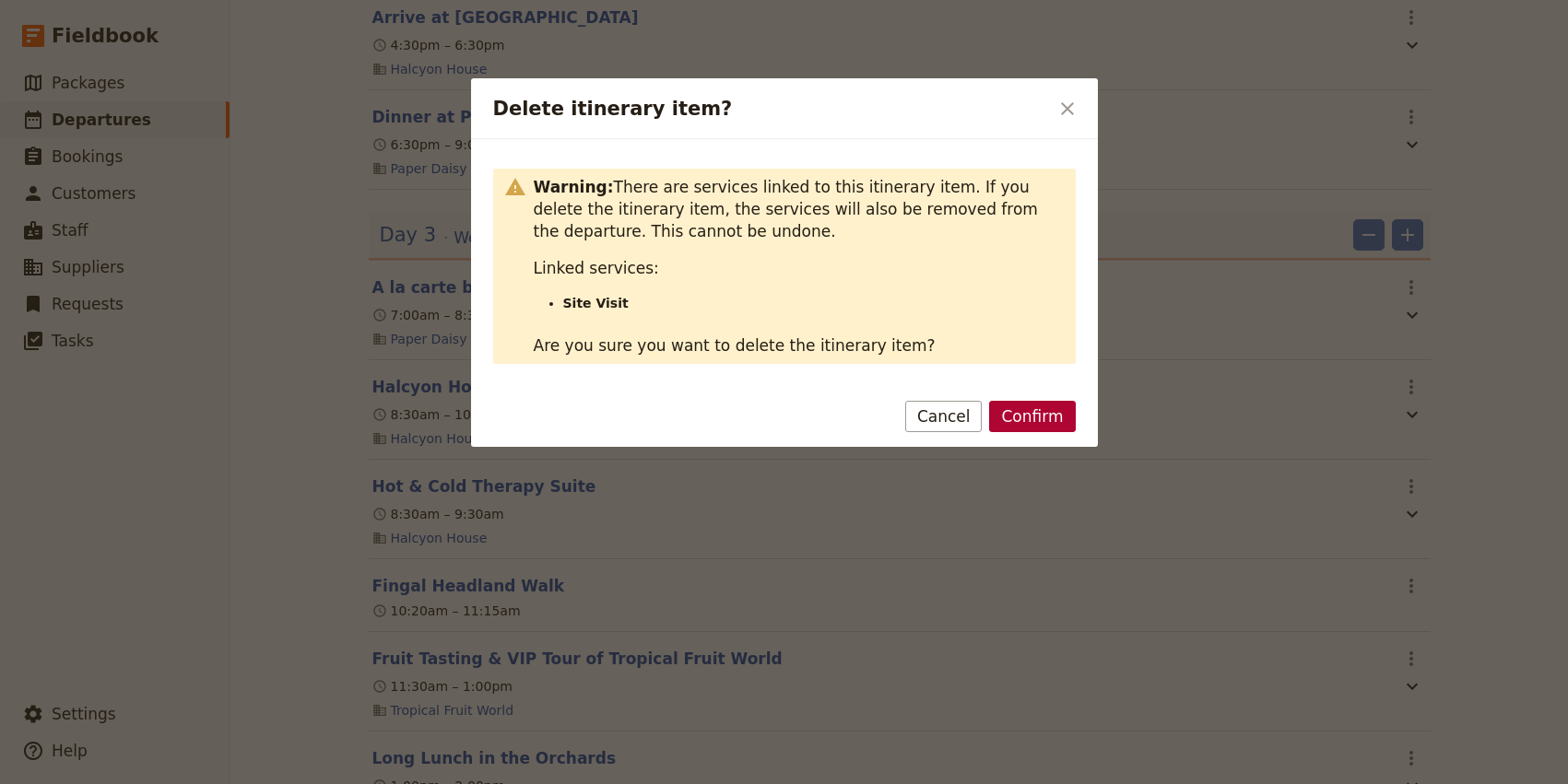
click at [1059, 419] on button "Confirm" at bounding box center [1032, 416] width 86 height 32
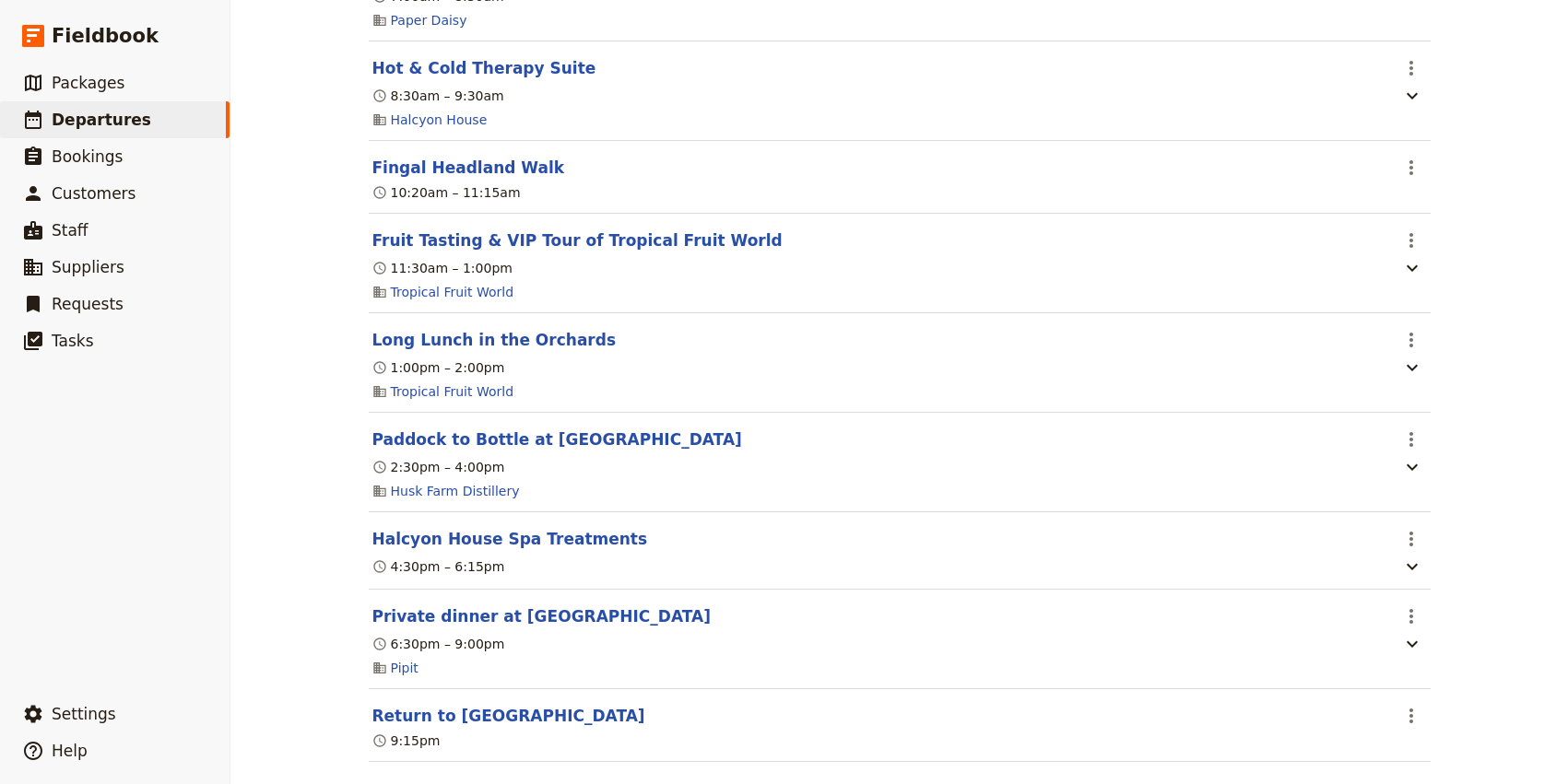
scroll to position [2810, 0]
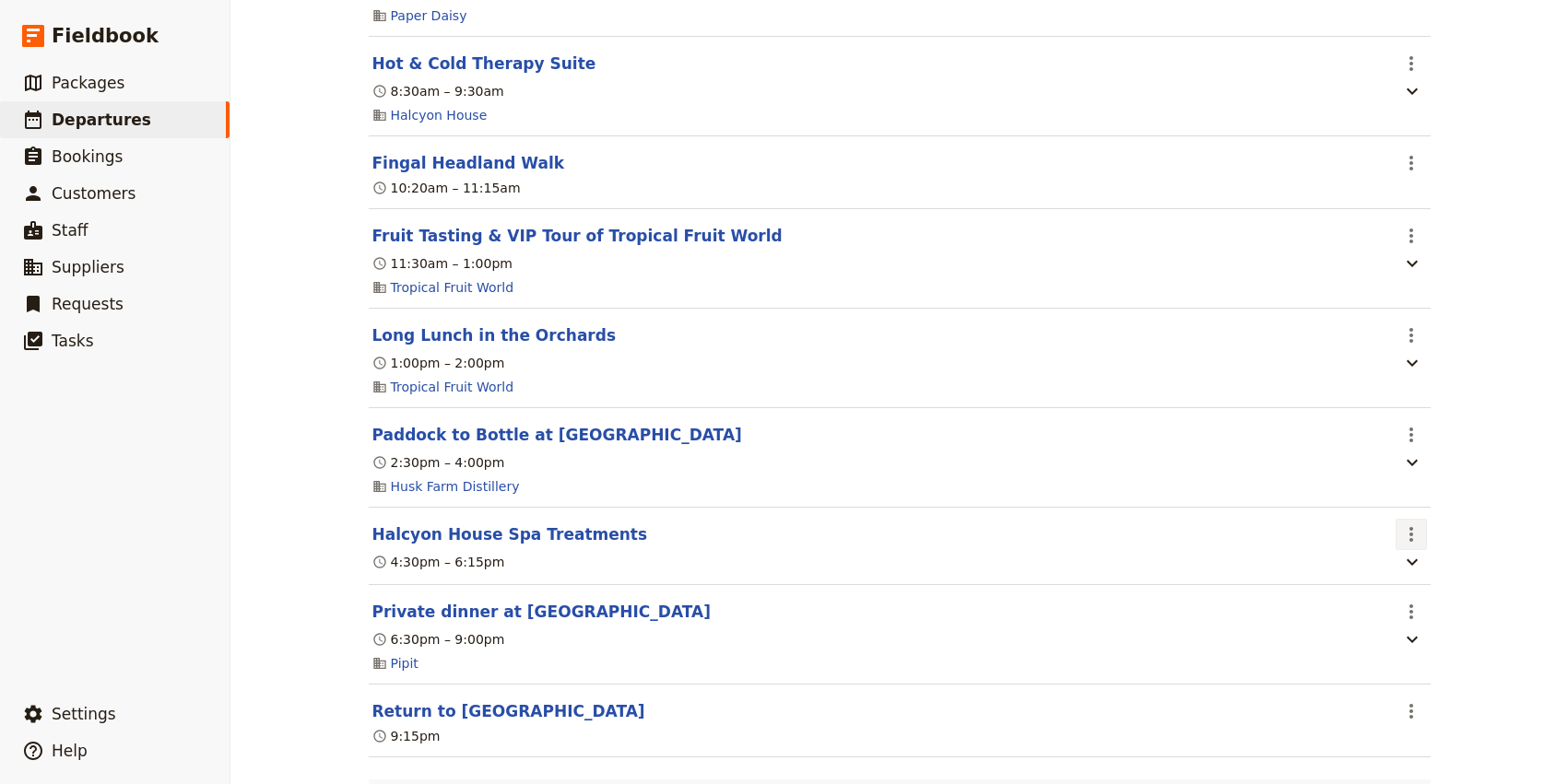
click at [1408, 545] on icon "Actions" at bounding box center [1410, 534] width 22 height 22
click at [1385, 596] on span "Edit this itinerary item" at bounding box center [1323, 589] width 144 height 18
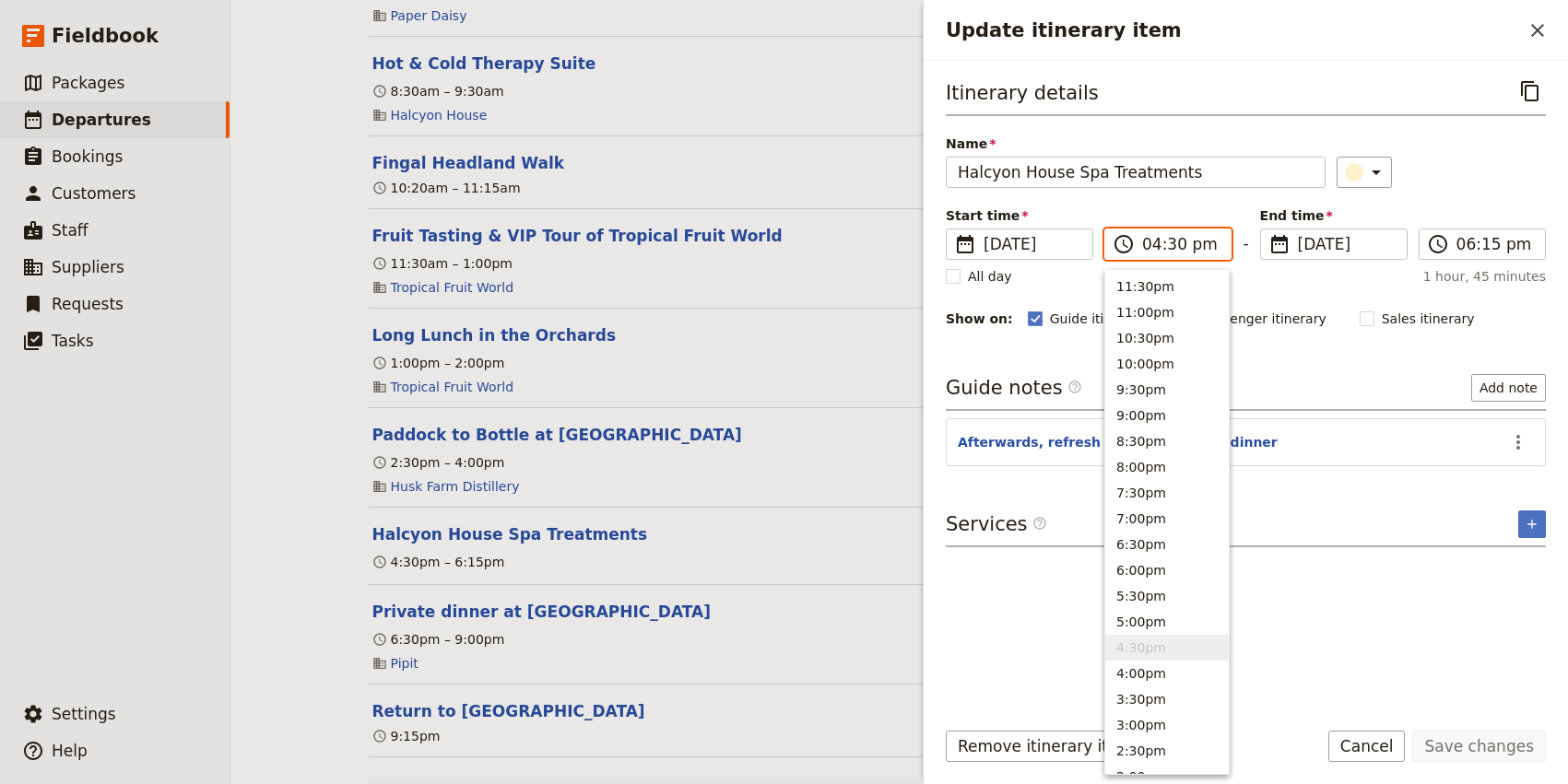
click at [1177, 244] on input "04:30 pm" at bounding box center [1180, 244] width 77 height 22
click at [1150, 249] on input "12:30 pm" at bounding box center [1180, 244] width 77 height 22
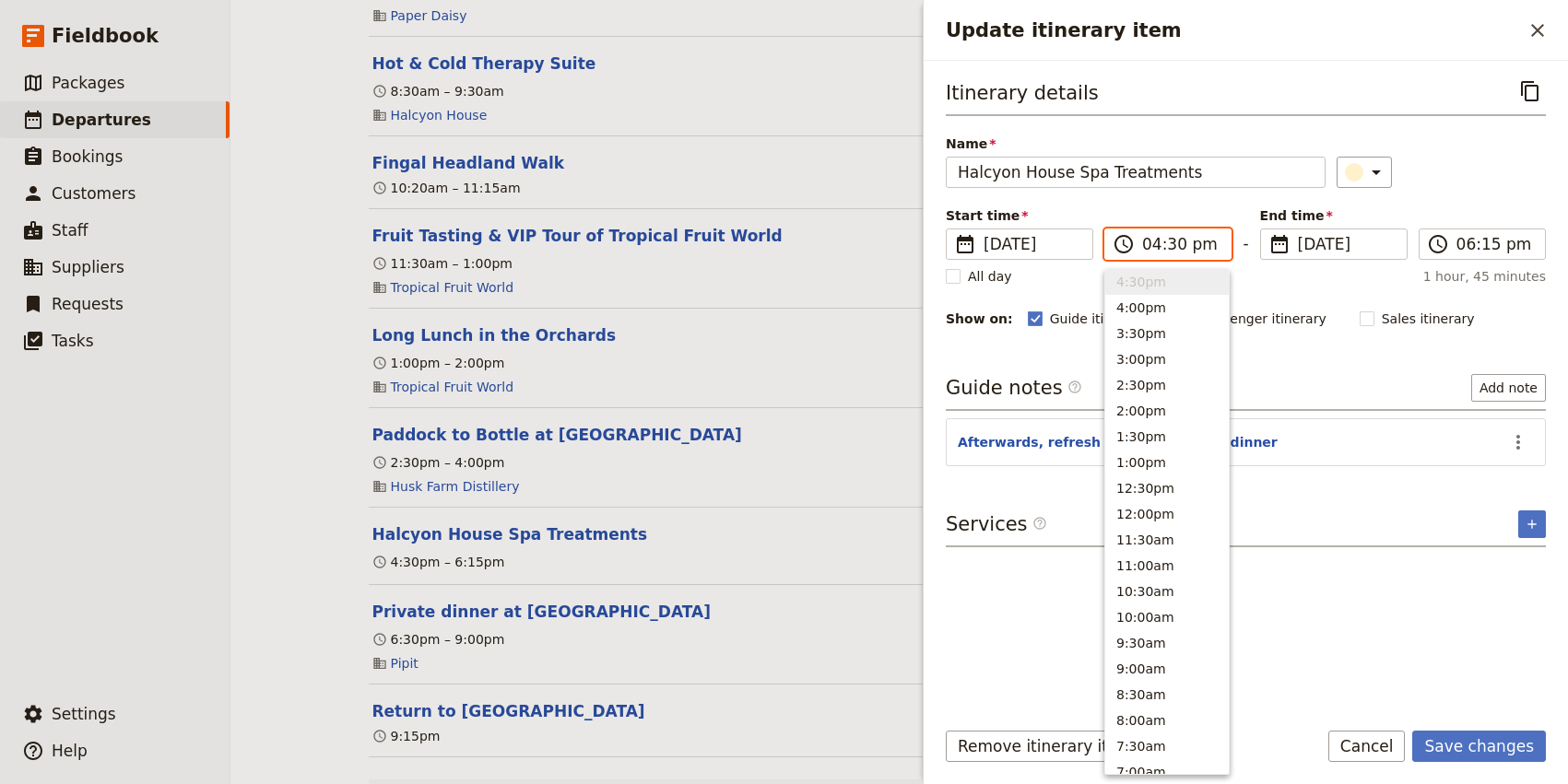
click at [1172, 244] on input "04:30 pm" at bounding box center [1180, 244] width 77 height 22
type input "04:45 pm"
click at [1400, 606] on div "Itinerary details ​ Name Halcyon House Spa Treatments ​ Start time ​ [DATE] [DA…" at bounding box center [1246, 388] width 600 height 625
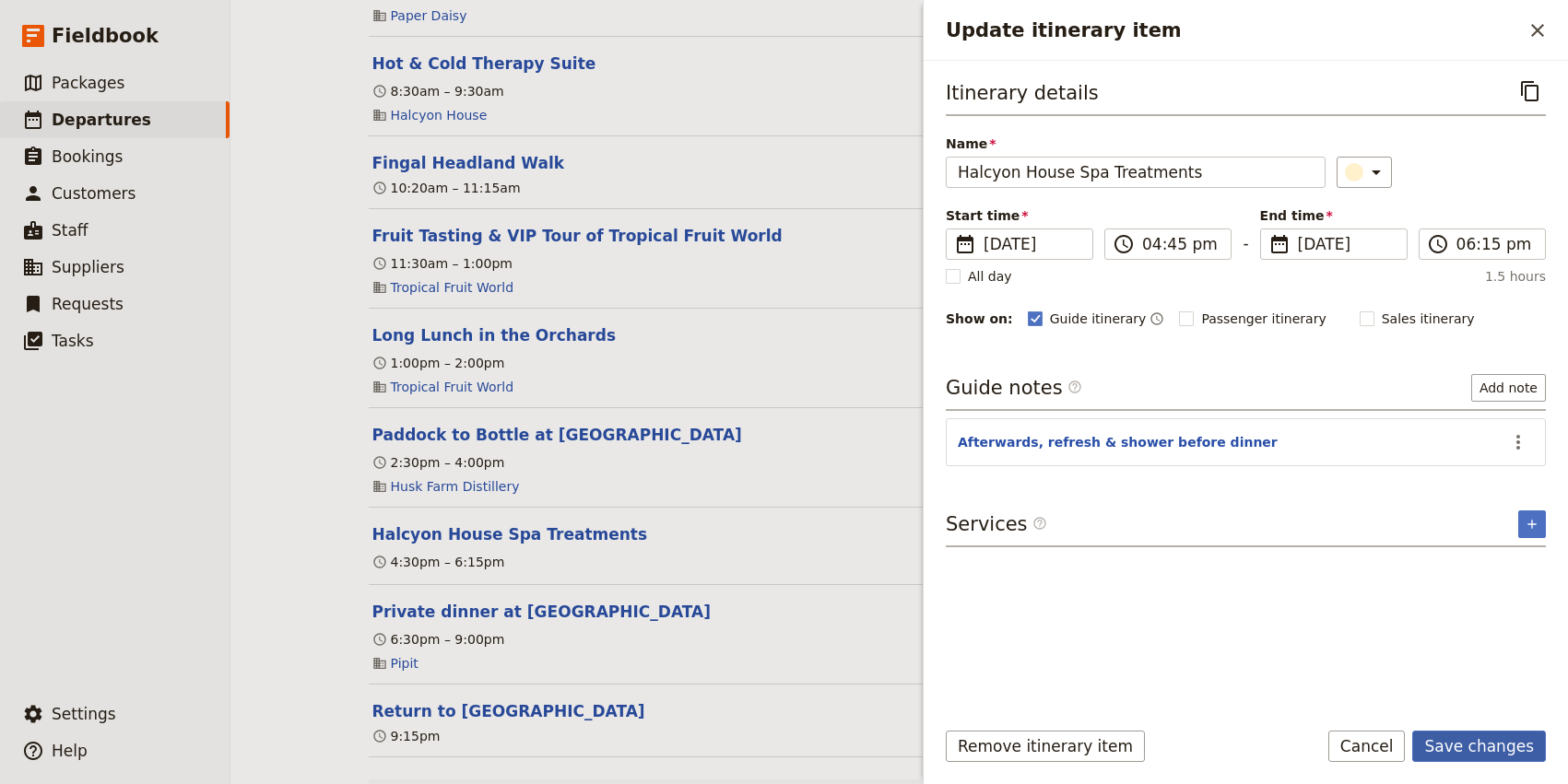
click at [1483, 739] on button "Save changes" at bounding box center [1479, 746] width 134 height 32
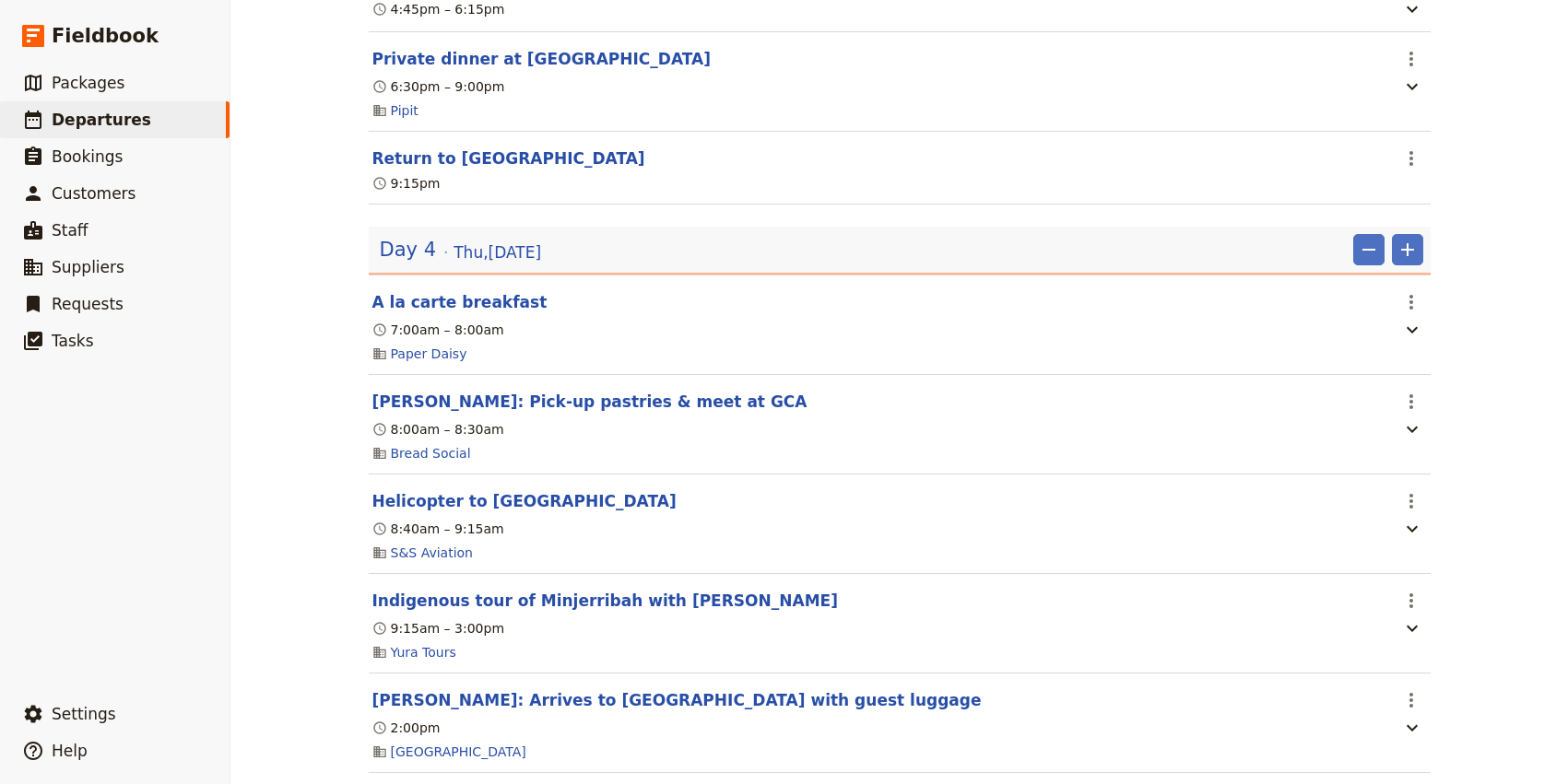
scroll to position [3367, 0]
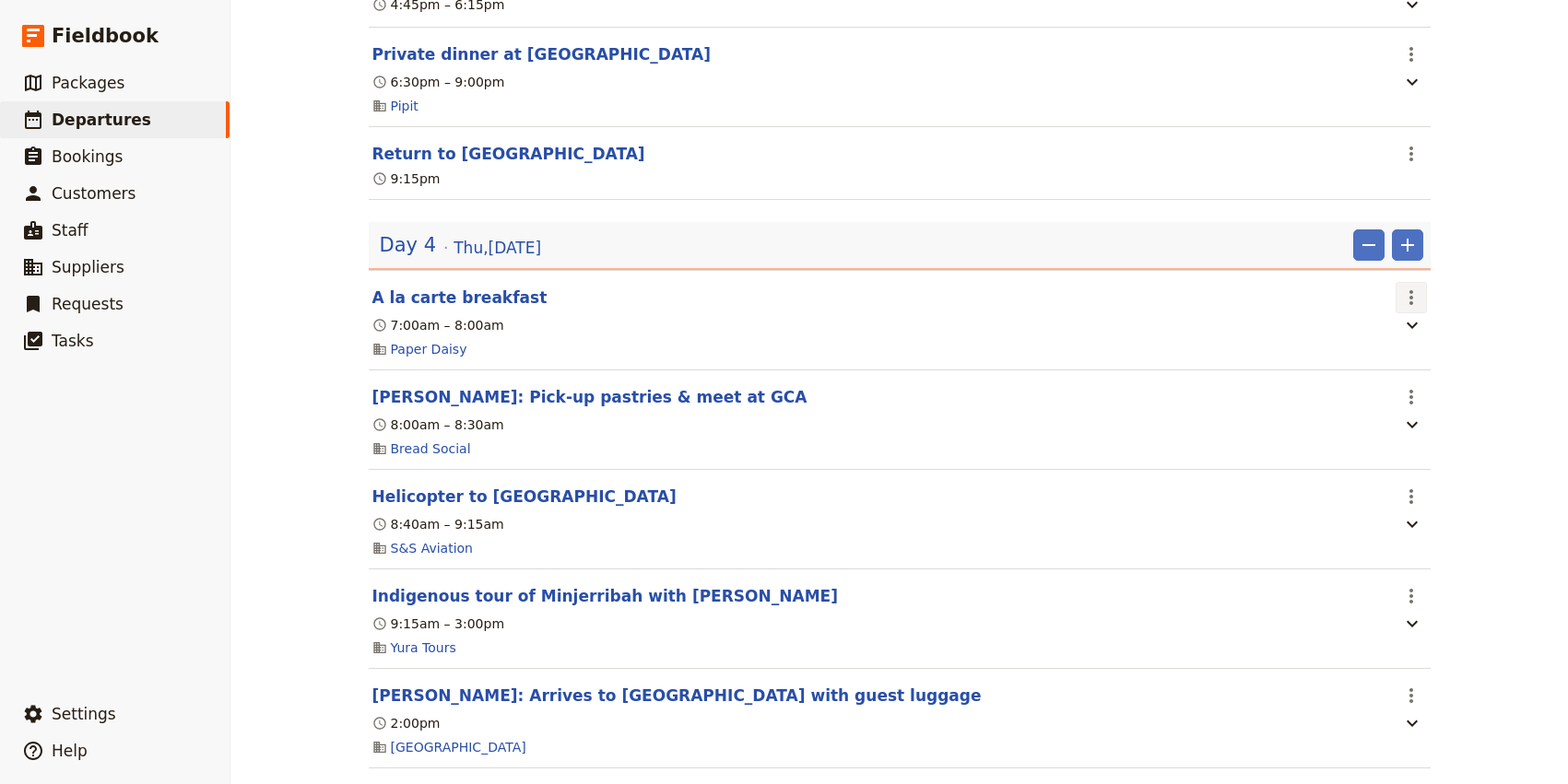
click at [1409, 305] on icon "Actions" at bounding box center [1411, 297] width 4 height 14
click at [1400, 352] on span "Edit this itinerary item" at bounding box center [1333, 353] width 162 height 18
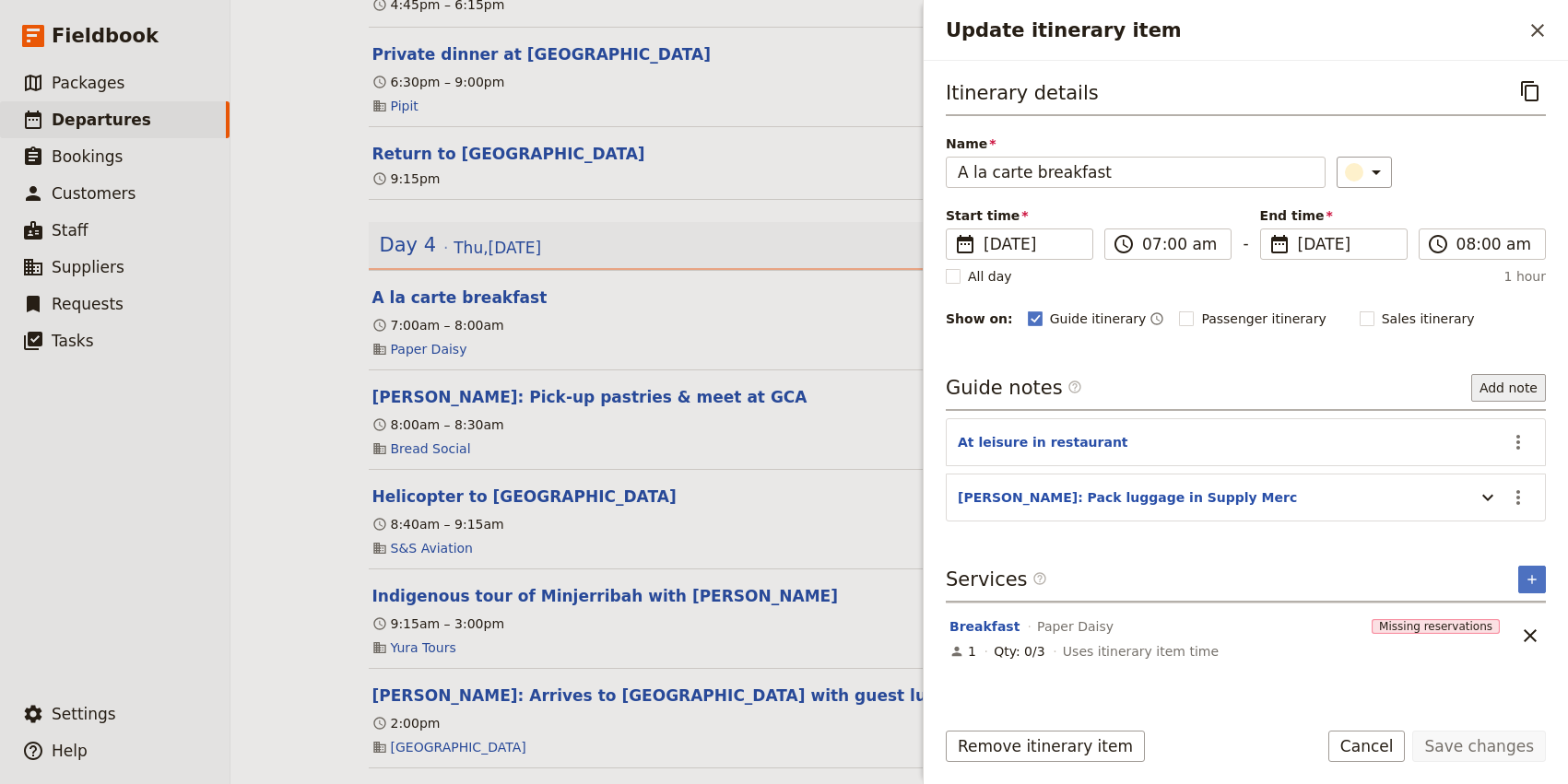
click at [1507, 392] on button "Add note" at bounding box center [1508, 388] width 75 height 28
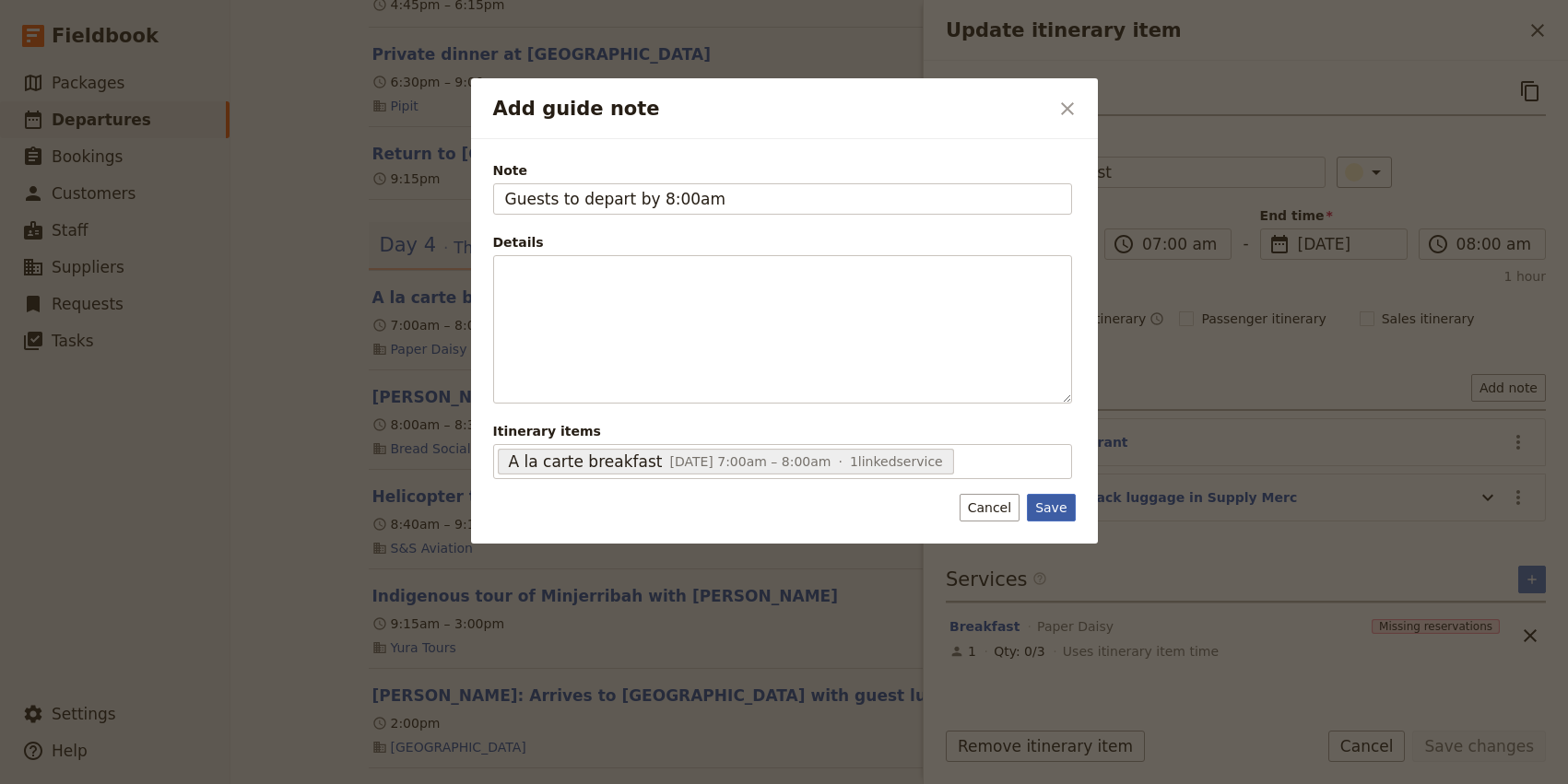
type input "Guests to depart by 8:00am"
click at [1057, 506] on button "Save" at bounding box center [1050, 507] width 48 height 28
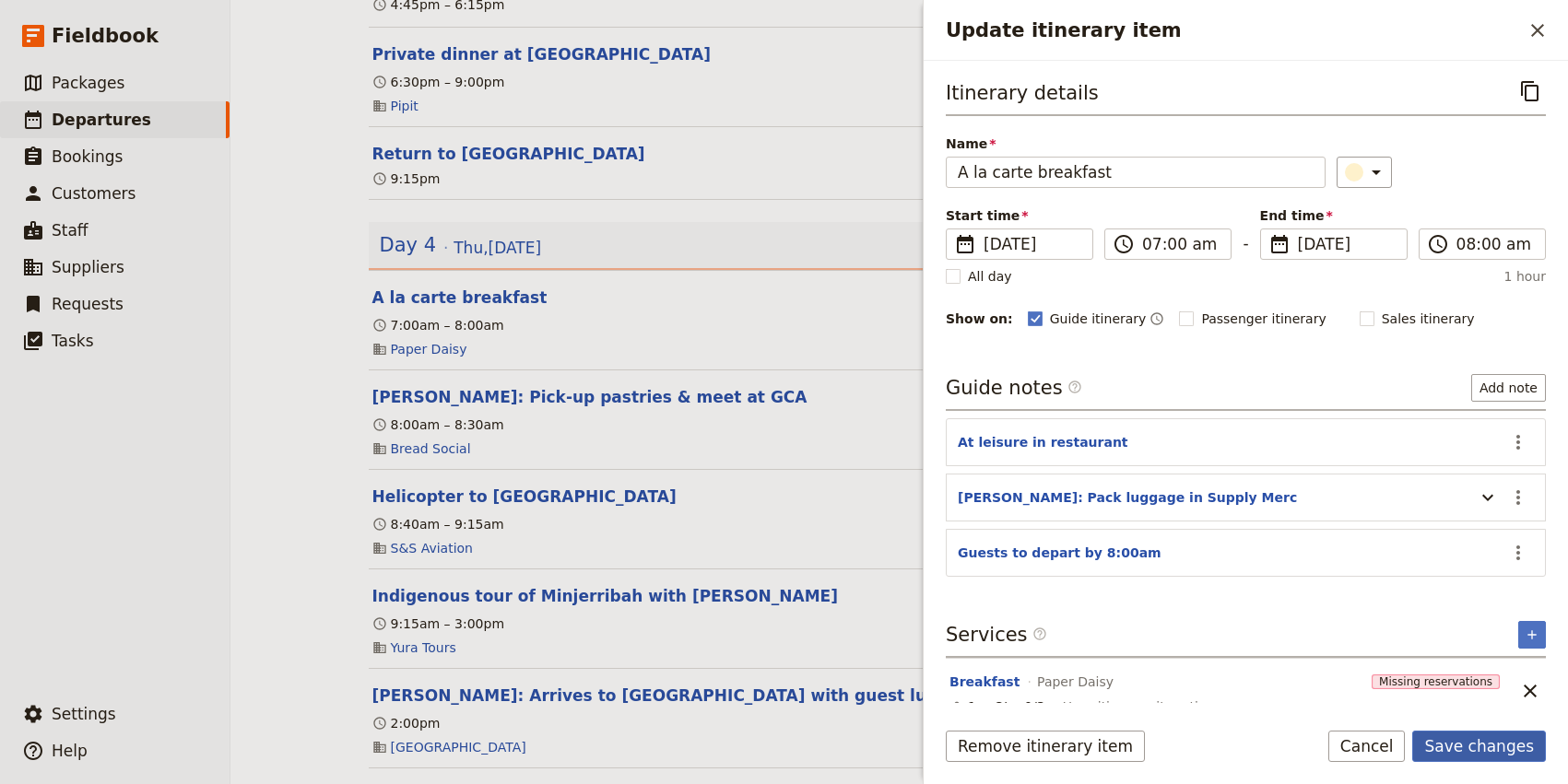
click at [1479, 743] on button "Save changes" at bounding box center [1479, 746] width 134 height 32
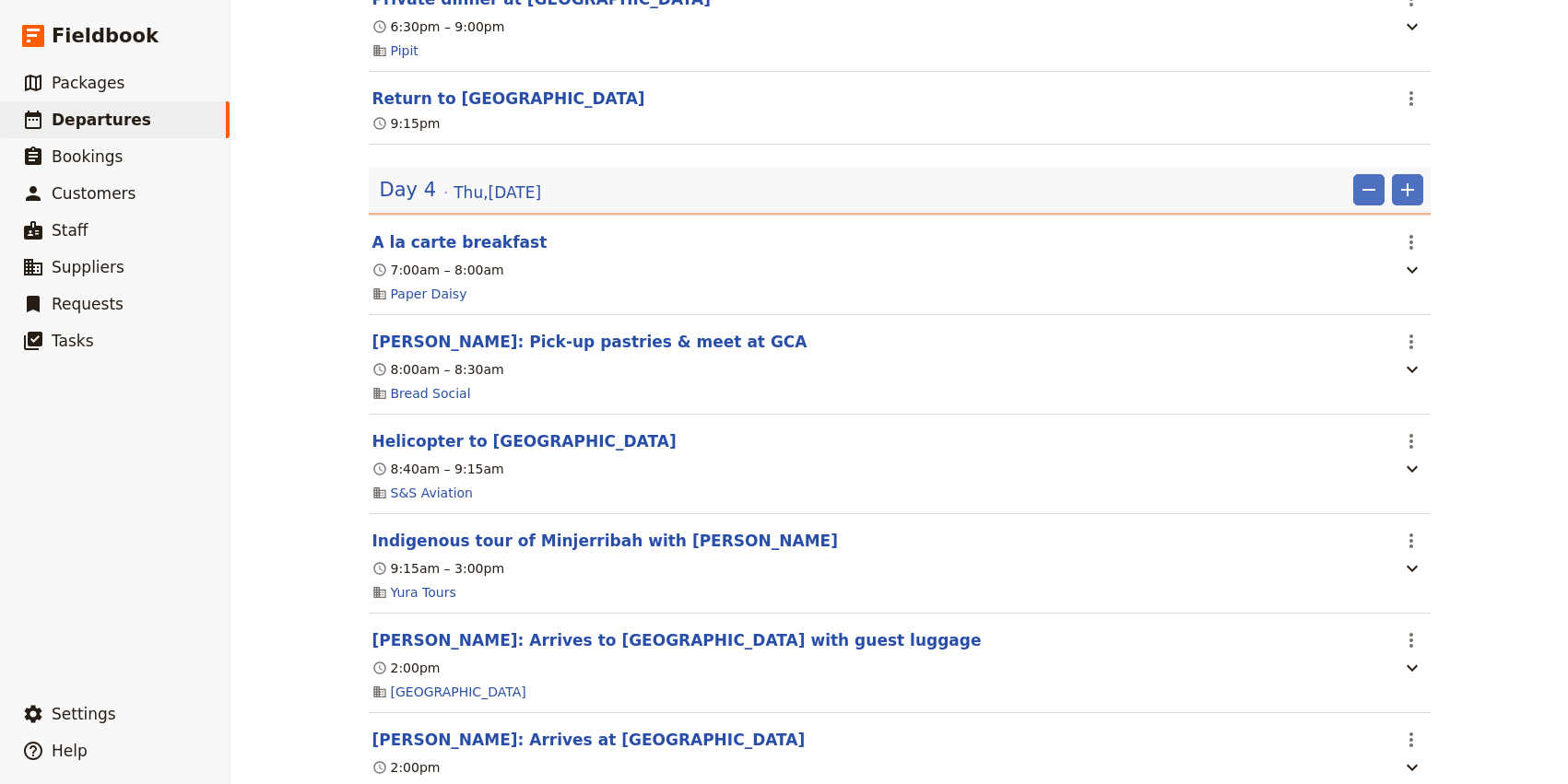
scroll to position [3422, 0]
click at [1412, 454] on icon "Actions" at bounding box center [1410, 441] width 22 height 22
click at [1386, 490] on span "Edit this itinerary item" at bounding box center [1323, 498] width 144 height 18
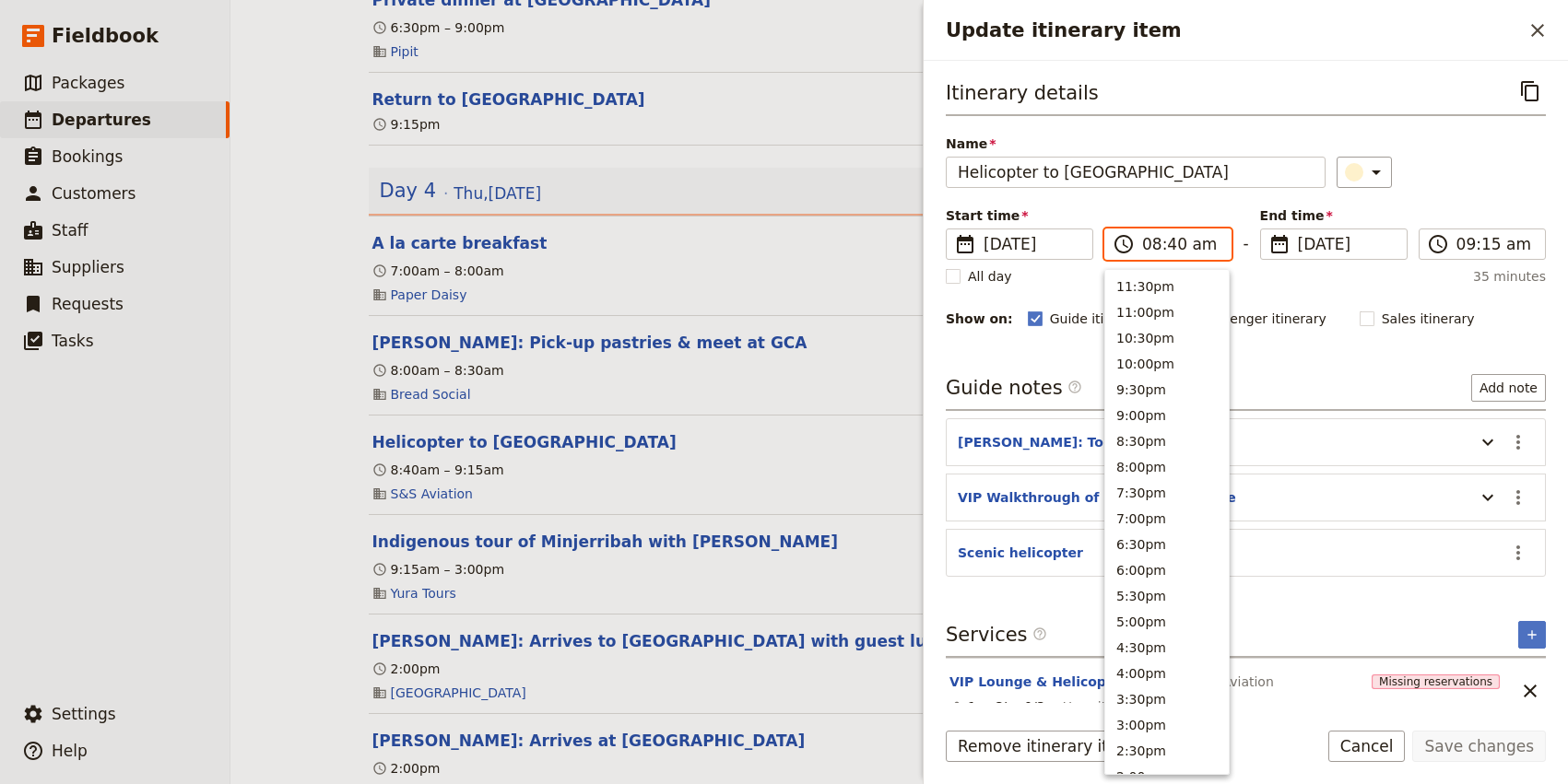
click at [1175, 251] on input "08:40 am" at bounding box center [1180, 244] width 77 height 22
click at [1184, 241] on input "08:40 am" at bounding box center [1180, 244] width 77 height 22
click at [1181, 242] on input "08:40 am" at bounding box center [1180, 244] width 77 height 22
click at [1174, 244] on input "08:40 am" at bounding box center [1180, 244] width 77 height 22
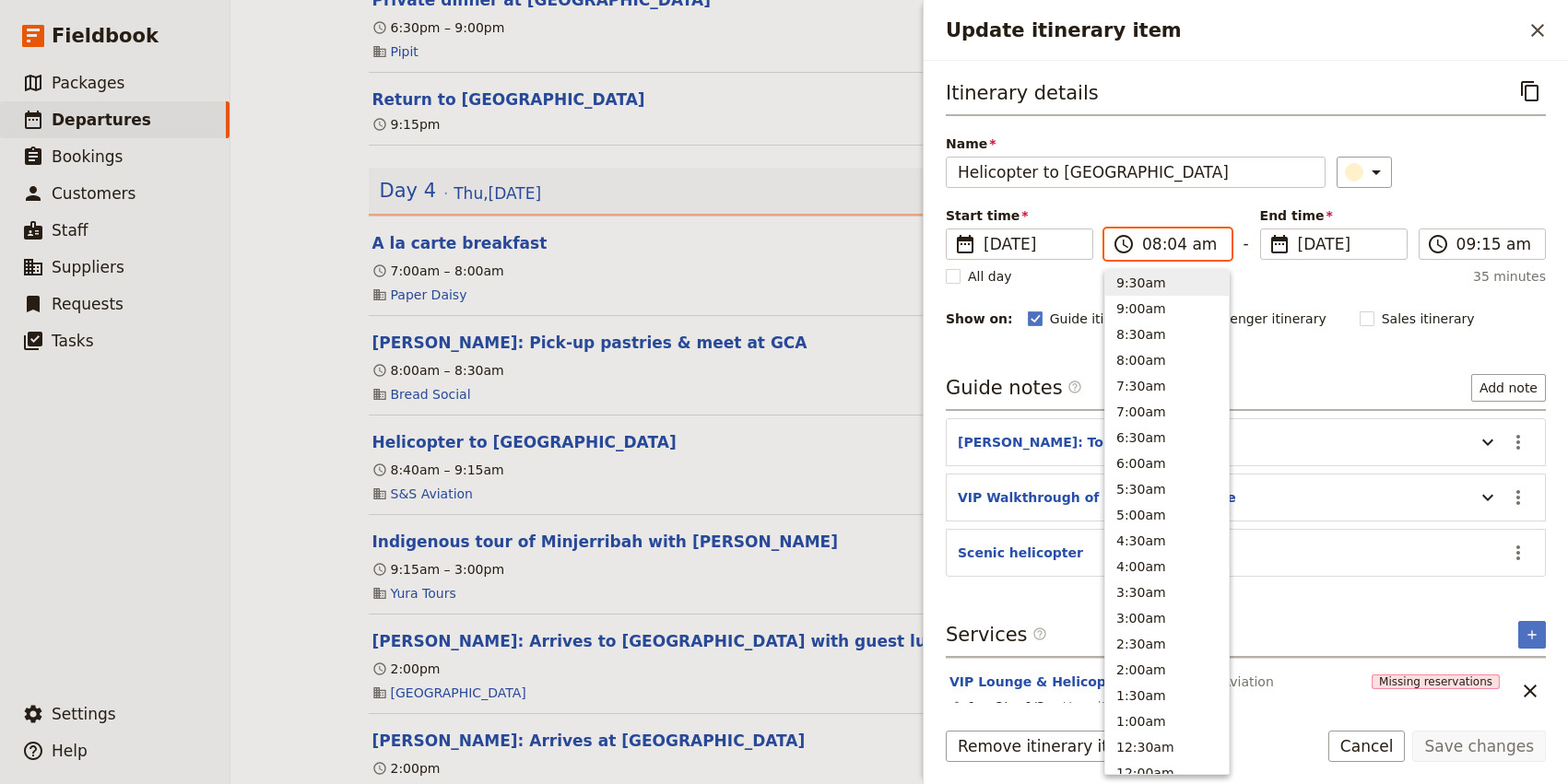
type input "08:45 am"
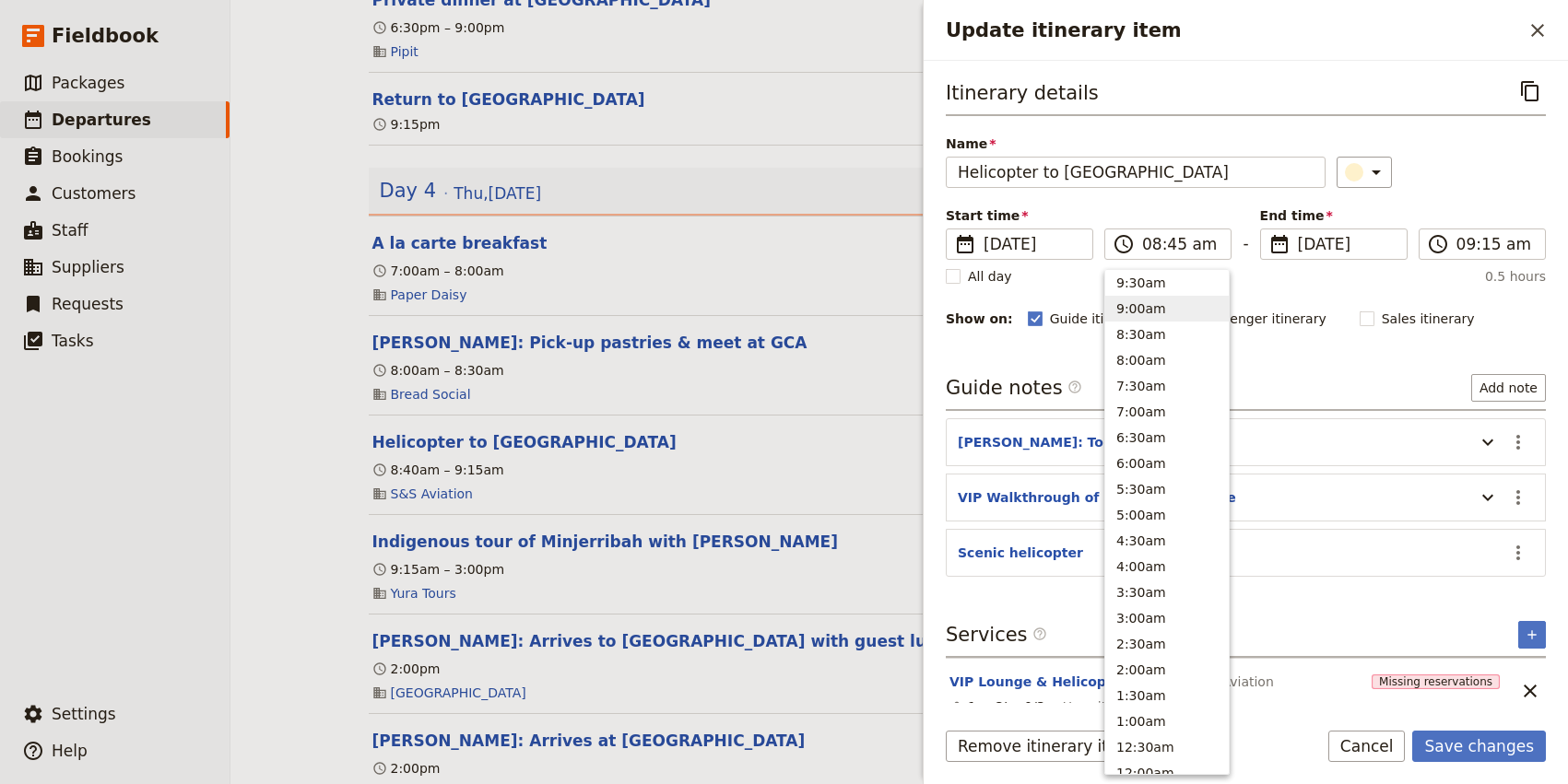
click at [1399, 367] on div "Itinerary details ​ Name Helicopter to Minjerribah ​ Start time ​ [DATE] [DATE]…" at bounding box center [1246, 388] width 600 height 625
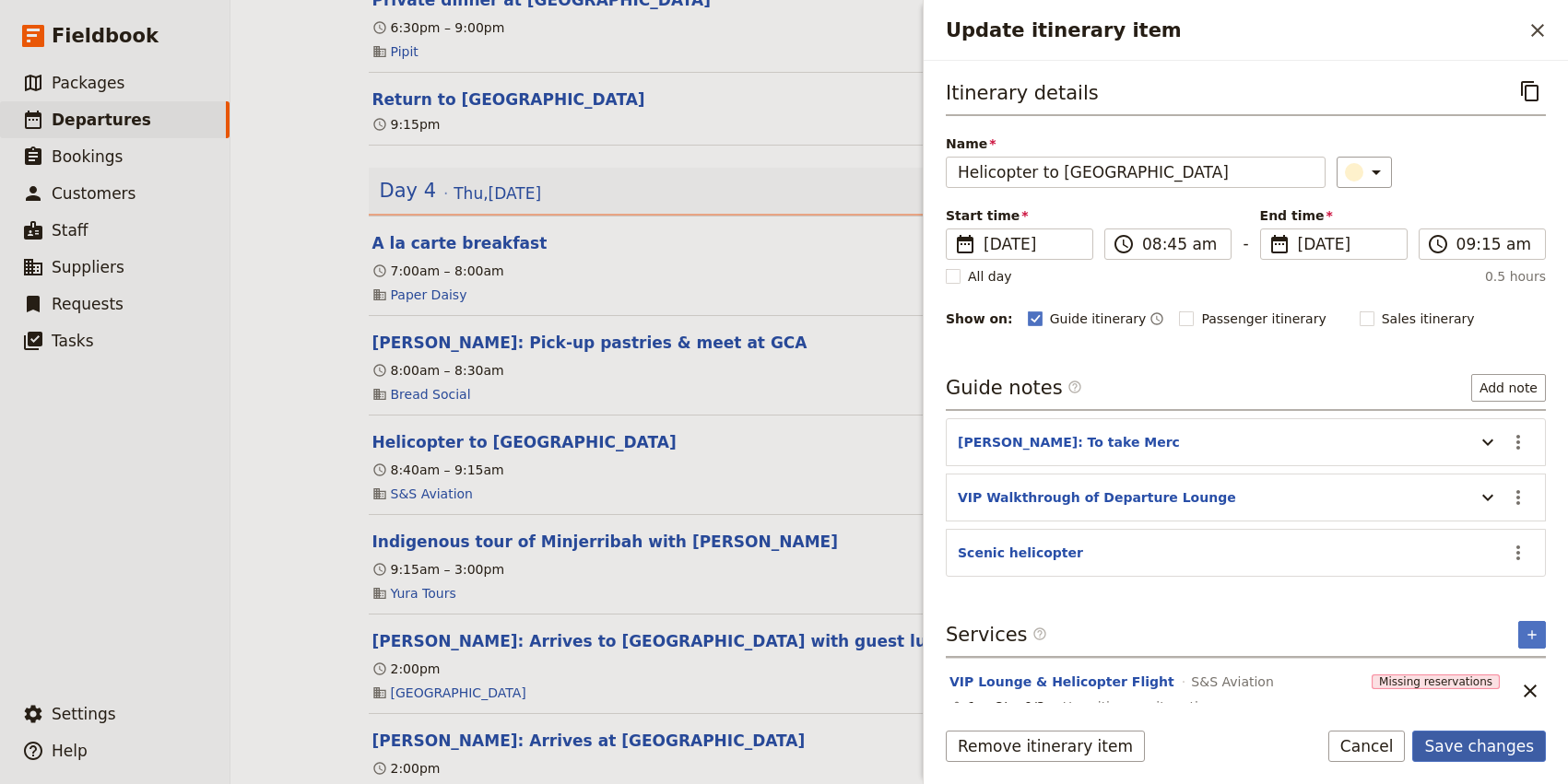
click at [1475, 748] on button "Save changes" at bounding box center [1479, 746] width 134 height 32
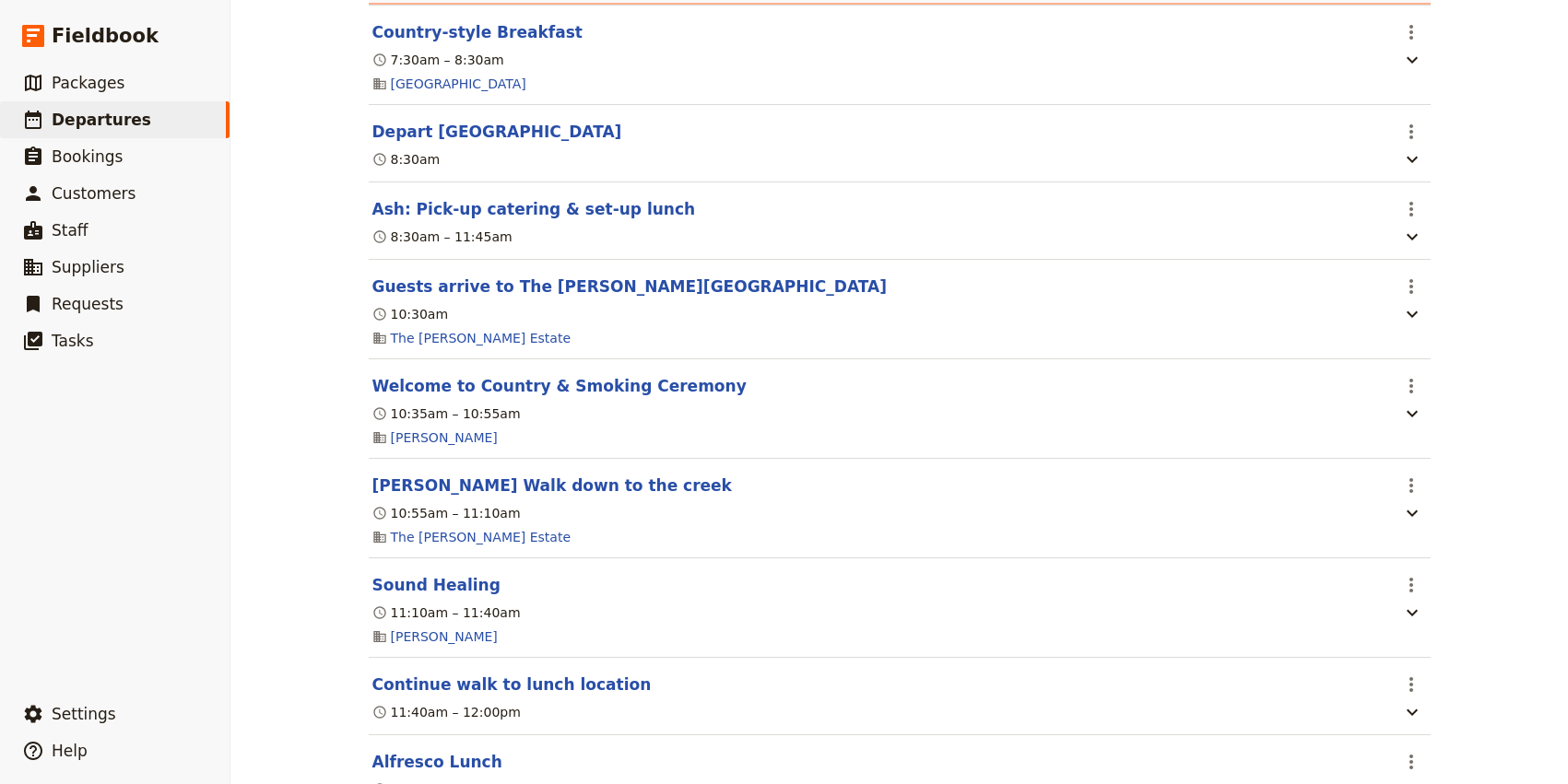
scroll to position [1349, 0]
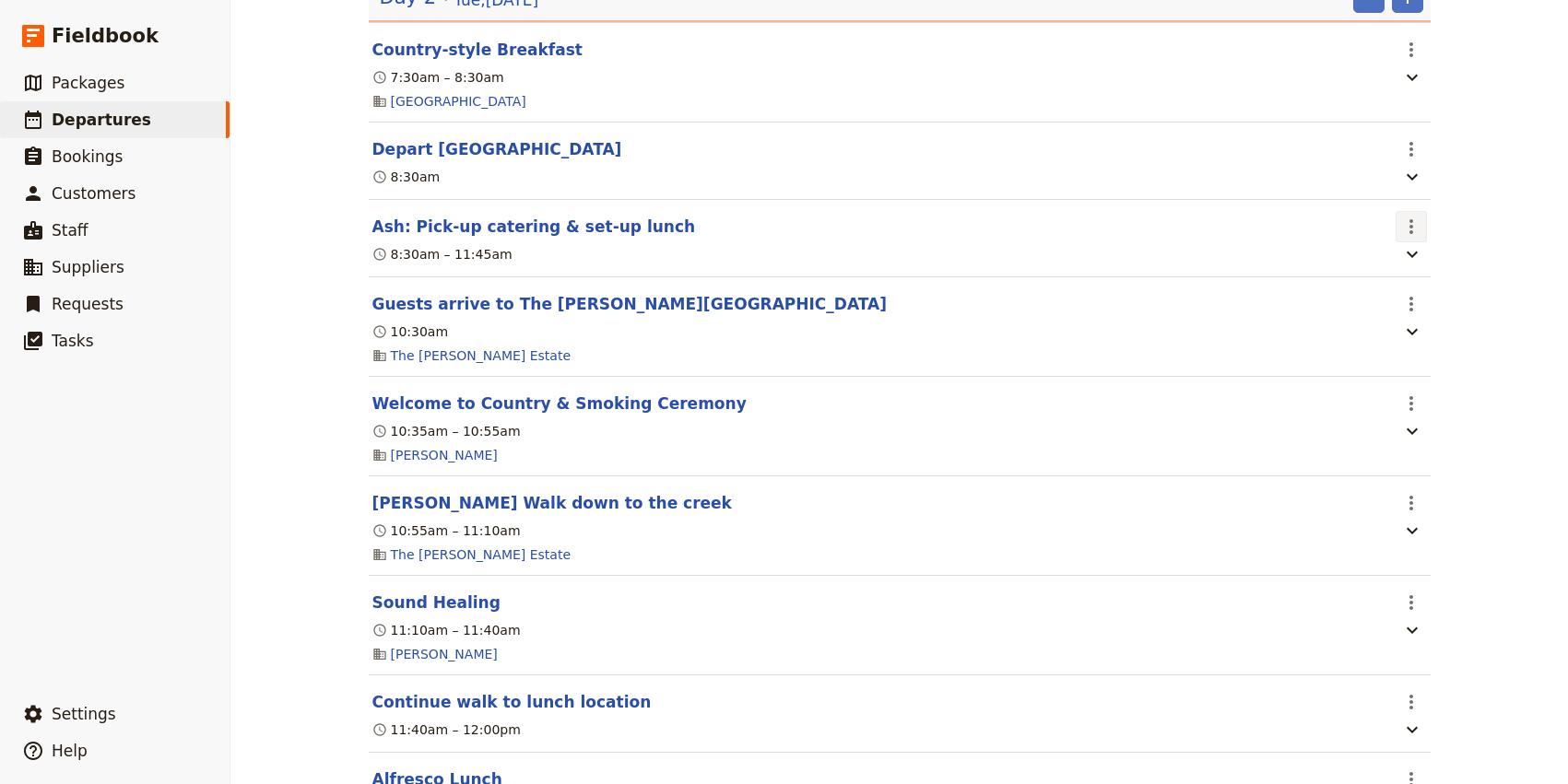
click at [1400, 230] on icon "Actions" at bounding box center [1410, 226] width 22 height 22
click at [1471, 379] on div "The Tailor Famil ​ Scheduled [DATE] – [DATE] 5 days / 4 nights 3/3 booked 3 / 3…" at bounding box center [898, 392] width 1337 height 784
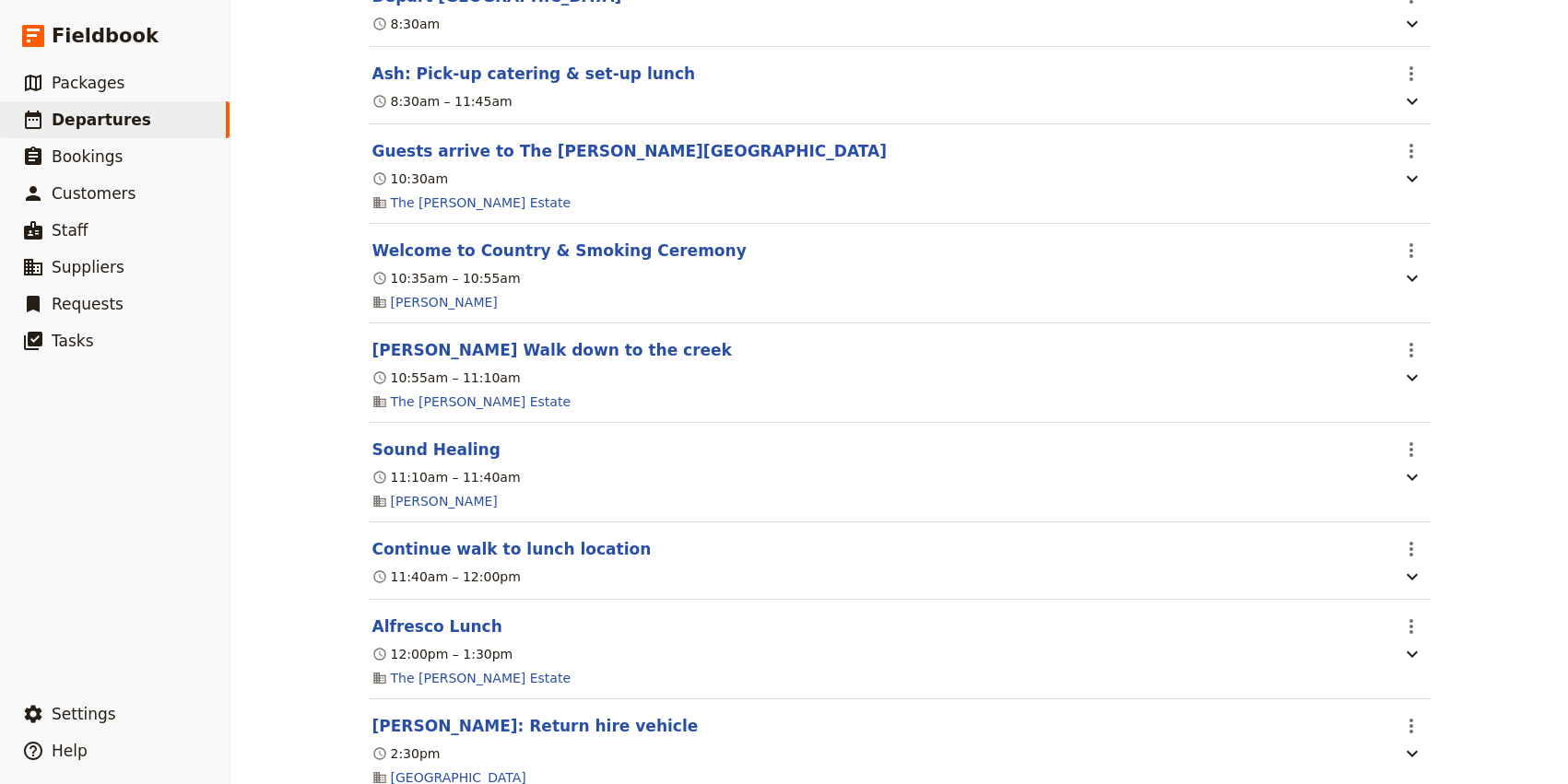
scroll to position [1509, 0]
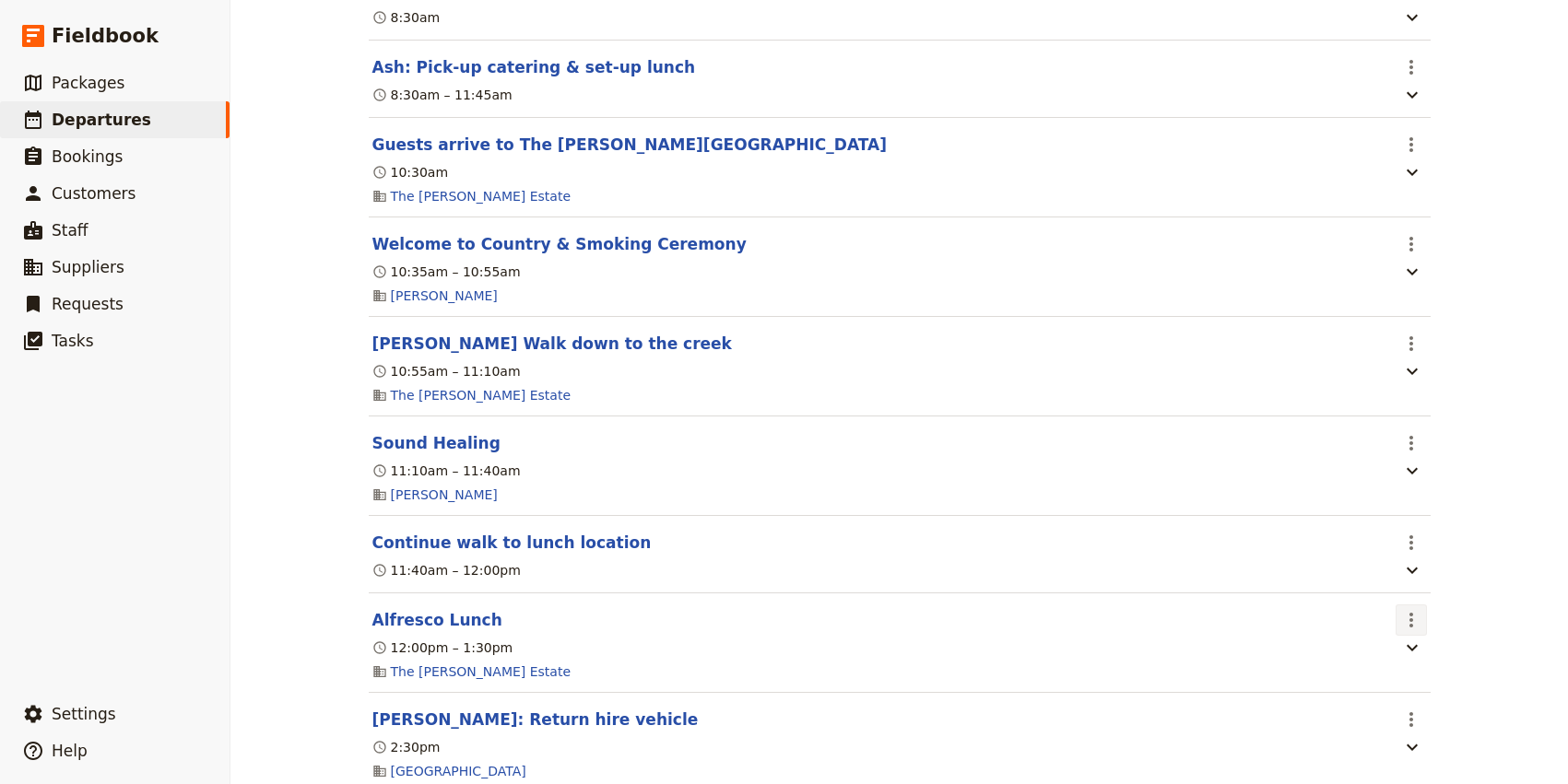
click at [1413, 628] on icon "Actions" at bounding box center [1410, 620] width 22 height 22
click at [1374, 666] on span "Edit this itinerary item" at bounding box center [1323, 669] width 144 height 18
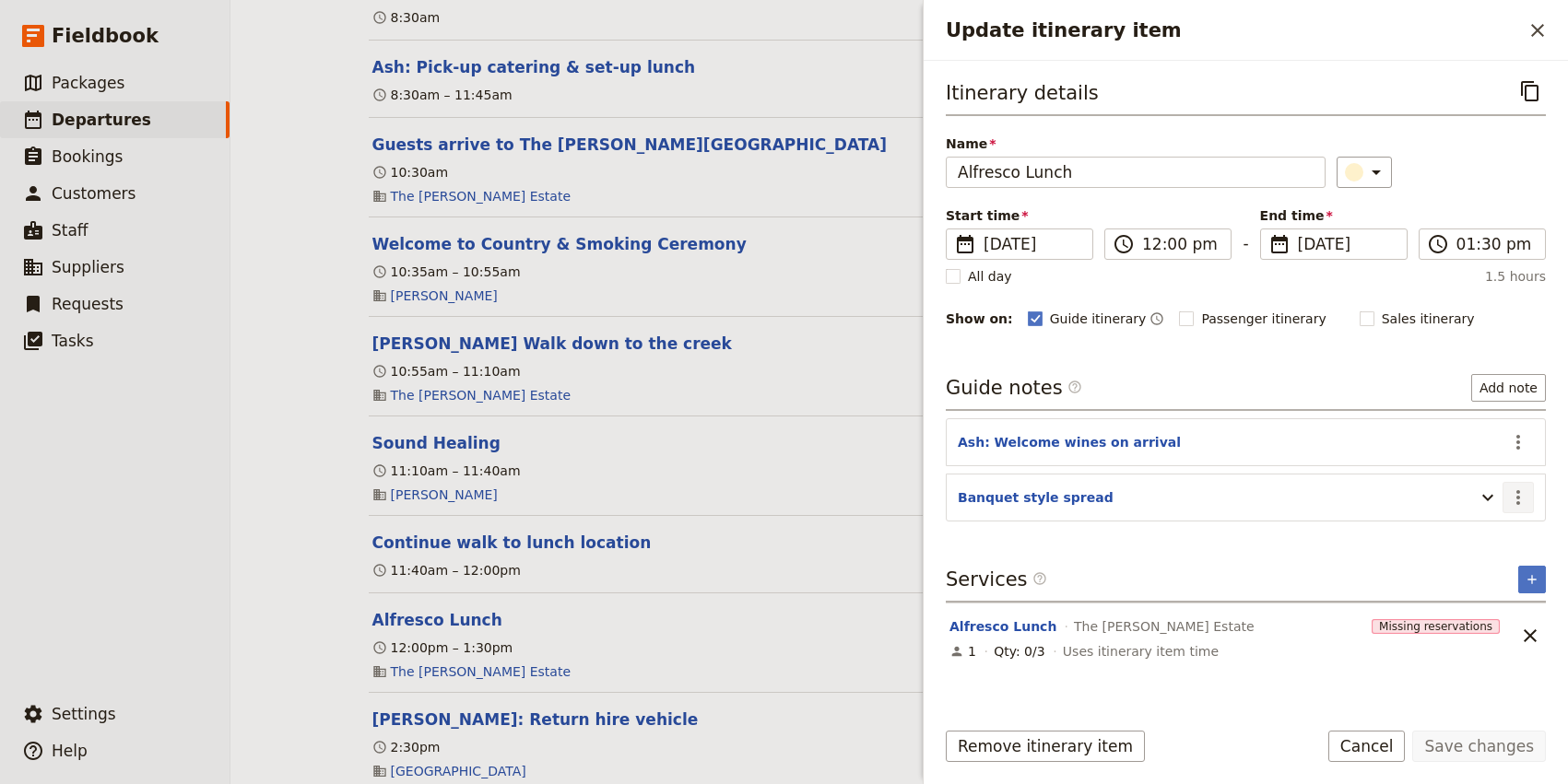
click at [1514, 504] on icon "Actions" at bounding box center [1517, 497] width 22 height 22
click at [1471, 532] on span "Edit note" at bounding box center [1465, 538] width 58 height 18
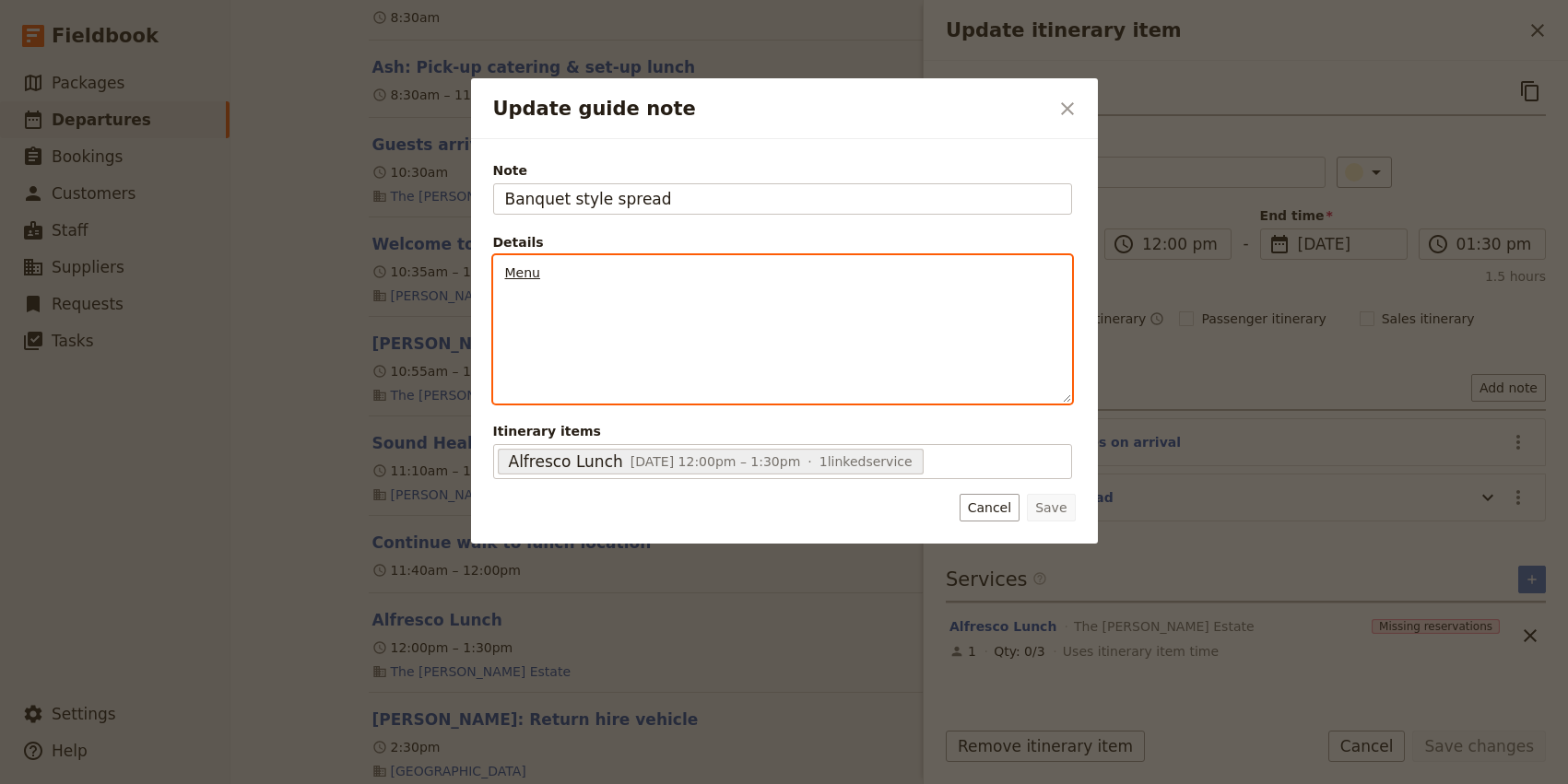
click at [526, 310] on p "Update guide note" at bounding box center [783, 302] width 555 height 18
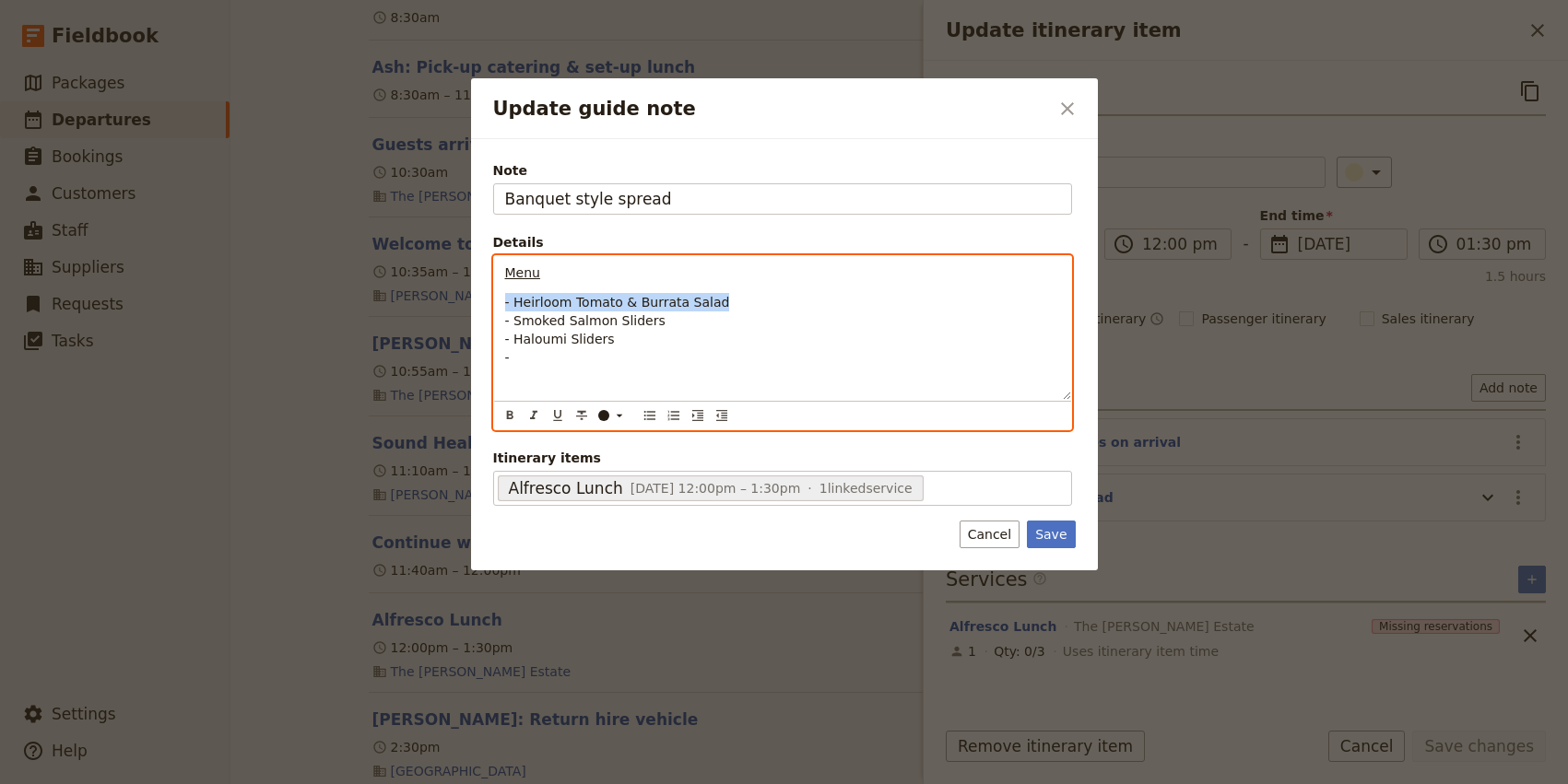
drag, startPoint x: 730, startPoint y: 302, endPoint x: 499, endPoint y: 302, distance: 231.0
click at [499, 302] on div "Menu - Heirloom Tomato & Burrata Salad - Smoked Salmon Sliders - Haloumi Slider…" at bounding box center [783, 328] width 577 height 143
click at [529, 357] on p "- Smoked Salmon Sliders - Haloumi Sliders -" at bounding box center [783, 329] width 555 height 74
click at [525, 357] on span "- - Heirloom Tomato & Burrata Salad" at bounding box center [622, 357] width 233 height 14
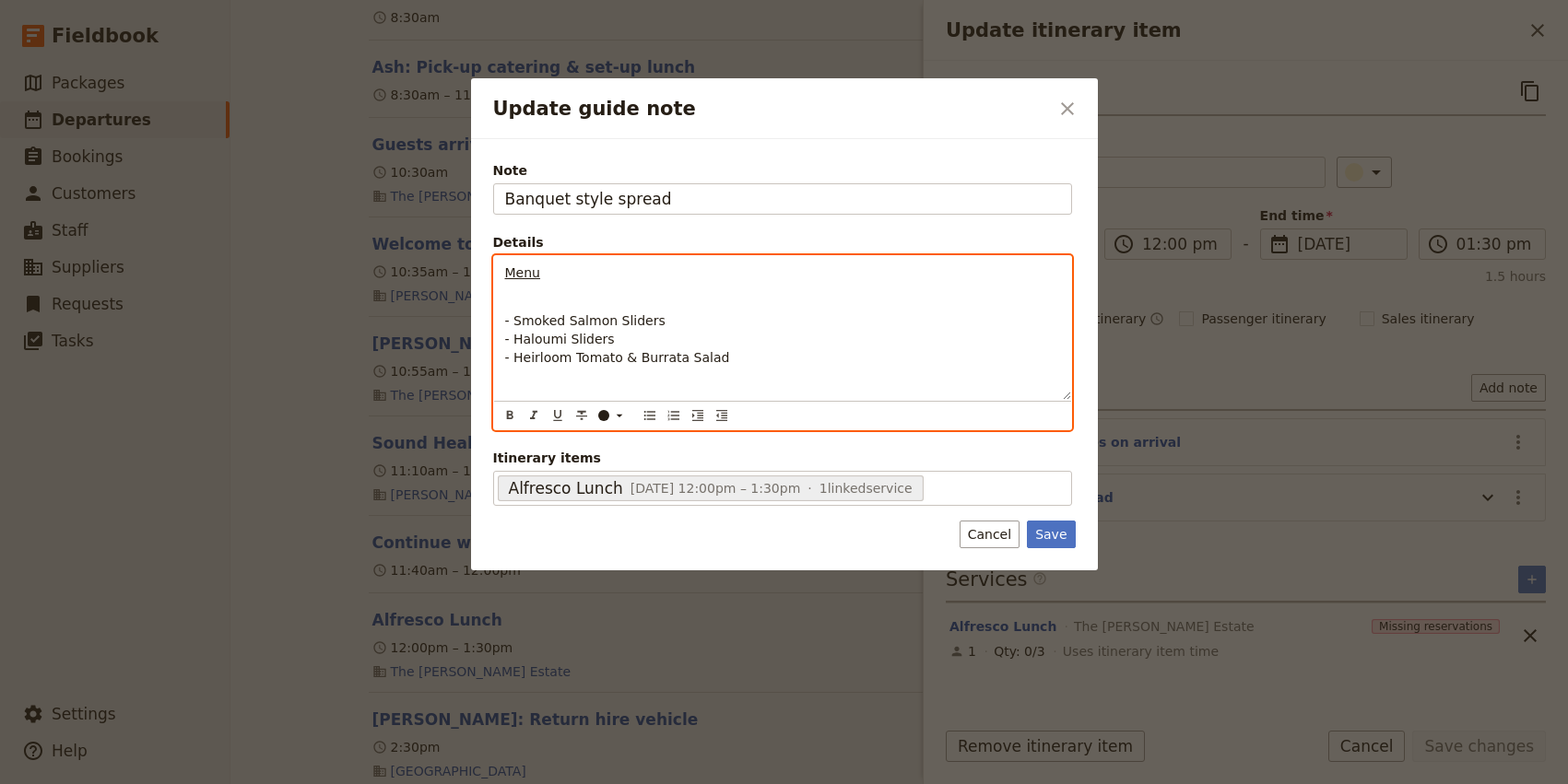
click at [733, 357] on p "- Smoked Salmon Sliders - Haloumi Sliders - Heirloom Tomato & Burrata Salad" at bounding box center [783, 329] width 555 height 74
click at [527, 306] on p "- Smoked Salmon Sliders - Haloumi Sliders - Heirloom Tomato & Burrata Salad - C…" at bounding box center [783, 339] width 555 height 92
click at [650, 377] on p "- Beef Eye Fillet - Smoked Salmon Sliders - Haloumi Sliders - Heirloom Tomato &…" at bounding box center [783, 339] width 555 height 92
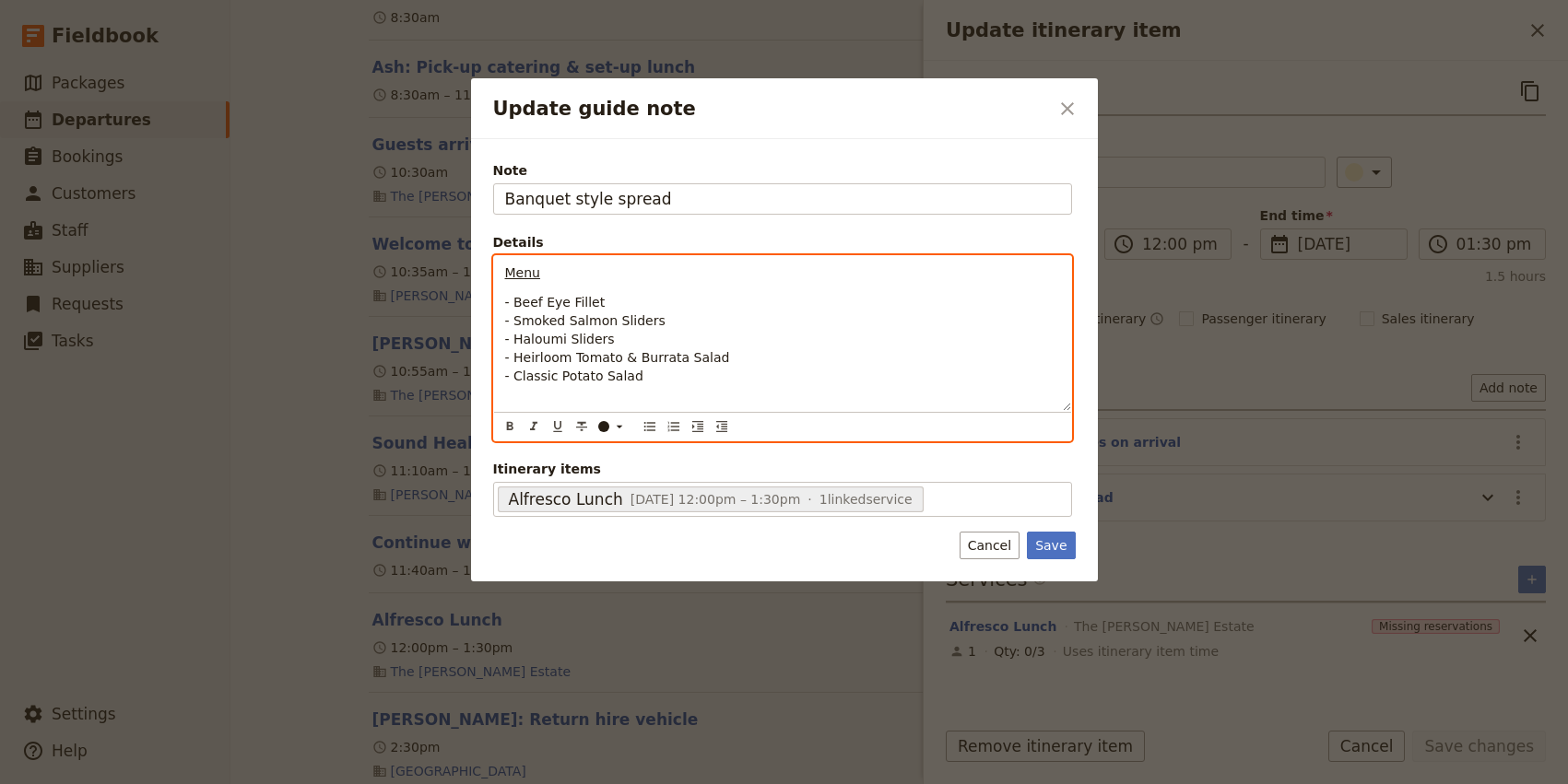
scroll to position [0, 0]
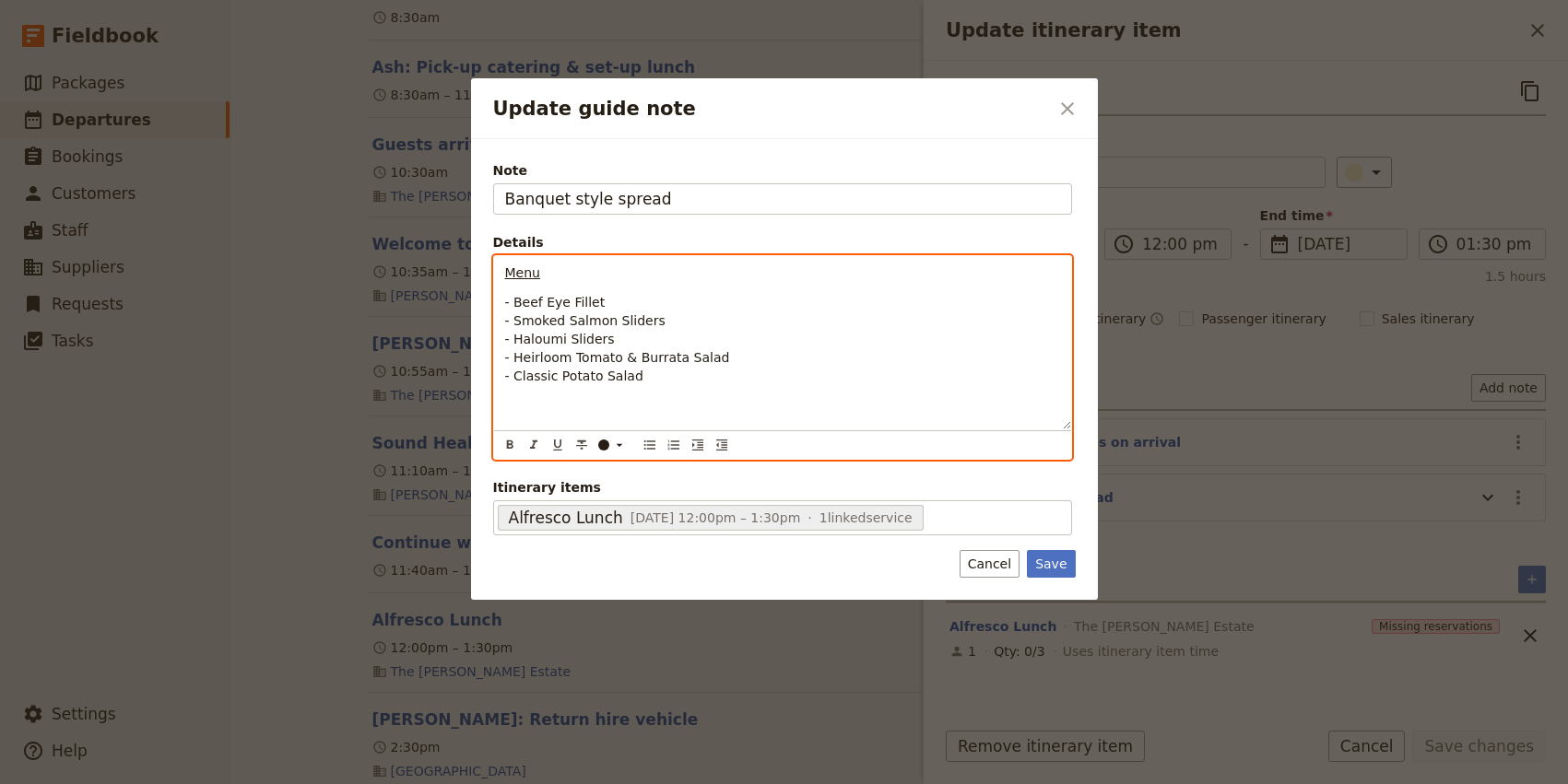
click at [688, 318] on p "- Beef Eye Fillet - Smoked Salmon Sliders - Haloumi Sliders - Heirloom Tomato &…" at bounding box center [783, 357] width 555 height 129
click at [650, 333] on p "- Beef Eye Fillet - Smoked Salmon Sliders (6x GF options) - Haloumi Sliders - H…" at bounding box center [783, 357] width 555 height 129
click at [625, 303] on p "- Beef Eye Fillet - Smoked Salmon Sliders (6x GF options) - Haloumi Sliders (6x…" at bounding box center [783, 357] width 555 height 129
click at [736, 350] on p "- Beef Eye Fillet (GF) - Smoked Salmon Sliders (6x GF options) - Haloumi Slider…" at bounding box center [783, 357] width 555 height 129
drag, startPoint x: 714, startPoint y: 357, endPoint x: 944, endPoint y: 355, distance: 230.0
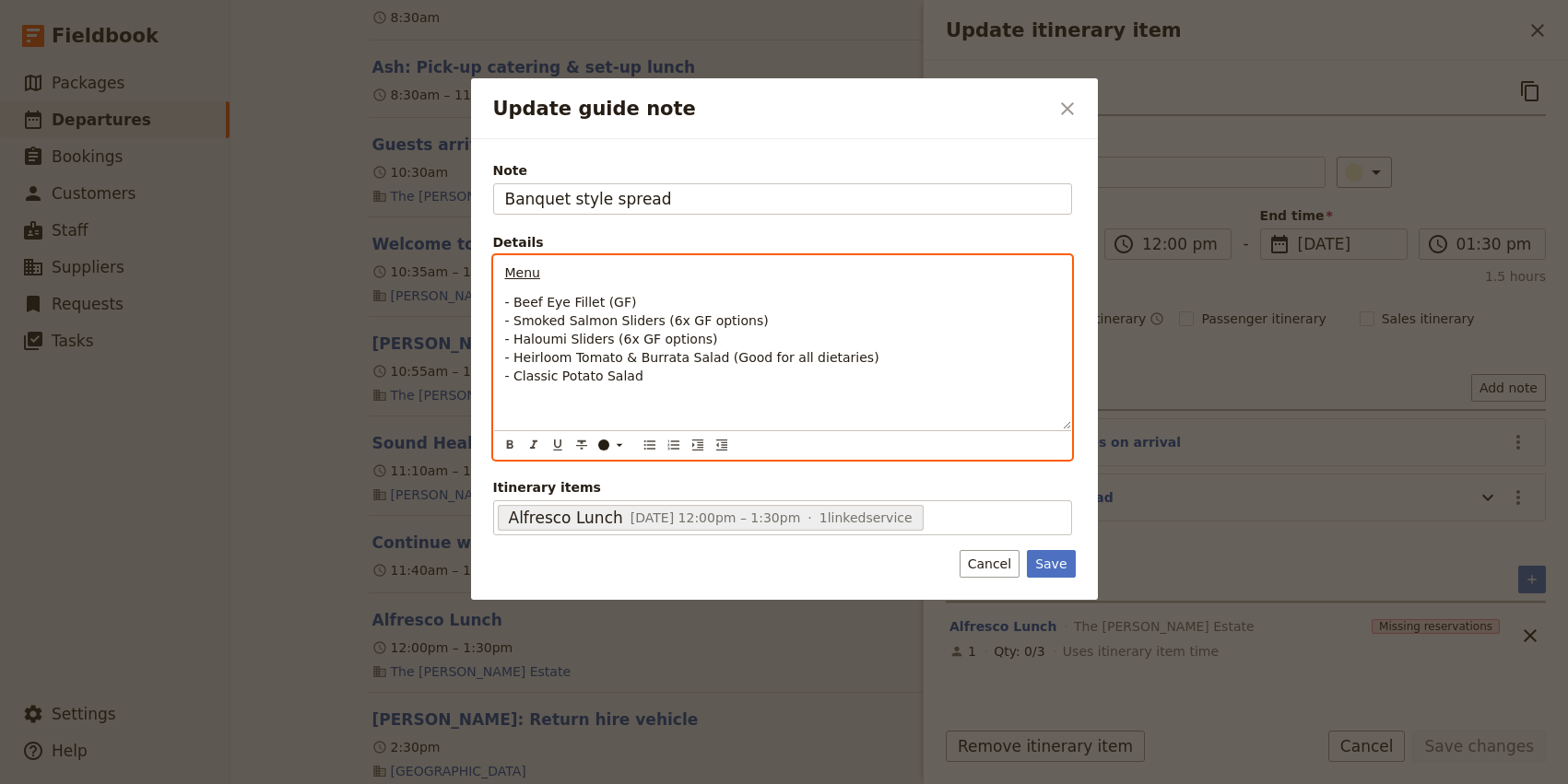
click at [944, 355] on p "- Beef Eye Fillet (GF) - Smoked Salmon Sliders (6x GF options) - Haloumi Slider…" at bounding box center [783, 357] width 555 height 129
drag, startPoint x: 714, startPoint y: 358, endPoint x: 922, endPoint y: 360, distance: 208.0
click at [922, 360] on p "- Beef Eye Fillet (GF) - Smoked Salmon Sliders (6x GF options) - Haloumi Slider…" at bounding box center [783, 357] width 555 height 129
copy span "(Good for all dietaries)"
click at [658, 376] on p "- Beef Eye Fillet (GF) - Smoked Salmon Sliders (6x GF options) - Haloumi Slider…" at bounding box center [783, 357] width 555 height 129
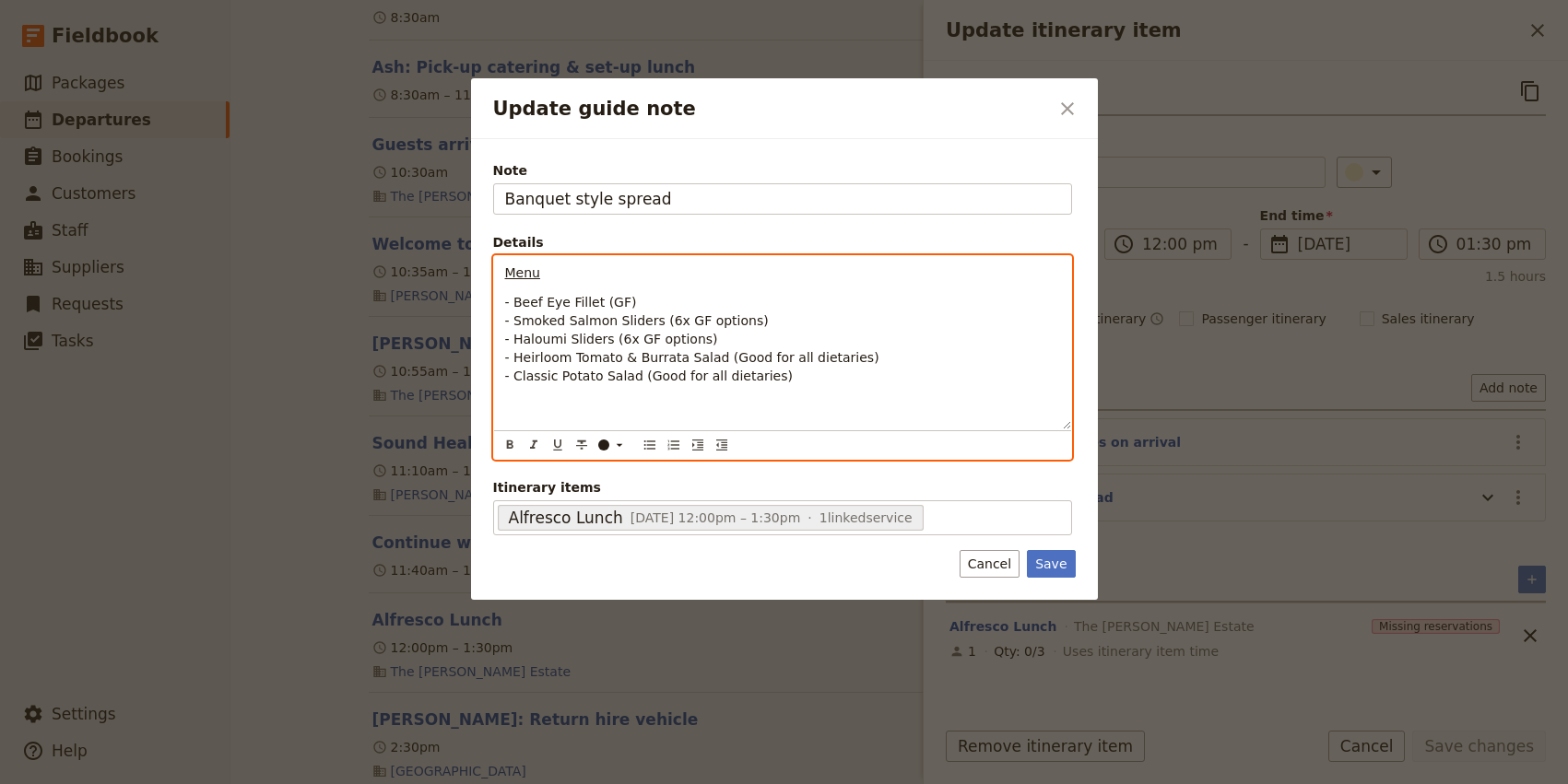
click at [823, 394] on p "- Beef Eye Fillet (GF) - Smoked Salmon Sliders (6x GF options) - Haloumi Slider…" at bounding box center [783, 357] width 555 height 129
click at [735, 356] on span "- Heirloom Tomato & Burrata Salad (Good for all dietaries)" at bounding box center [693, 357] width 375 height 14
click at [662, 379] on span "- Classic Potato Salad (Good for all dietaries)" at bounding box center [649, 375] width 288 height 14
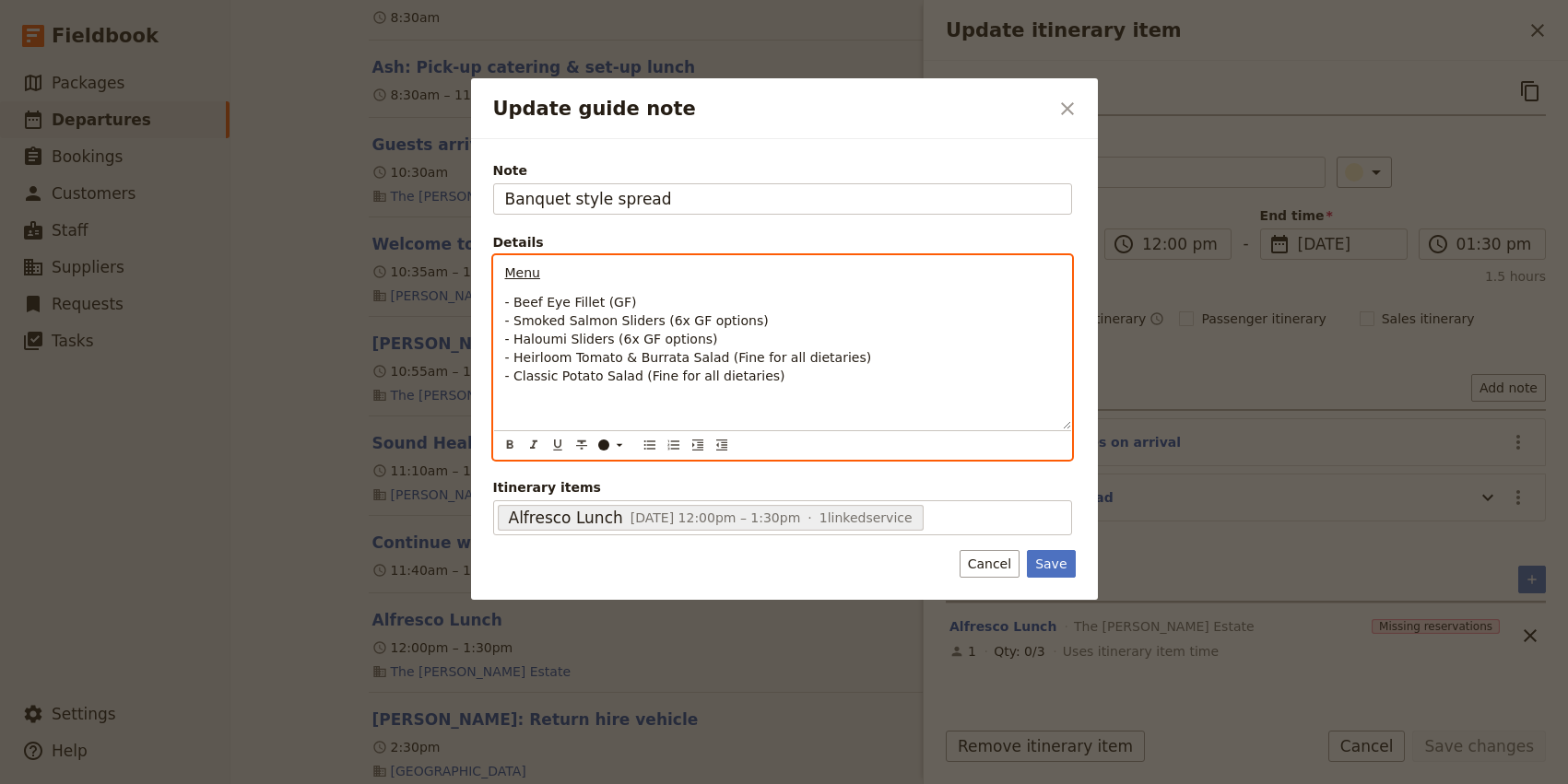
click at [812, 382] on p "- Beef Eye Fillet (GF) - Smoked Salmon Sliders (6x GF options) - Haloumi Slider…" at bounding box center [783, 357] width 555 height 129
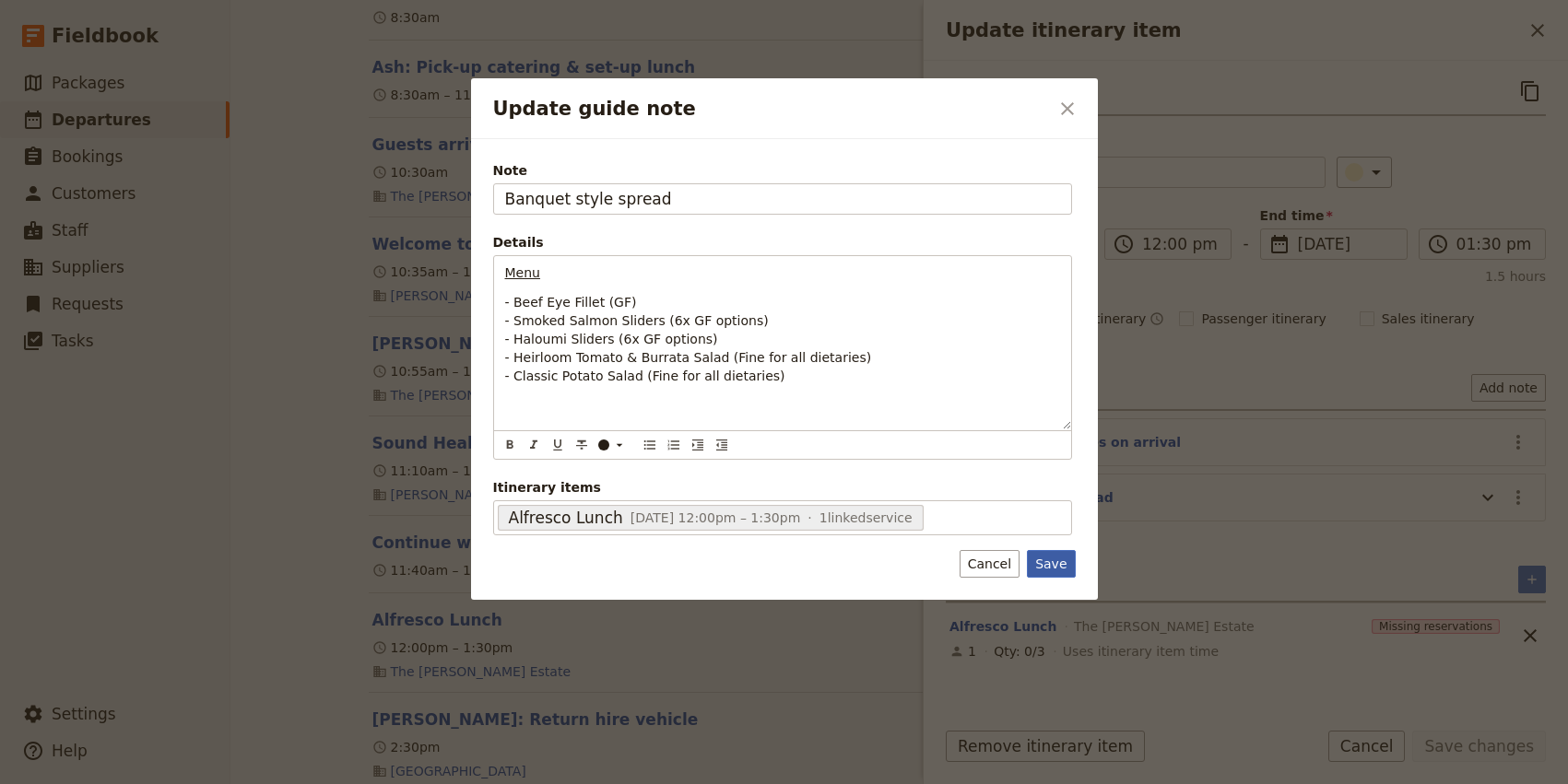
click at [1053, 562] on button "Save" at bounding box center [1050, 563] width 48 height 28
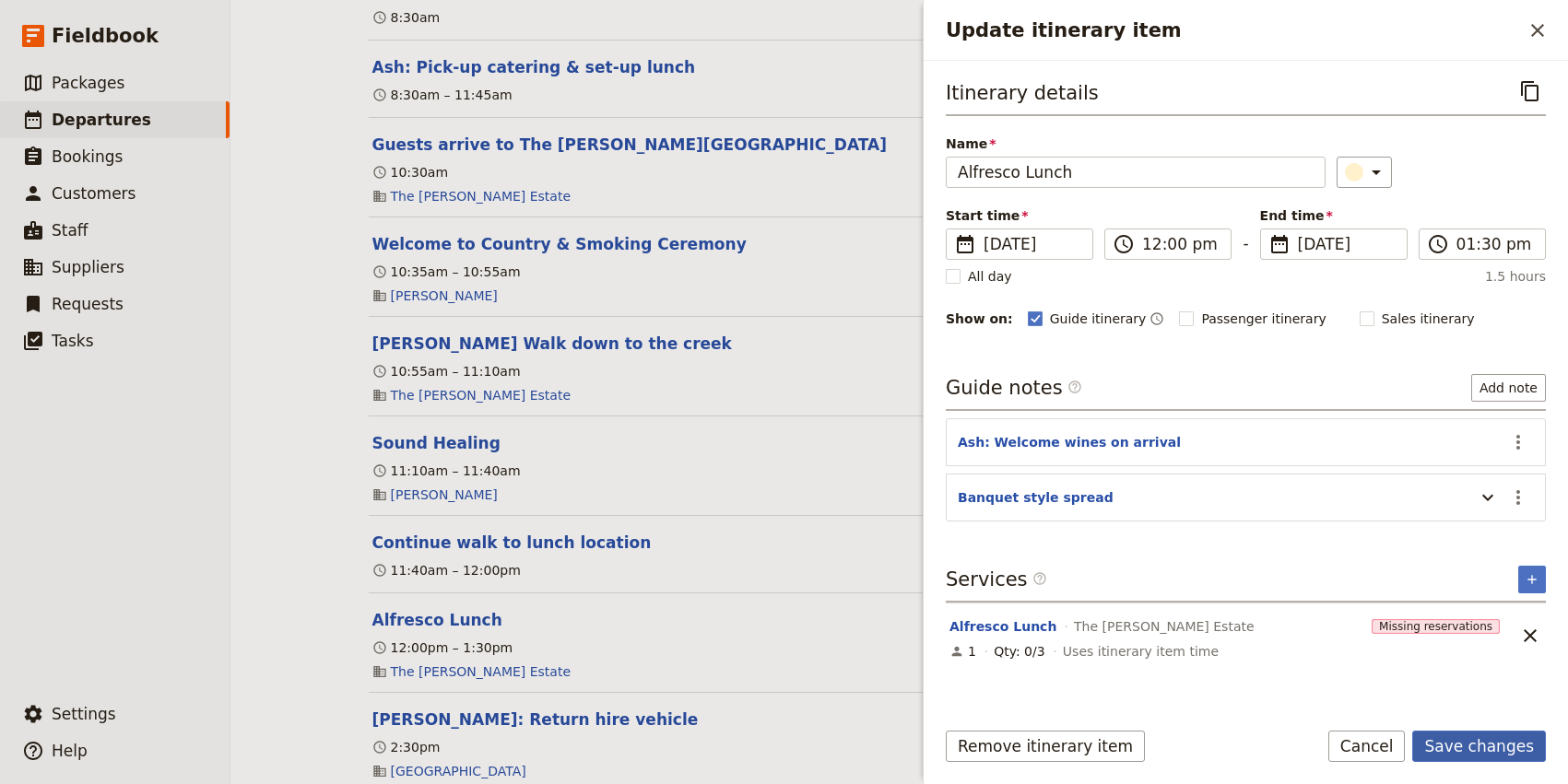
click at [1486, 746] on button "Save changes" at bounding box center [1479, 746] width 134 height 32
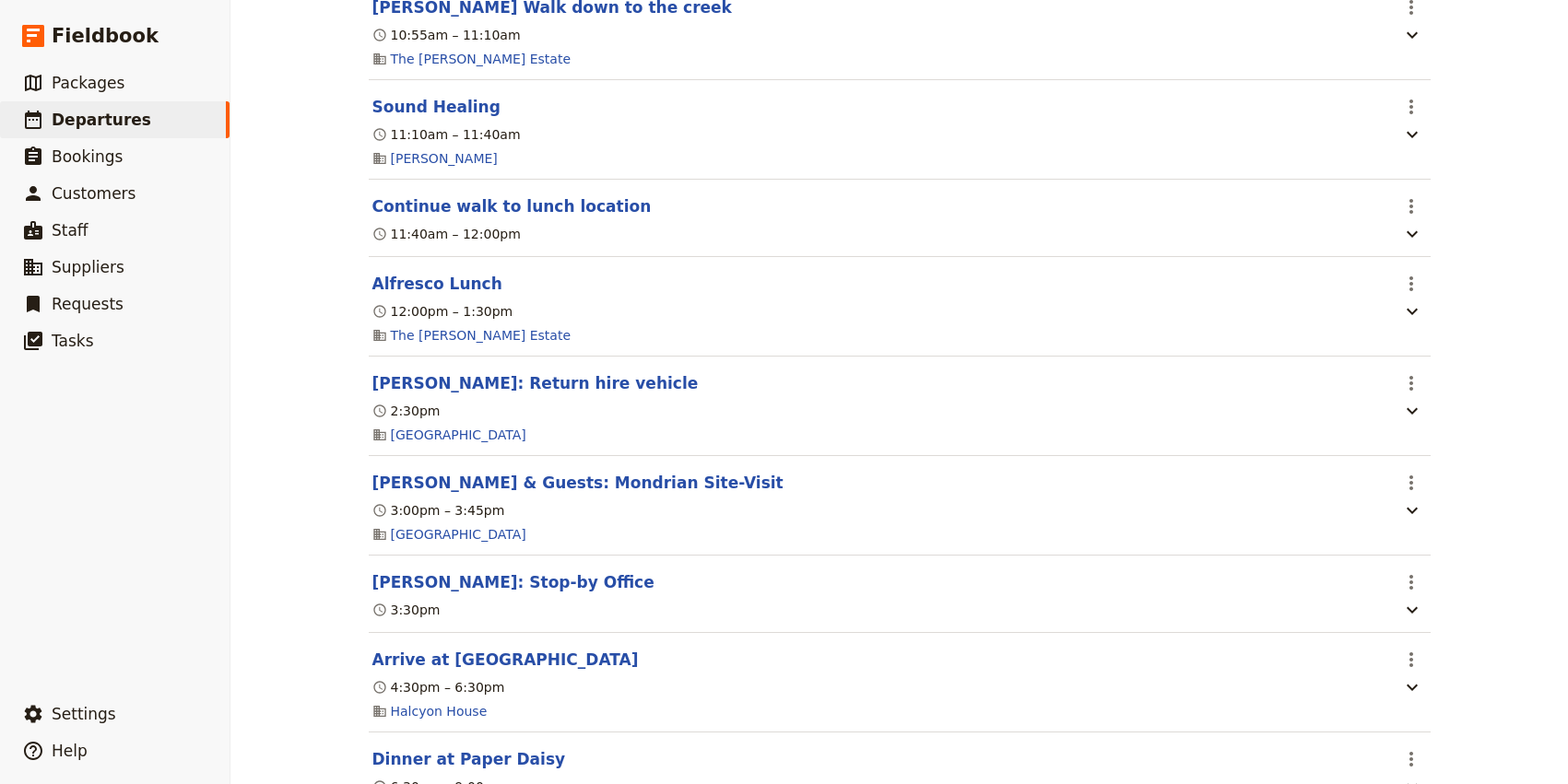
scroll to position [1852, 0]
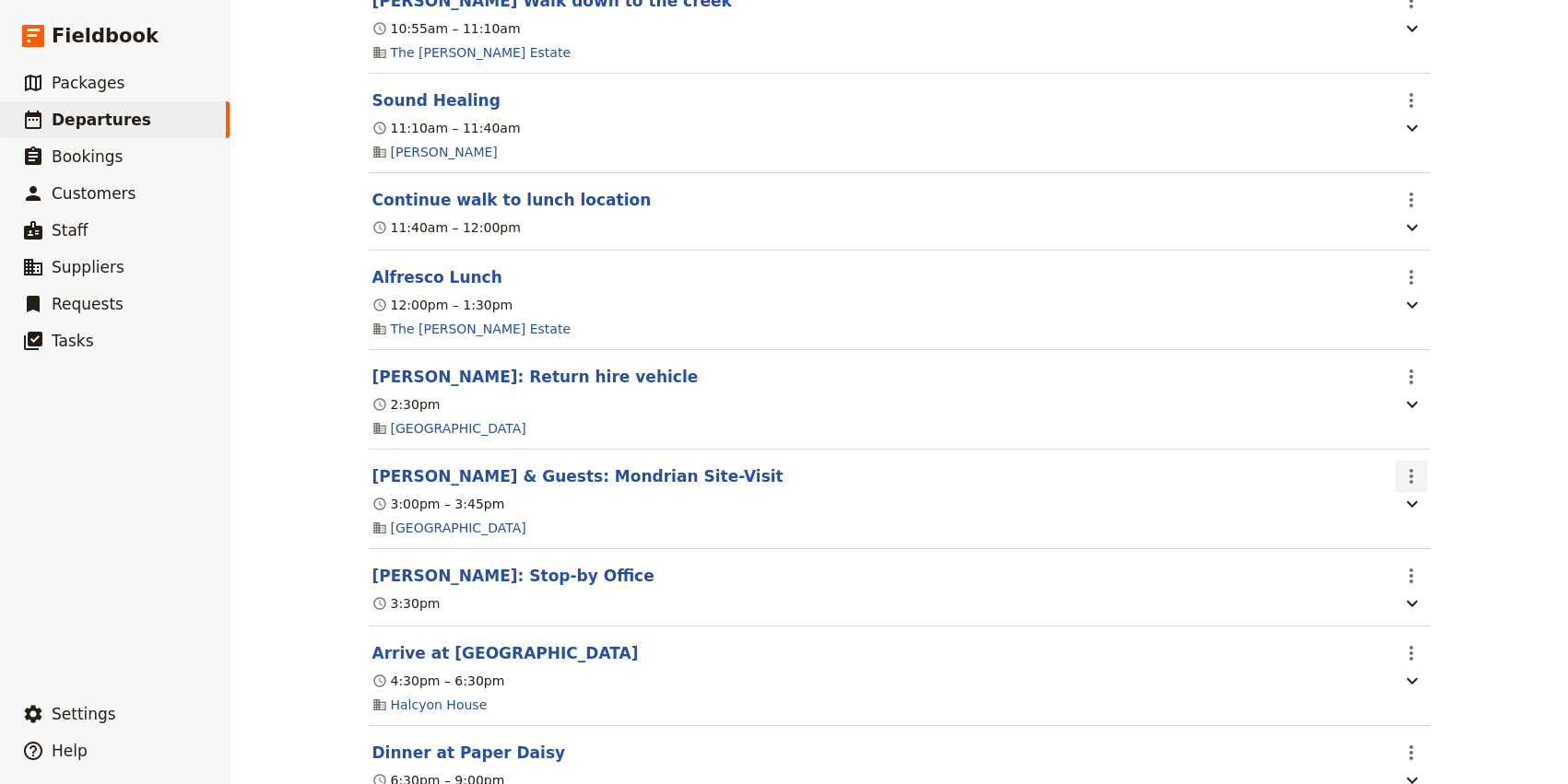
click at [1415, 486] on icon "Actions" at bounding box center [1410, 476] width 22 height 22
click at [1373, 521] on span "Edit this itinerary item" at bounding box center [1323, 526] width 144 height 18
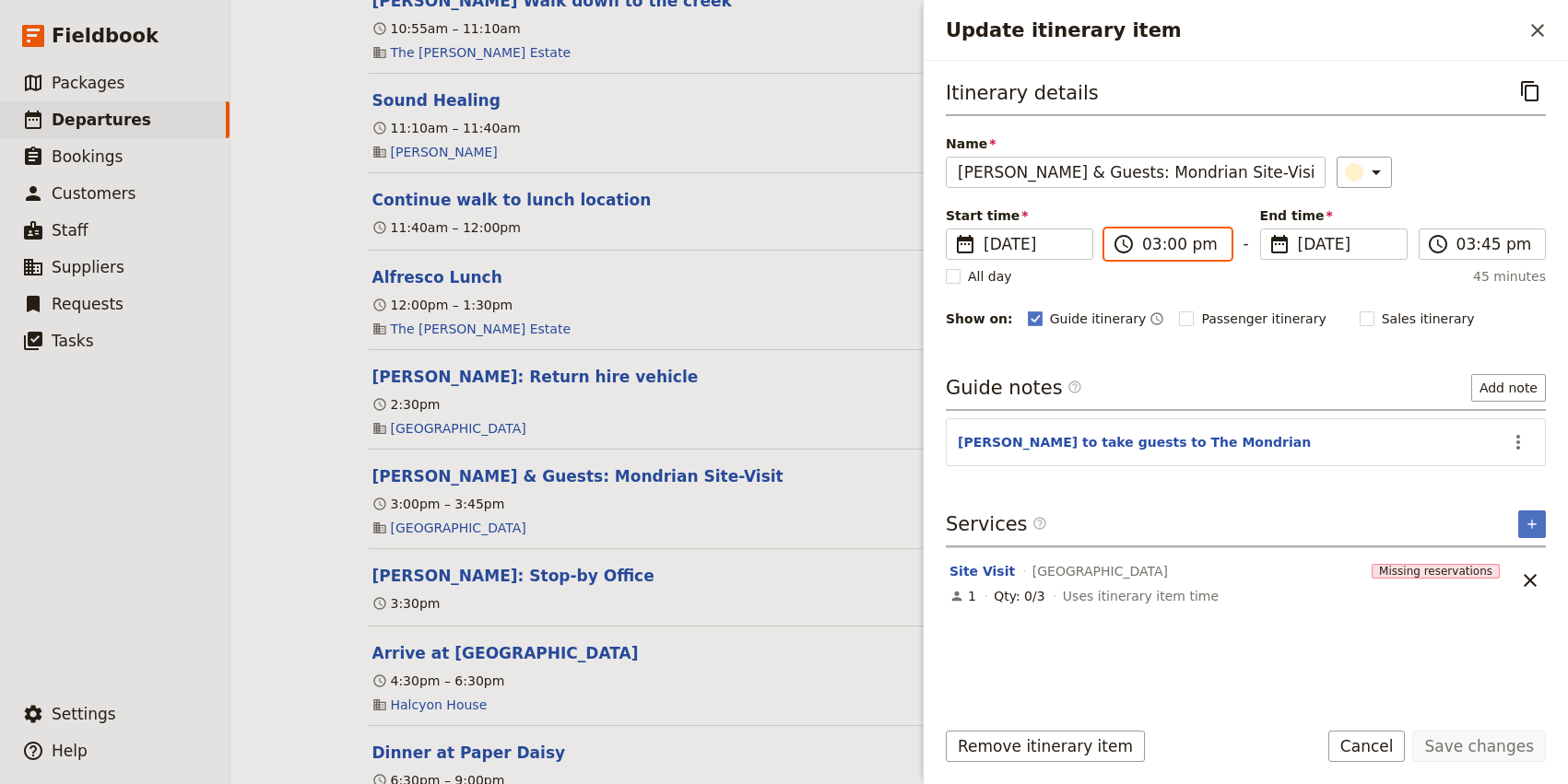
click at [1154, 248] on input "03:00 pm" at bounding box center [1180, 244] width 77 height 22
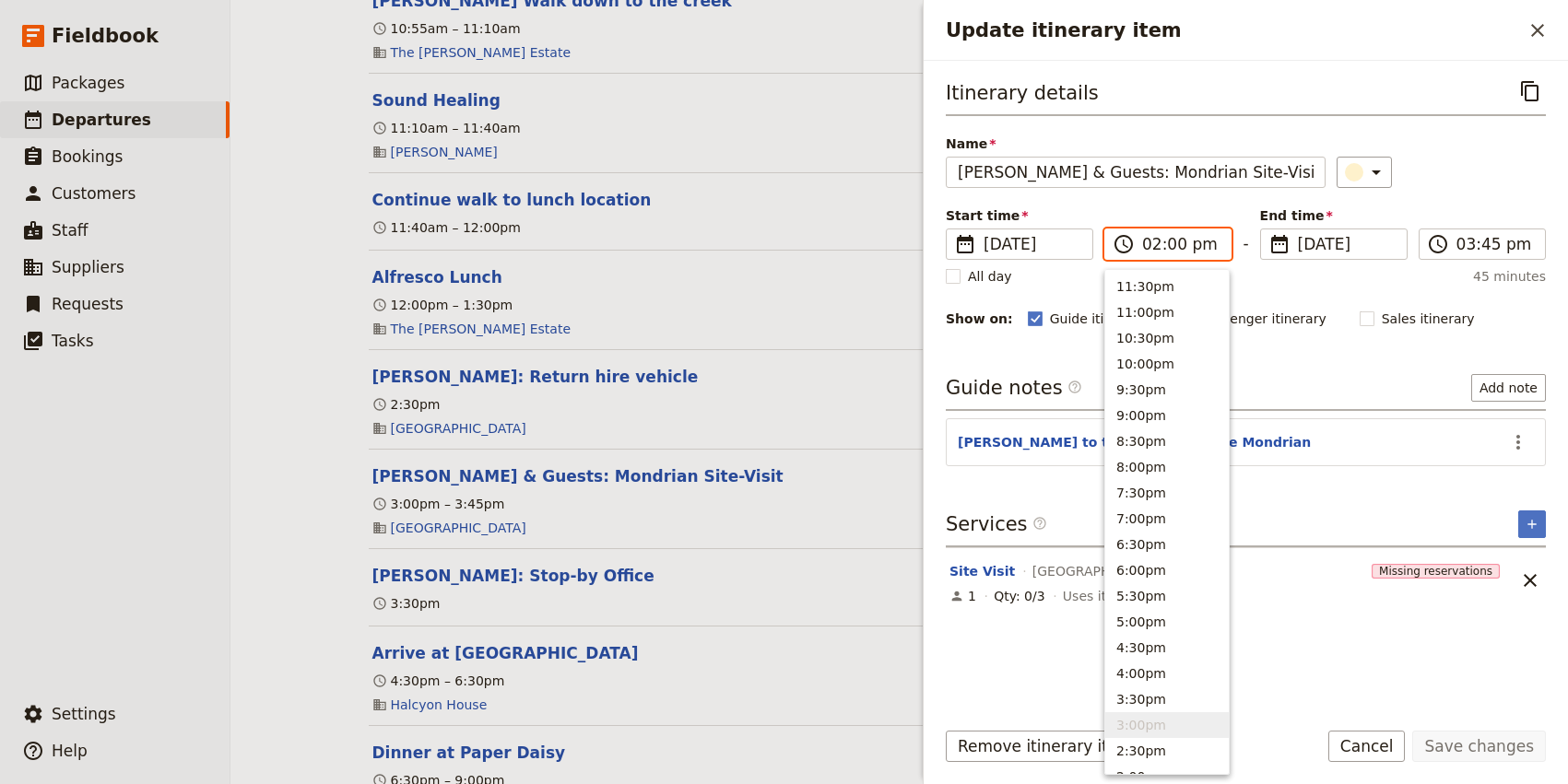
scroll to position [495, 0]
click at [1172, 248] on input "02:00 pm" at bounding box center [1180, 244] width 77 height 22
type input "02:30 pm"
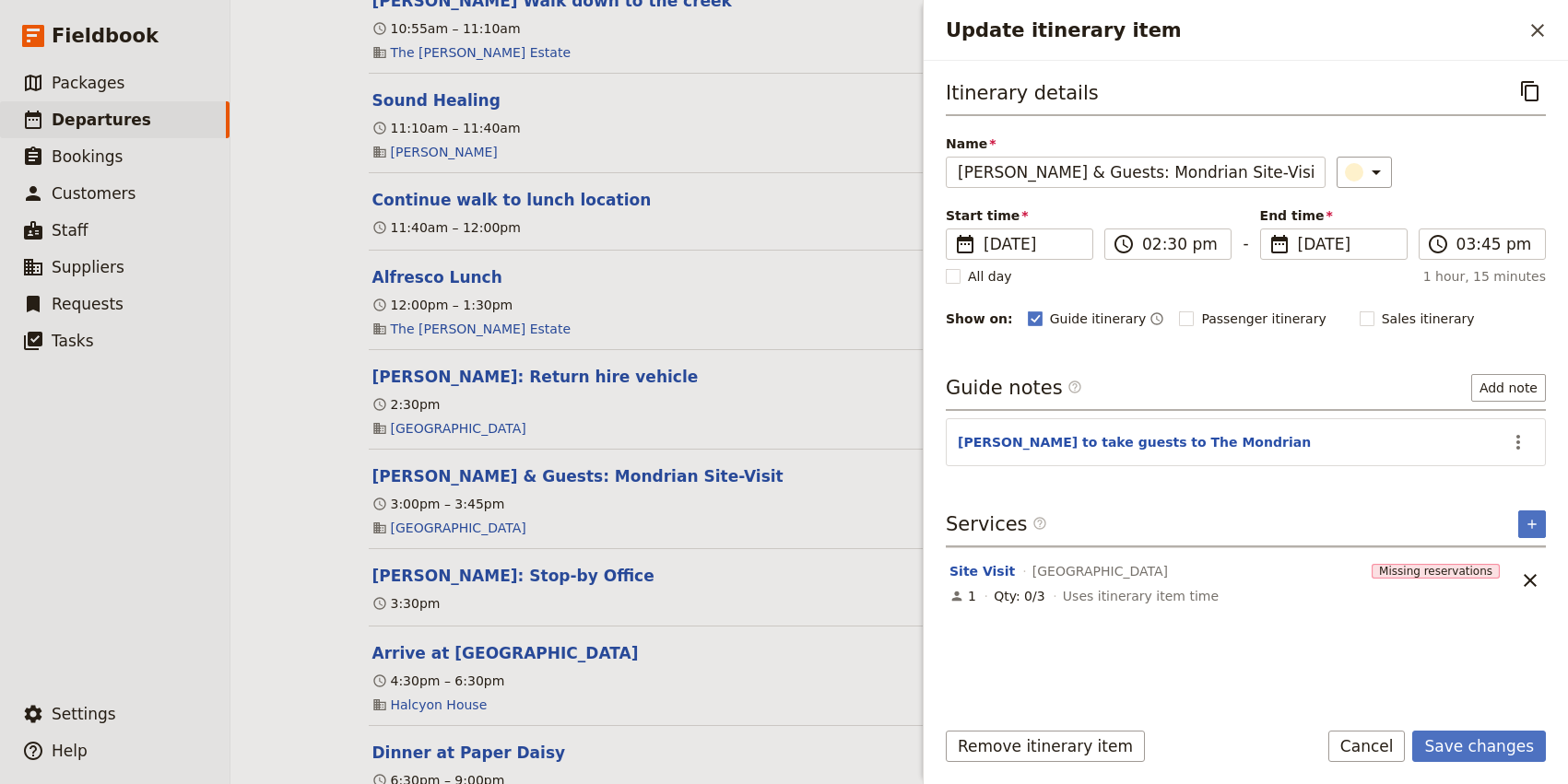
click at [1363, 386] on div "Guide notes ​ Add note" at bounding box center [1246, 392] width 600 height 37
click at [1483, 751] on button "Save changes" at bounding box center [1479, 746] width 134 height 32
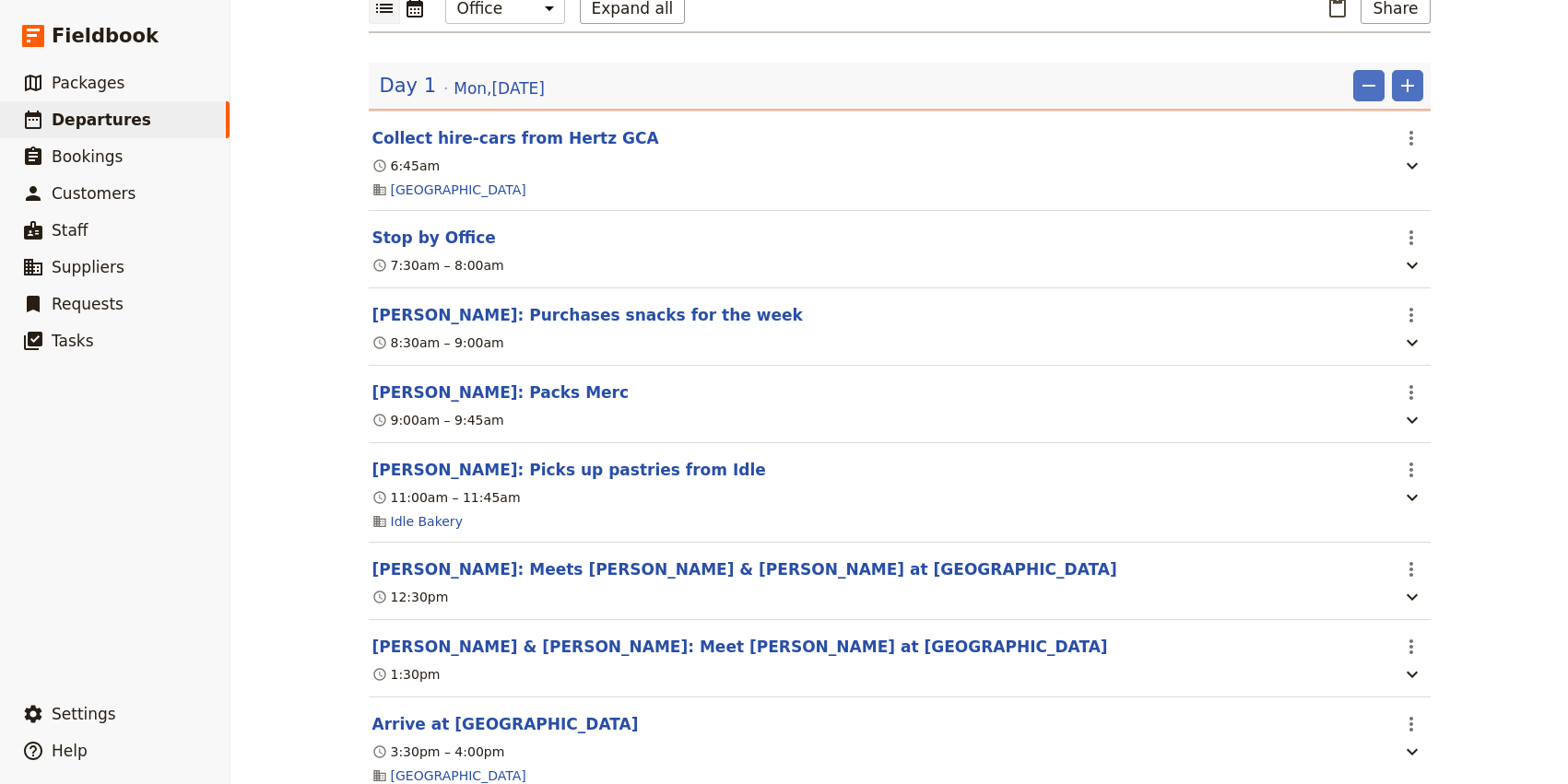
scroll to position [0, 0]
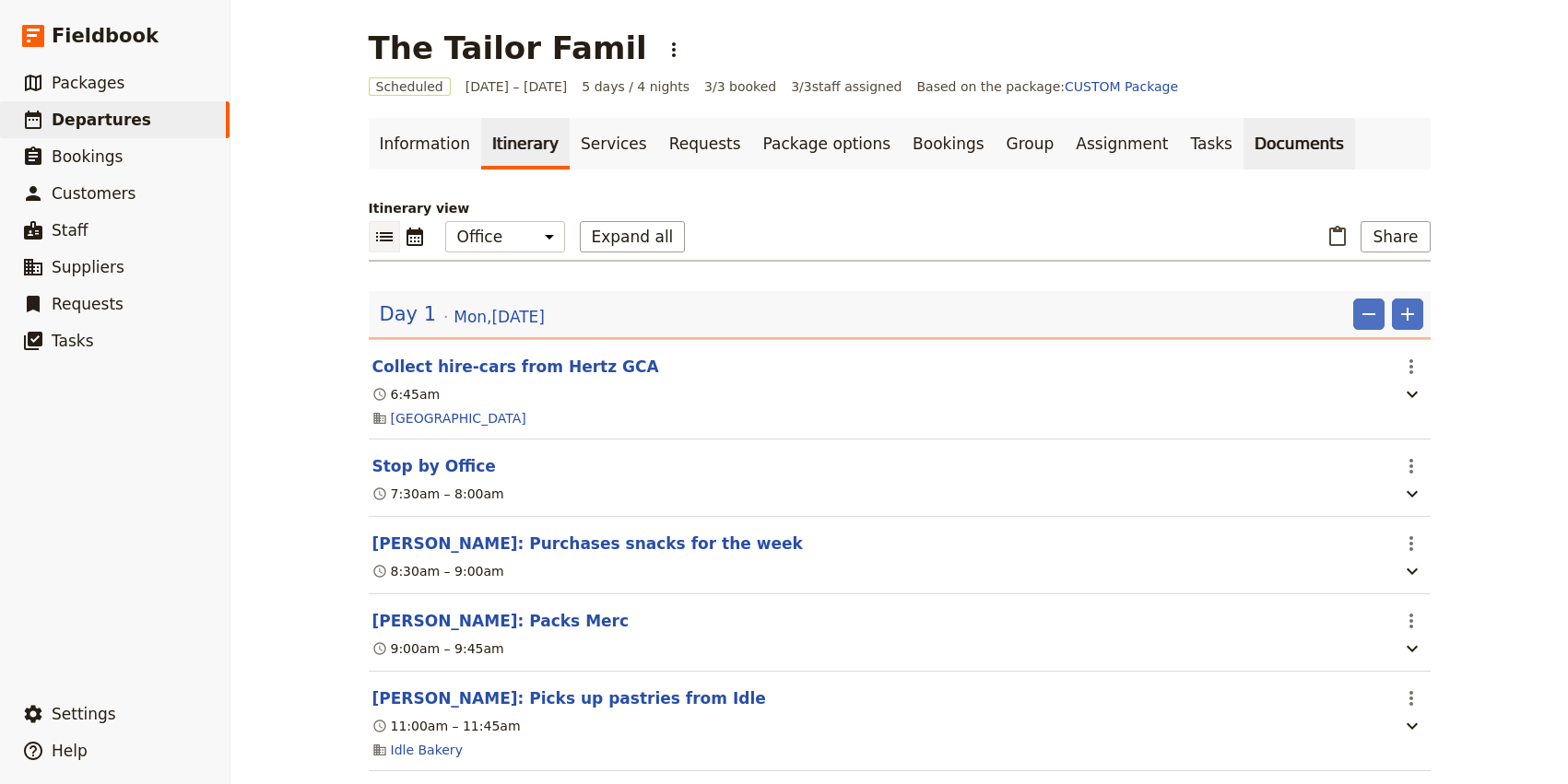
click at [1244, 159] on link "Documents" at bounding box center [1299, 143] width 112 height 52
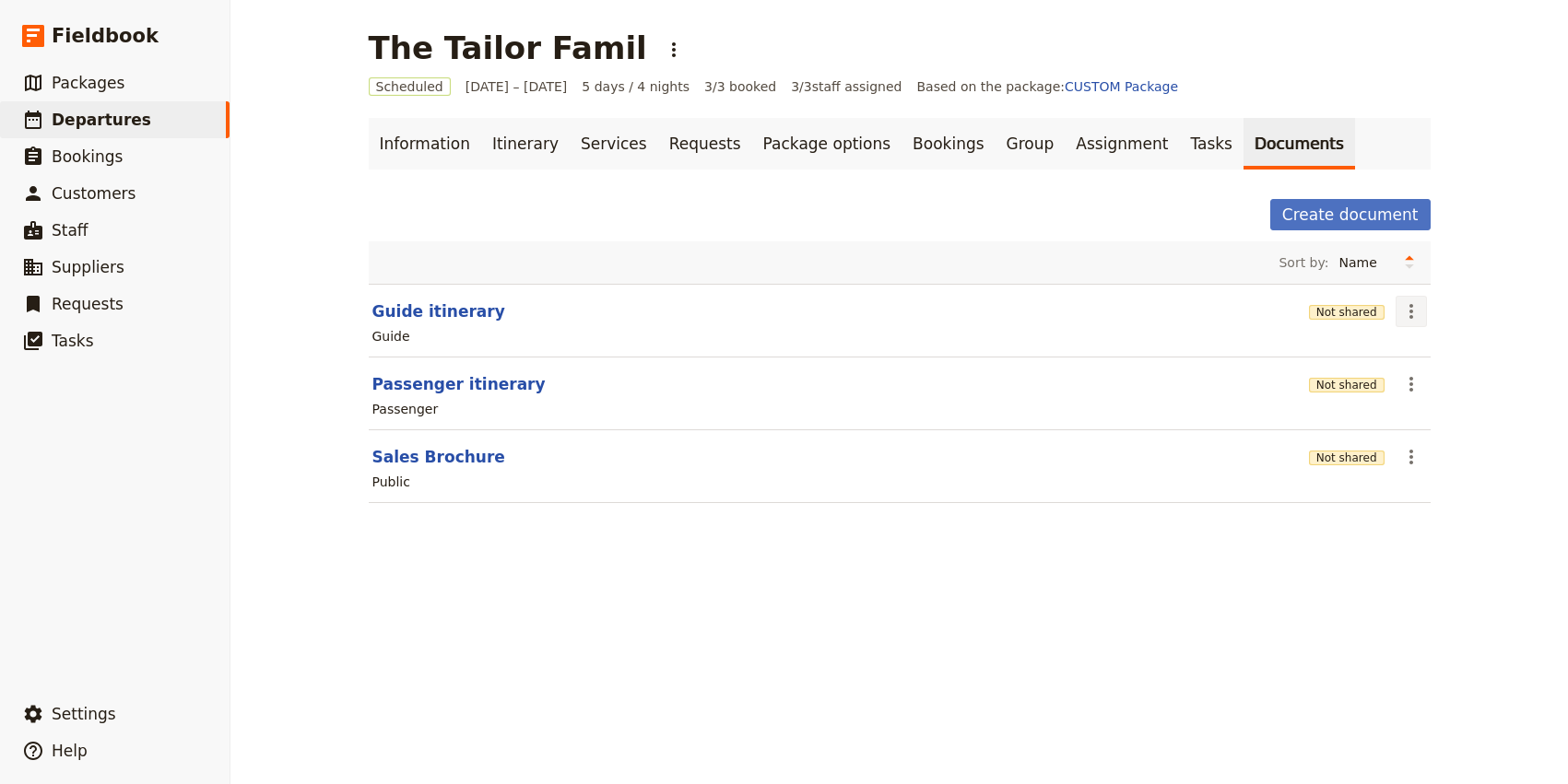
click at [1415, 313] on icon "Actions" at bounding box center [1410, 310] width 22 height 22
click at [1452, 354] on span "Share" at bounding box center [1463, 351] width 112 height 18
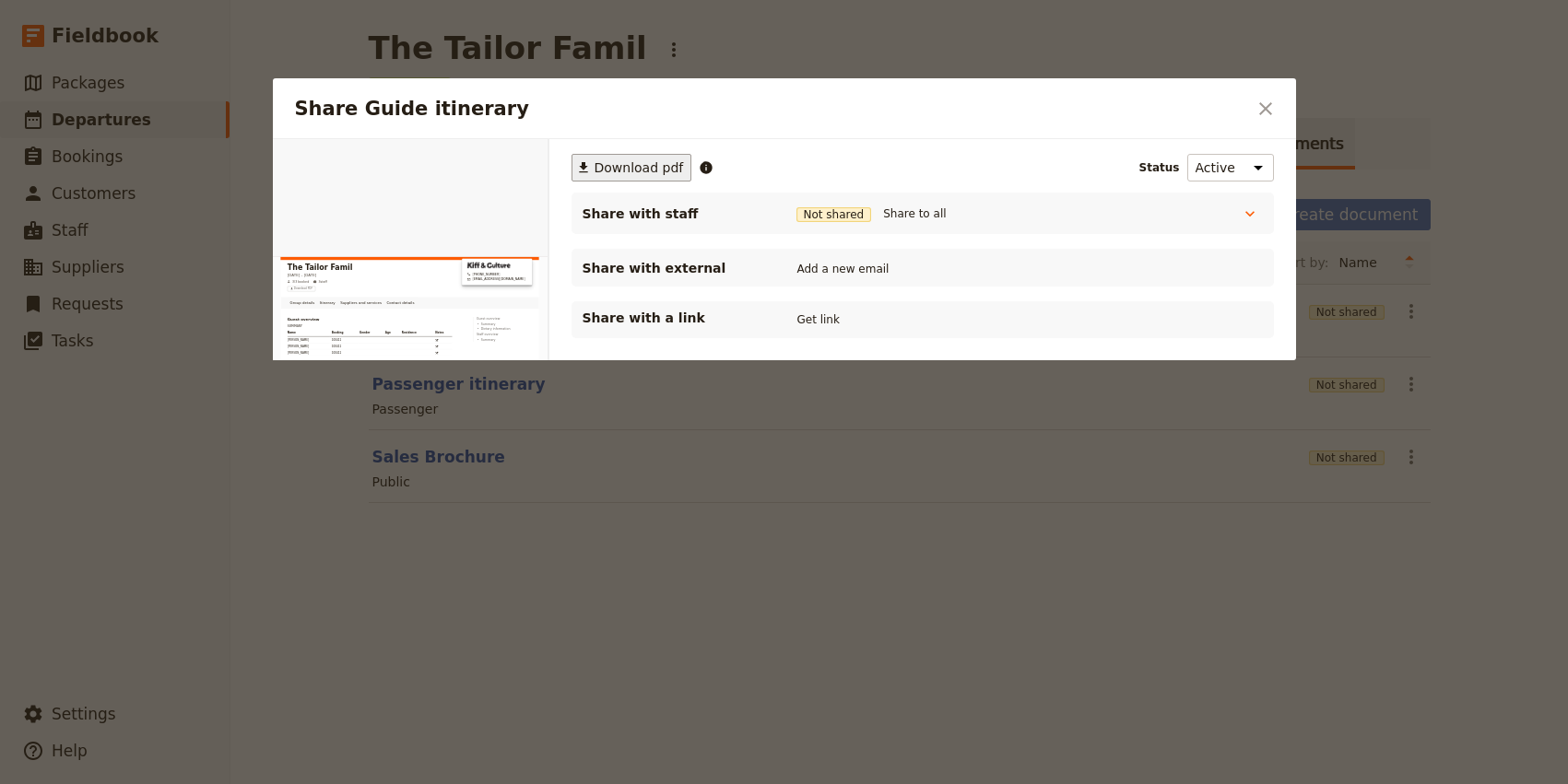
click at [628, 170] on span "Download pdf" at bounding box center [639, 167] width 90 height 18
